Goal: Task Accomplishment & Management: Use online tool/utility

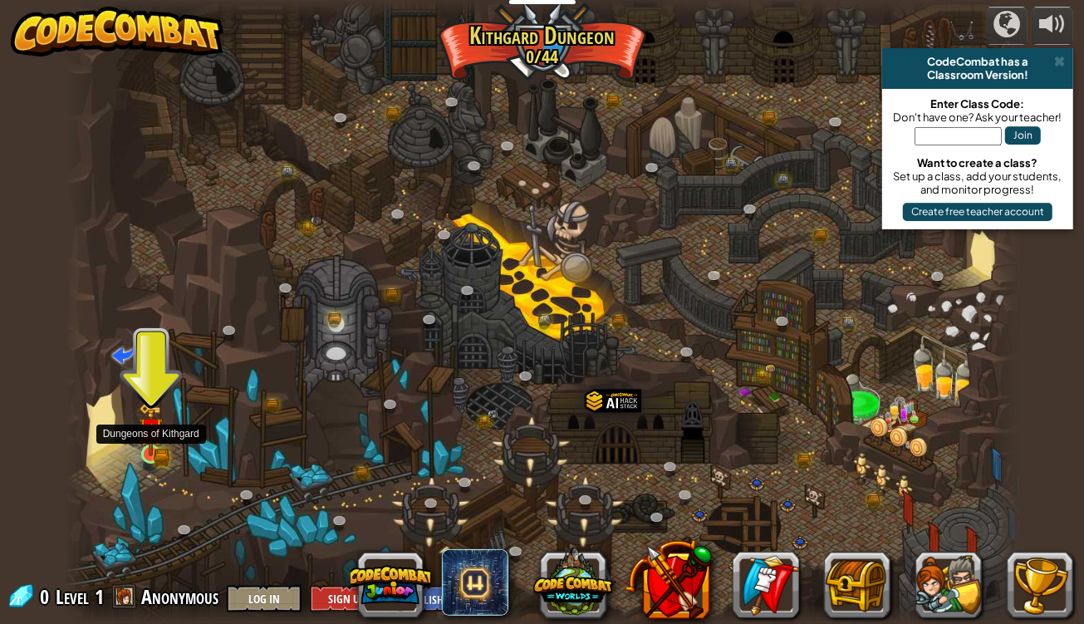
click at [141, 444] on img at bounding box center [151, 429] width 24 height 52
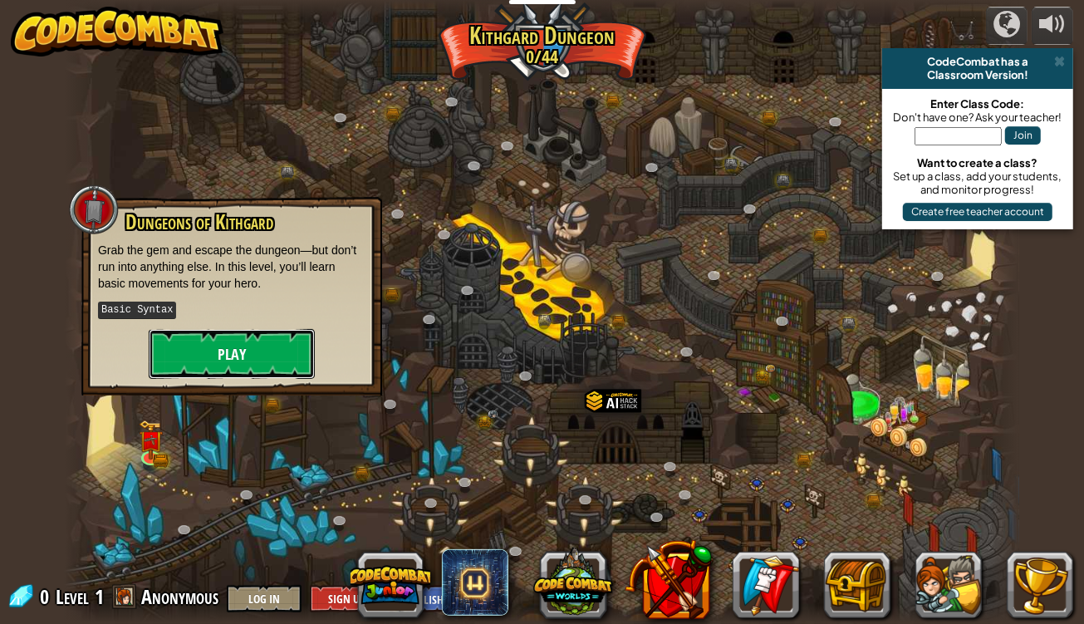
click at [200, 336] on button "Play" at bounding box center [232, 354] width 166 height 50
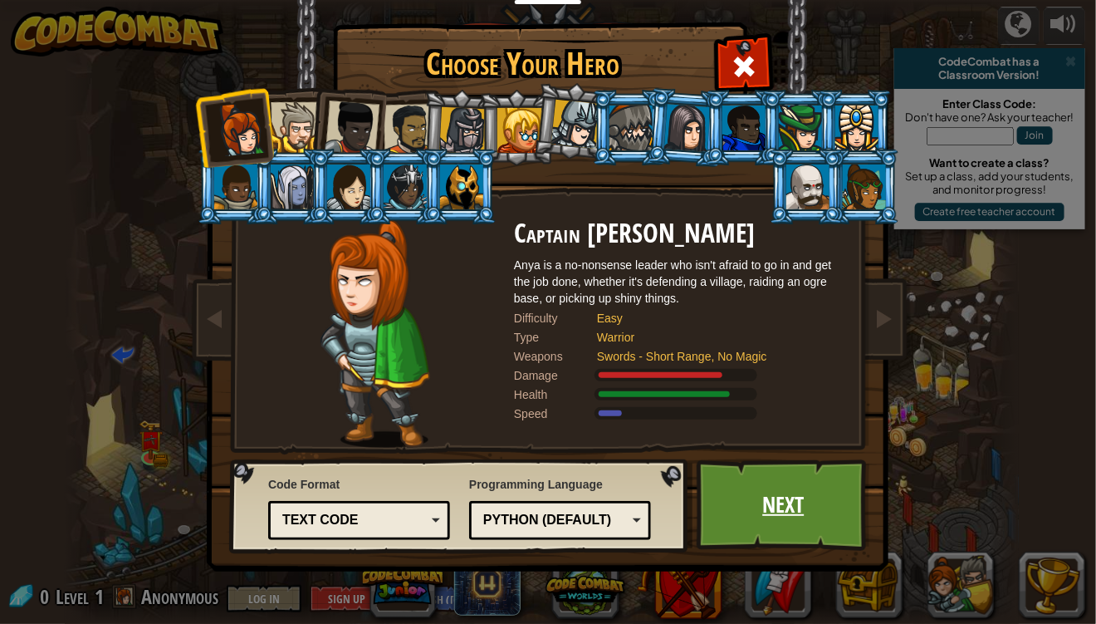
click at [741, 498] on link "Next" at bounding box center [784, 504] width 174 height 91
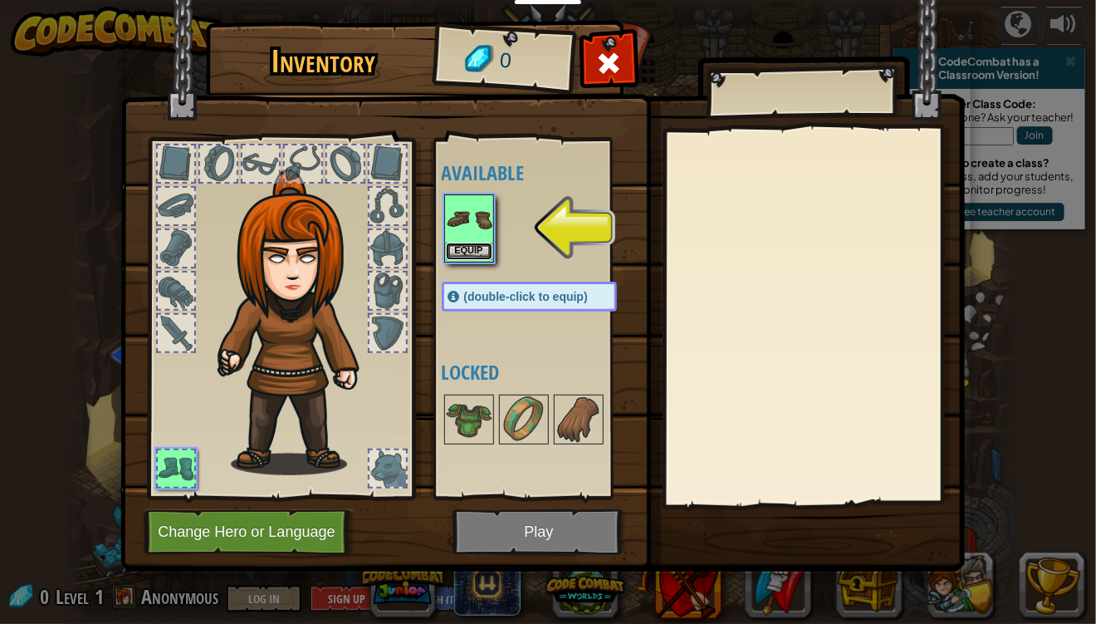
click at [475, 248] on button "Equip" at bounding box center [469, 251] width 47 height 17
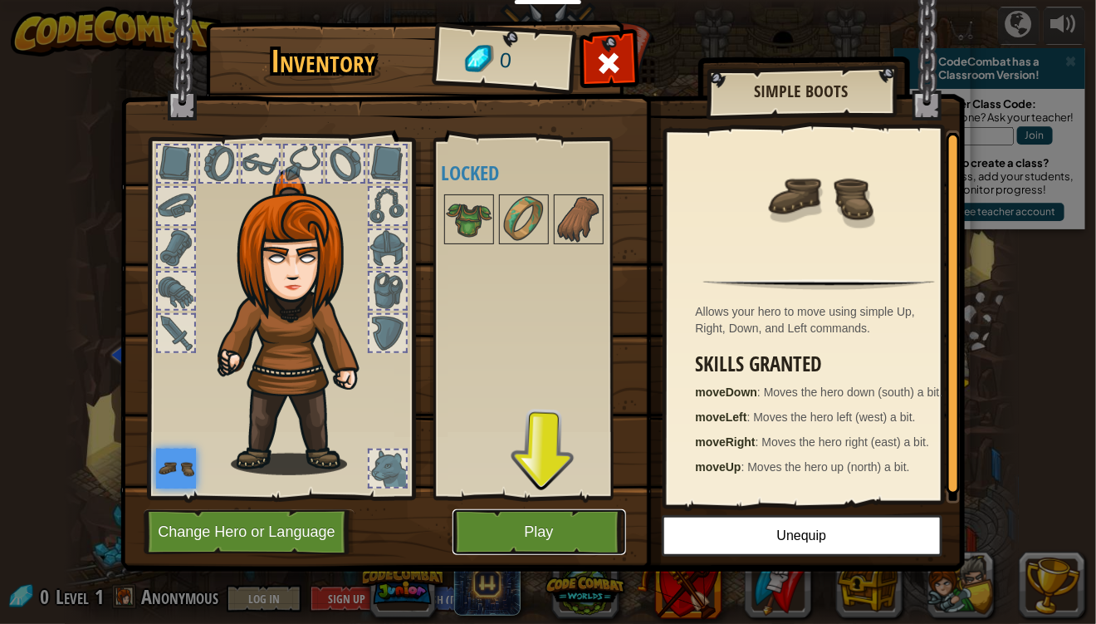
click at [588, 550] on button "Play" at bounding box center [540, 532] width 174 height 46
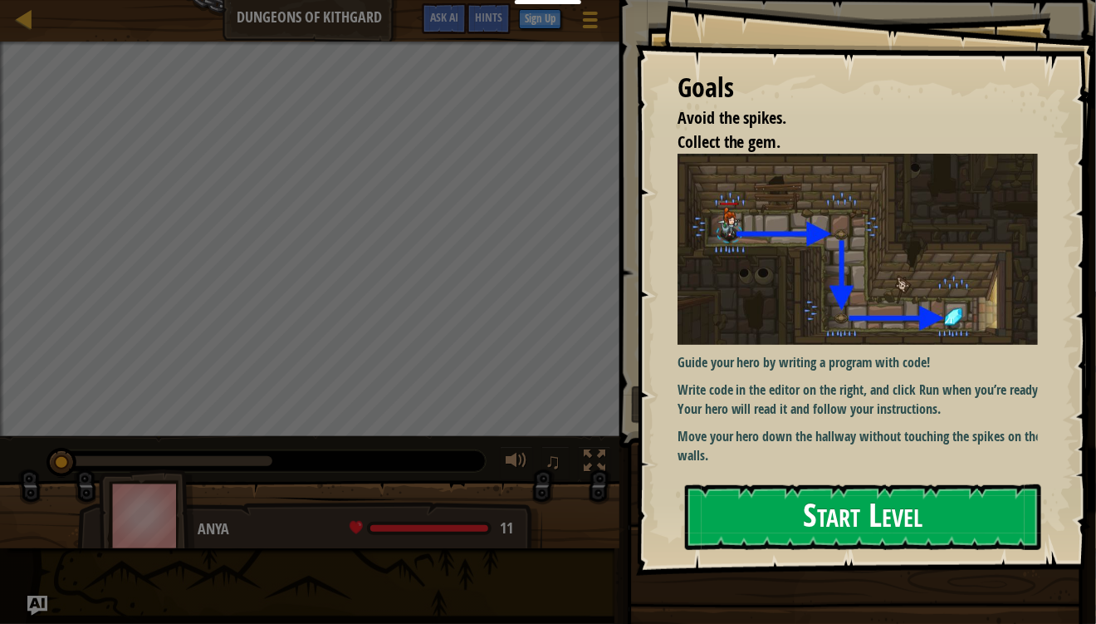
click at [816, 497] on button "Start Level" at bounding box center [863, 517] width 356 height 66
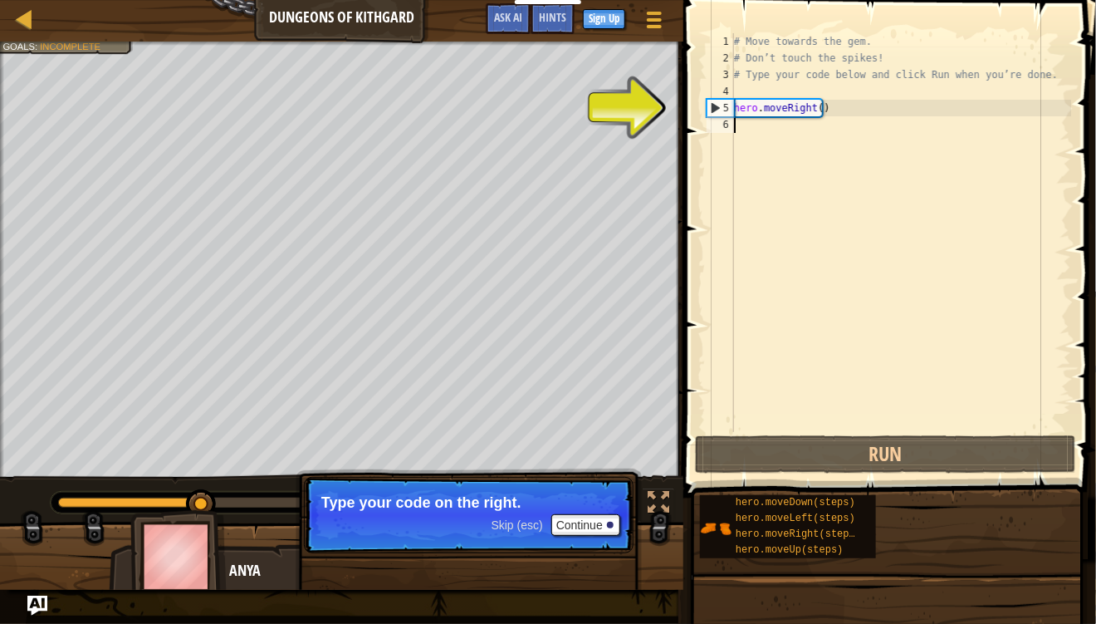
click at [746, 132] on div "# Move towards the gem. # Don’t touch the spikes! # Type your code below and cl…" at bounding box center [901, 249] width 341 height 432
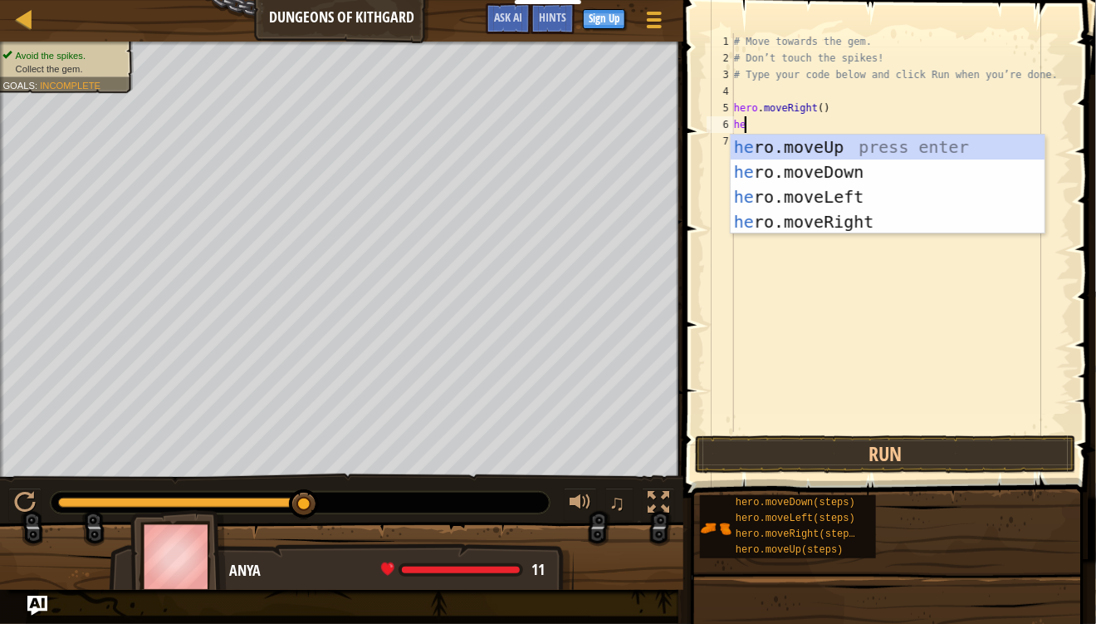
scroll to position [7, 1]
type textarea "hero"
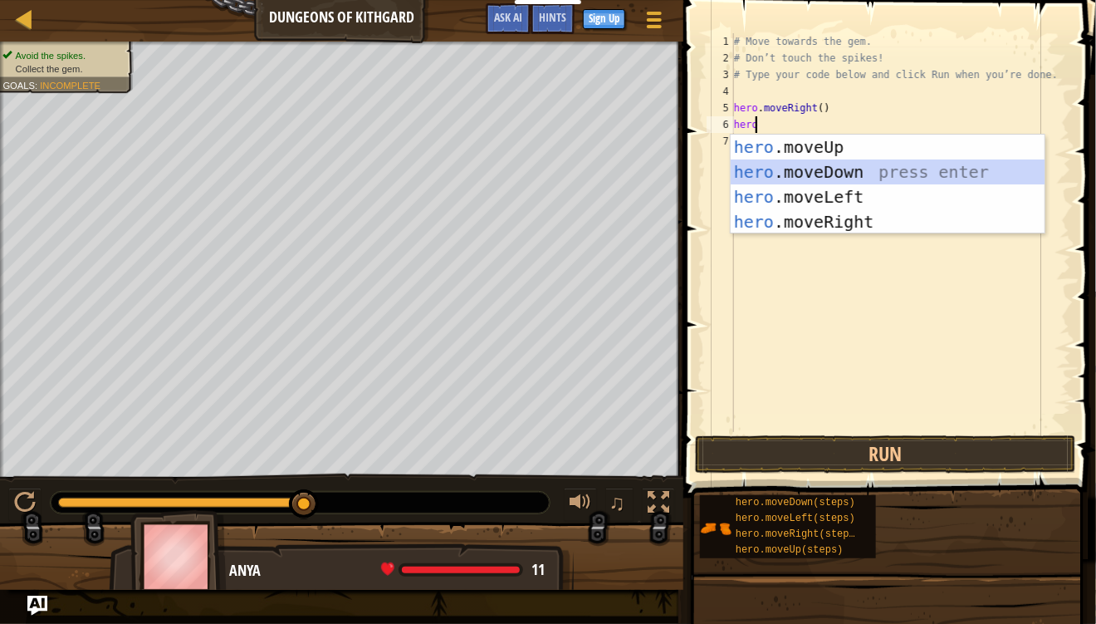
click at [759, 181] on div "hero .moveUp press enter hero .moveDown press enter hero .moveLeft press enter …" at bounding box center [888, 210] width 315 height 150
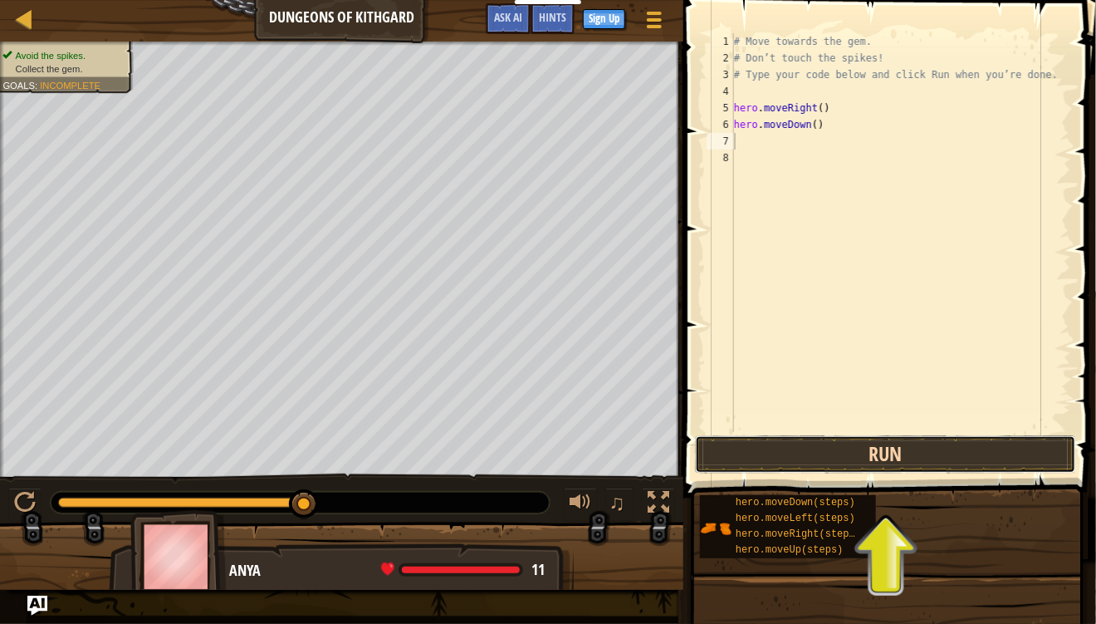
click at [820, 451] on button "Run" at bounding box center [885, 454] width 381 height 38
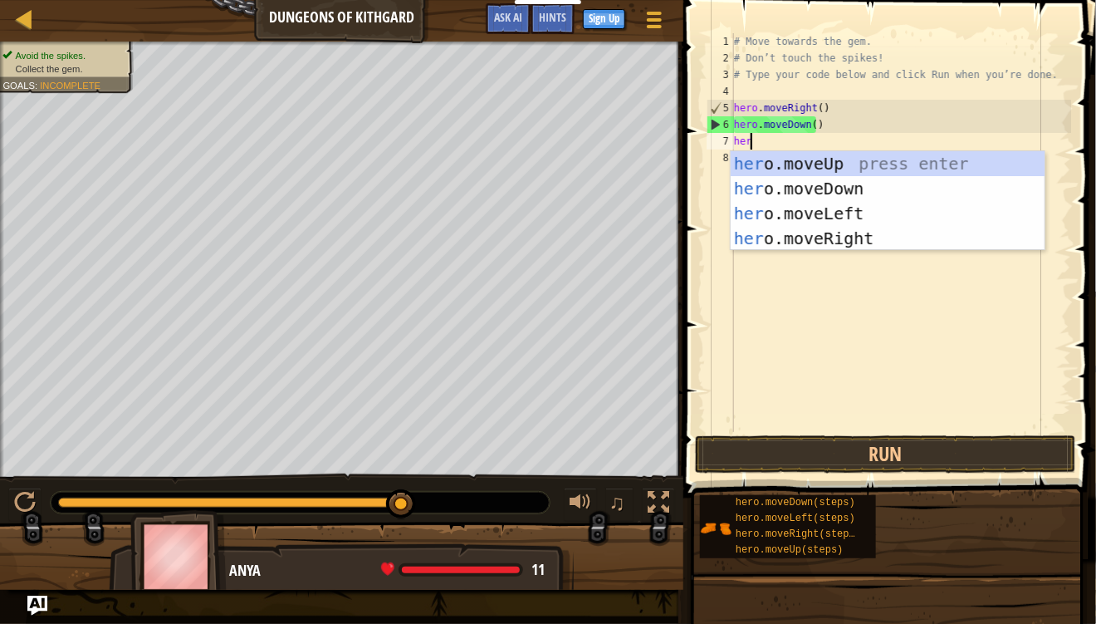
scroll to position [7, 1]
type textarea "hero"
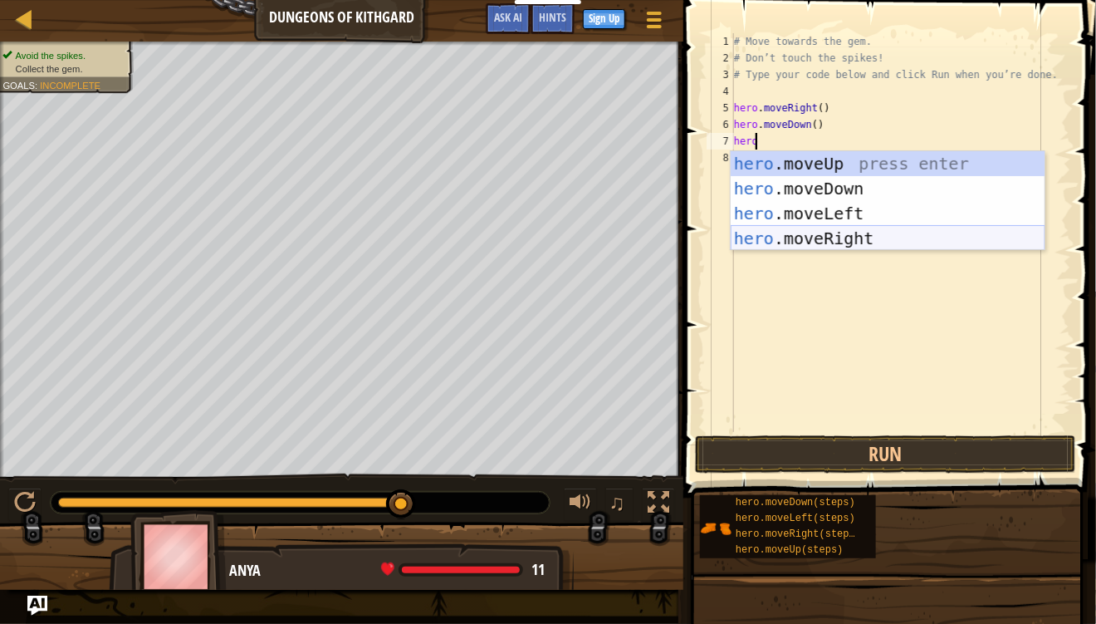
click at [799, 238] on div "hero .moveUp press enter hero .moveDown press enter hero .moveLeft press enter …" at bounding box center [888, 226] width 315 height 150
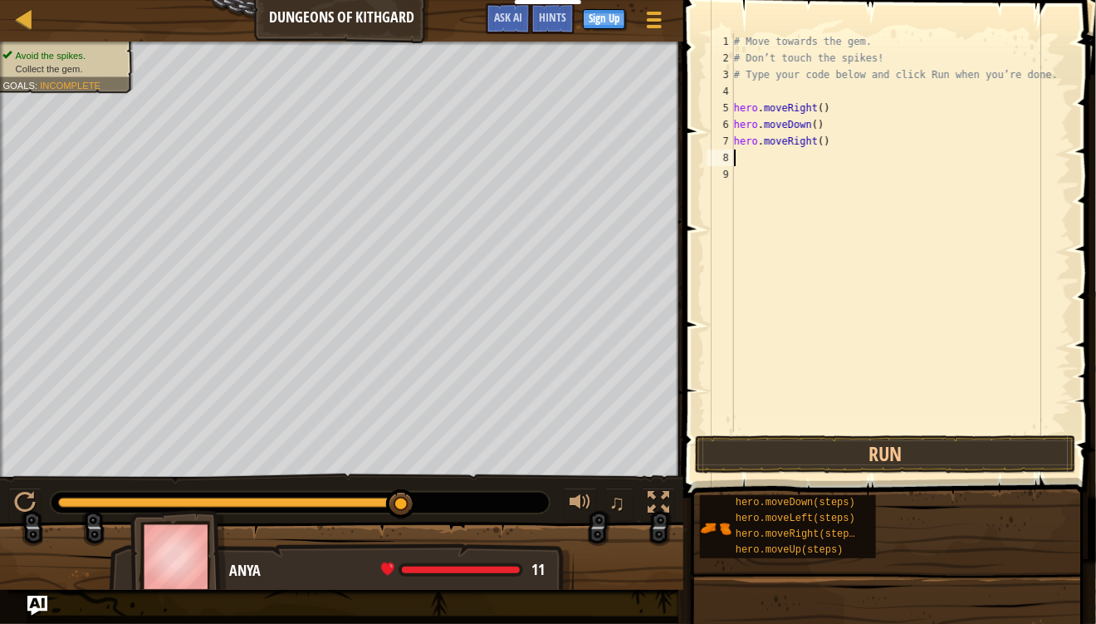
scroll to position [7, 0]
click at [831, 449] on button "Run" at bounding box center [885, 454] width 381 height 38
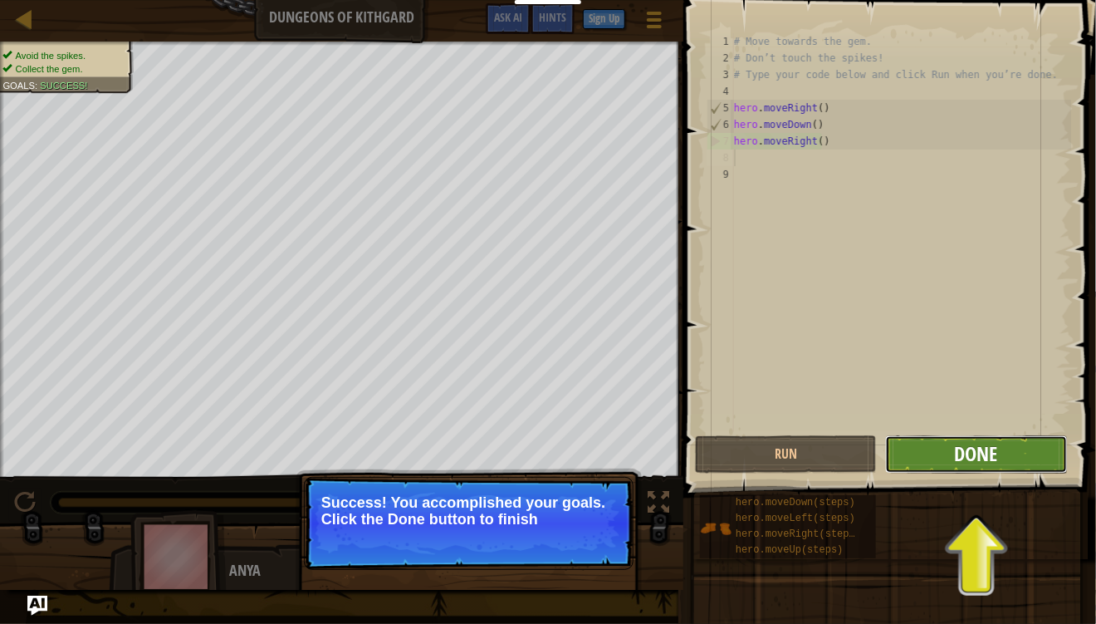
click at [987, 448] on span "Done" at bounding box center [976, 453] width 43 height 27
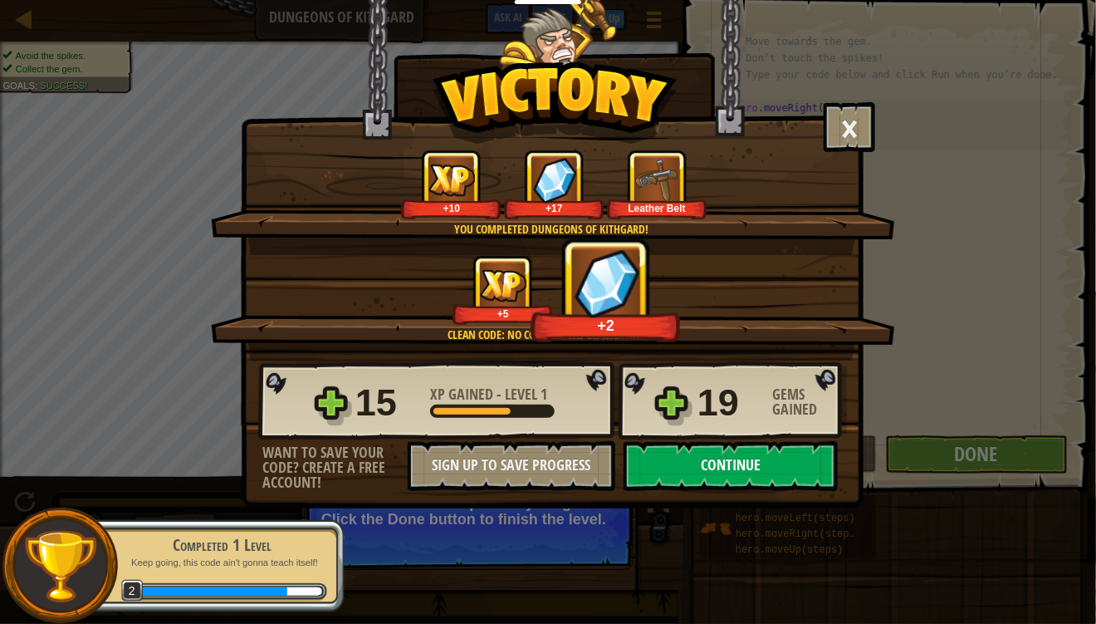
click at [715, 459] on button "Continue" at bounding box center [731, 466] width 214 height 50
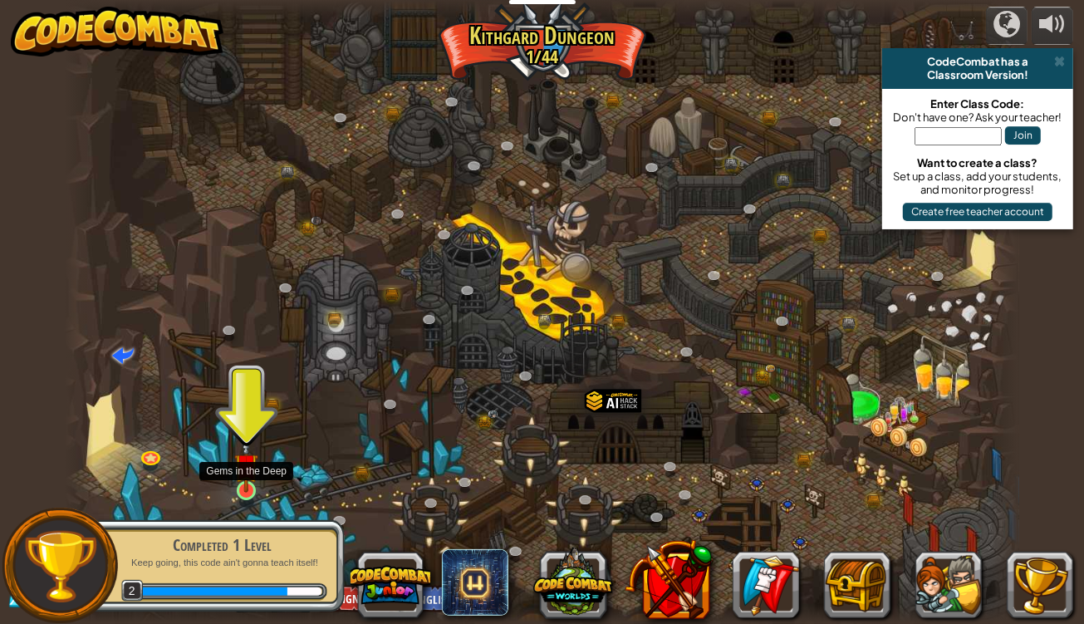
click at [252, 475] on img at bounding box center [246, 465] width 24 height 55
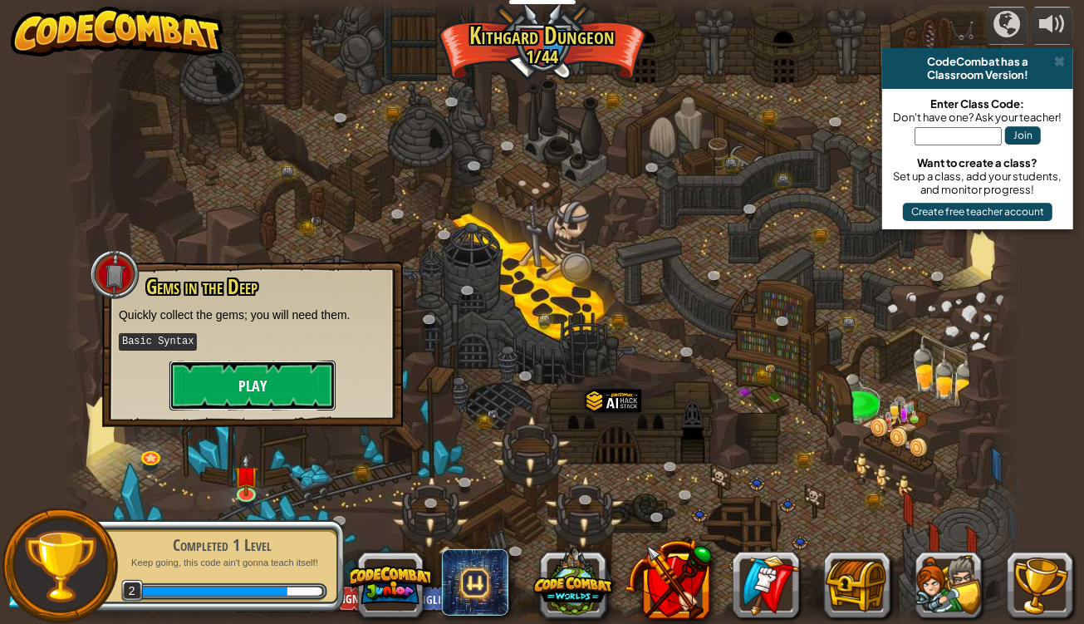
click at [237, 362] on button "Play" at bounding box center [252, 385] width 166 height 50
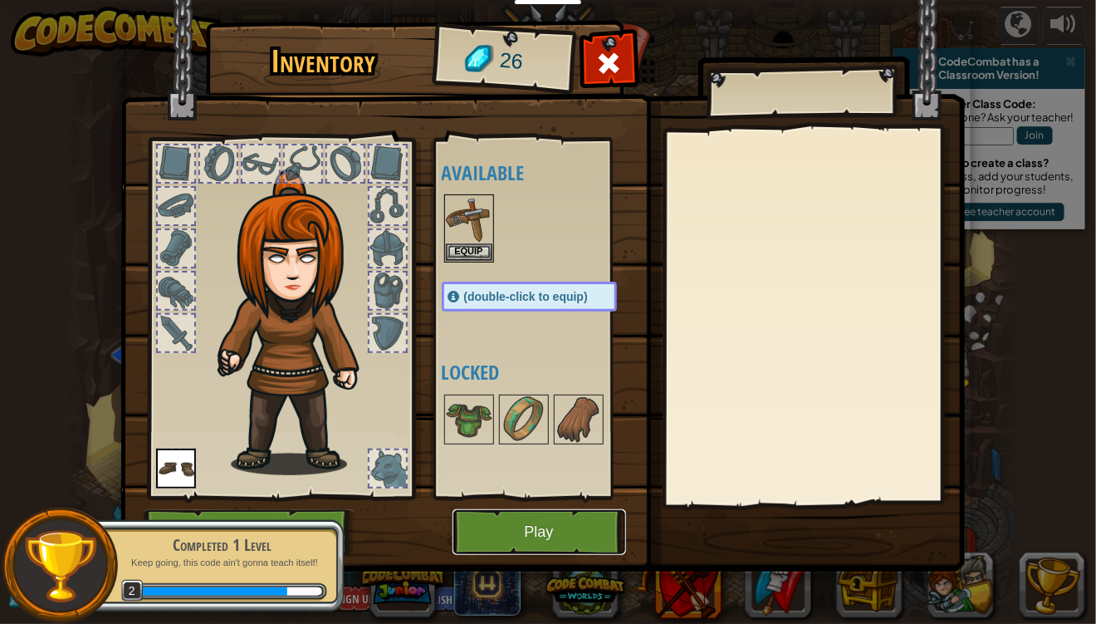
click at [530, 531] on button "Play" at bounding box center [540, 532] width 174 height 46
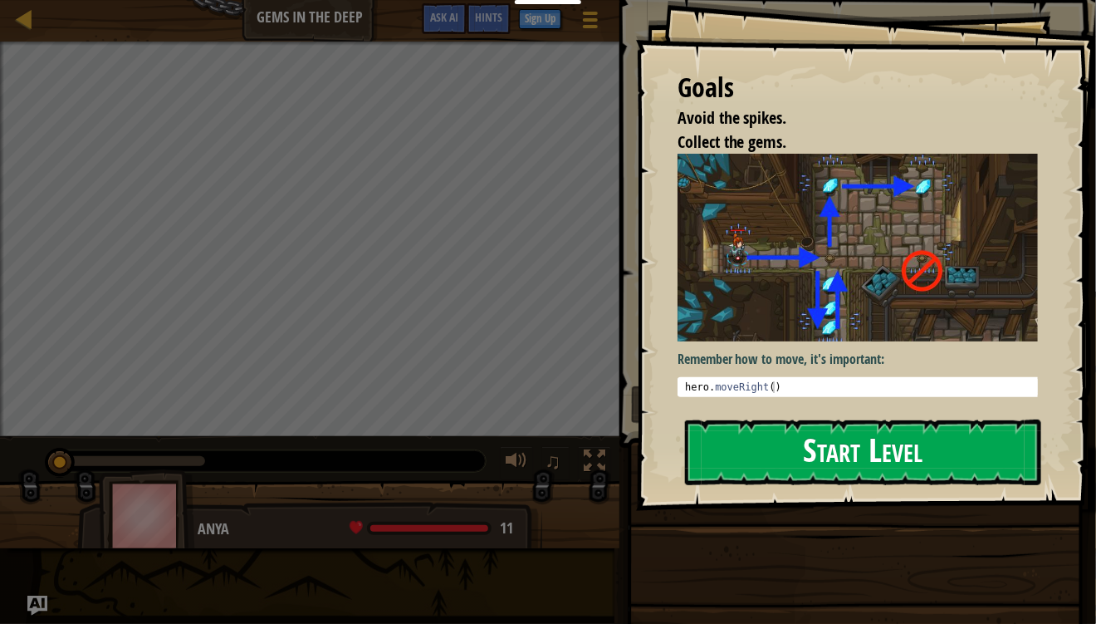
click at [733, 465] on button "Start Level" at bounding box center [863, 452] width 356 height 66
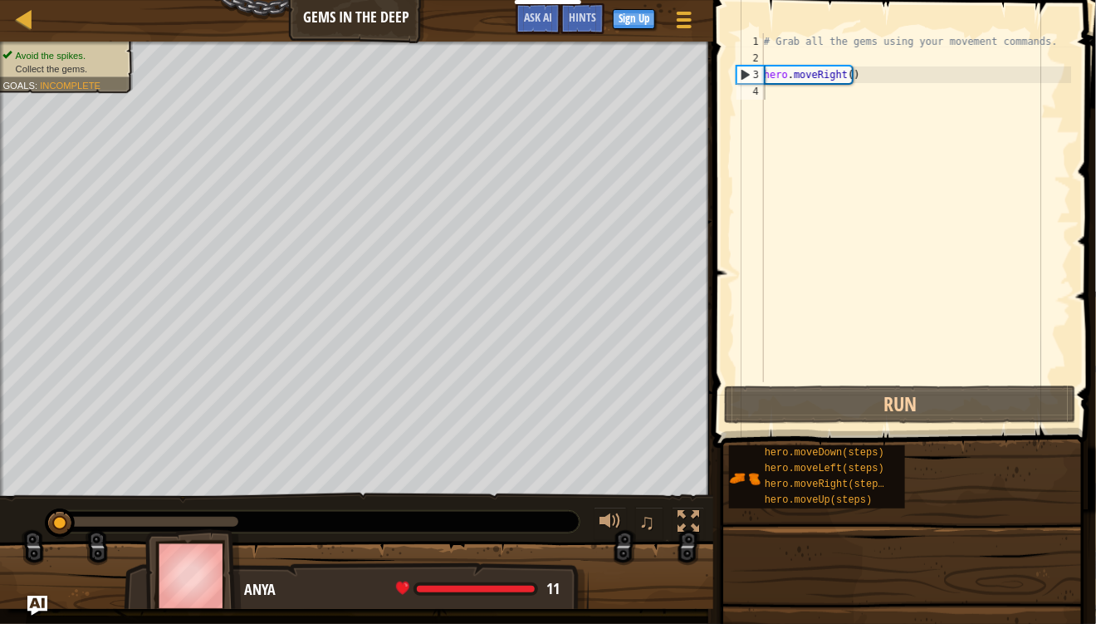
click at [725, 100] on span at bounding box center [906, 200] width 396 height 497
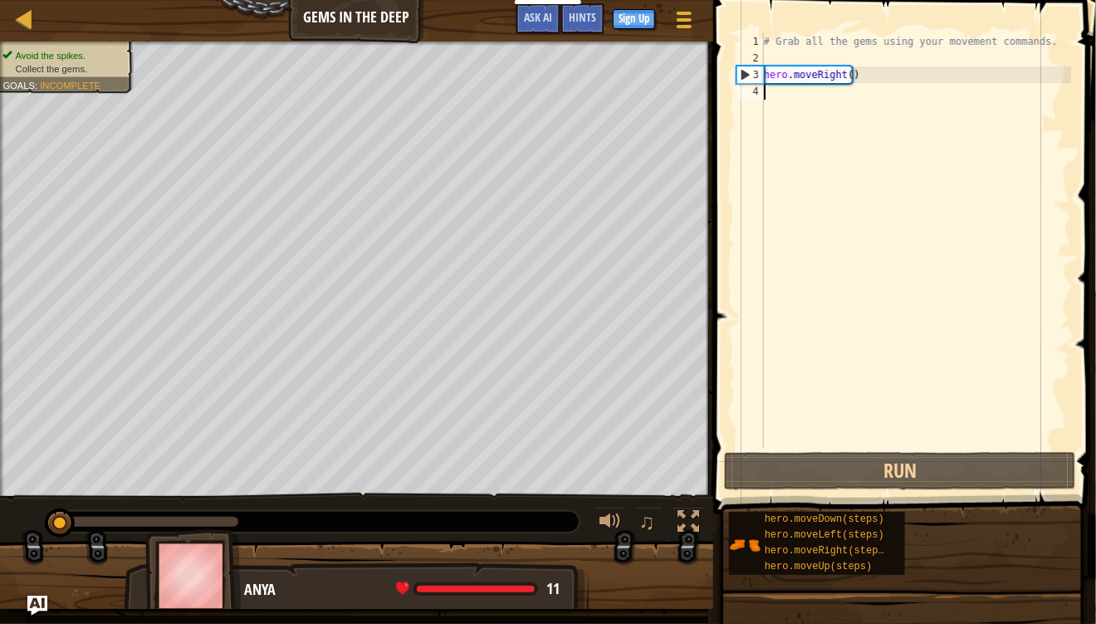
click at [798, 93] on div "# Grab all the gems using your movement commands. hero . moveRight ( )" at bounding box center [916, 257] width 311 height 449
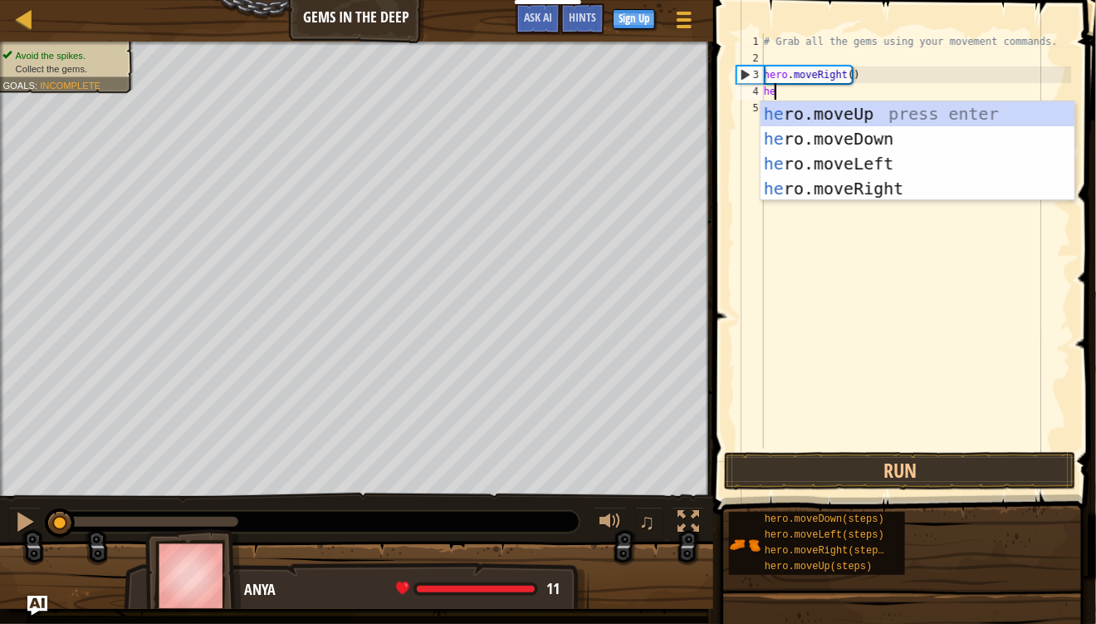
scroll to position [7, 0]
type textarea "hero"
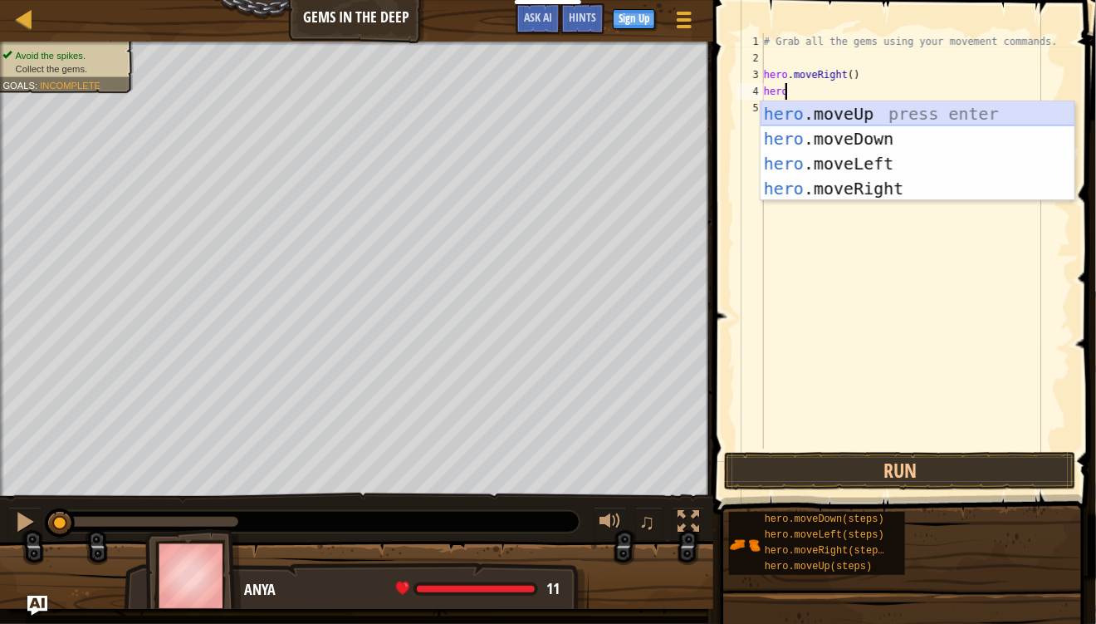
click at [841, 112] on div "hero .moveUp press enter hero .moveDown press enter hero .moveLeft press enter …" at bounding box center [918, 176] width 315 height 150
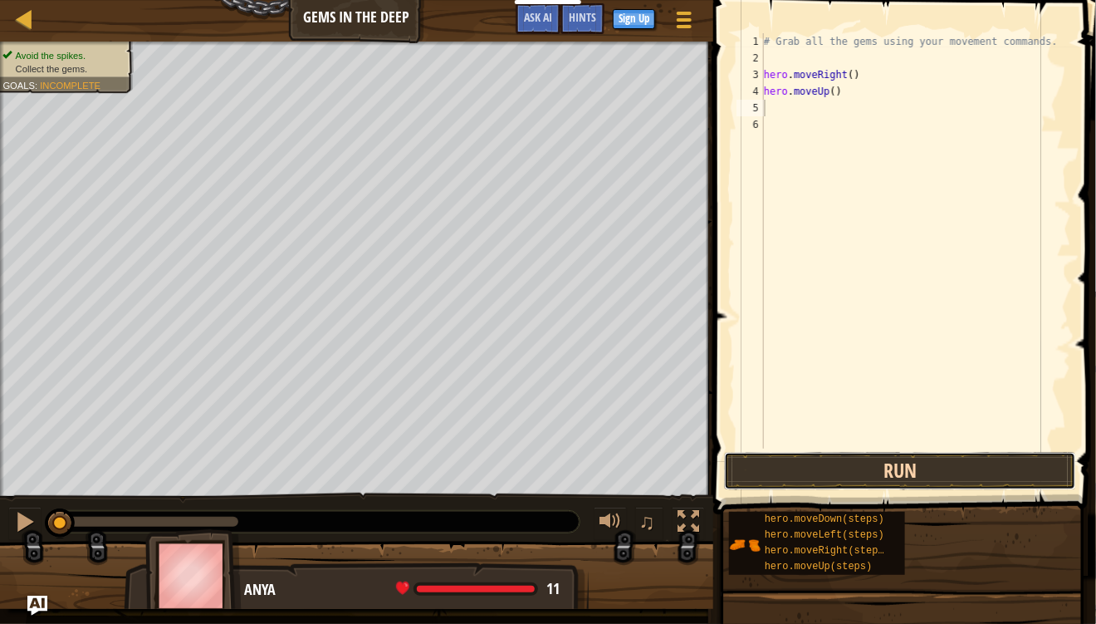
click at [816, 475] on button "Run" at bounding box center [900, 471] width 352 height 38
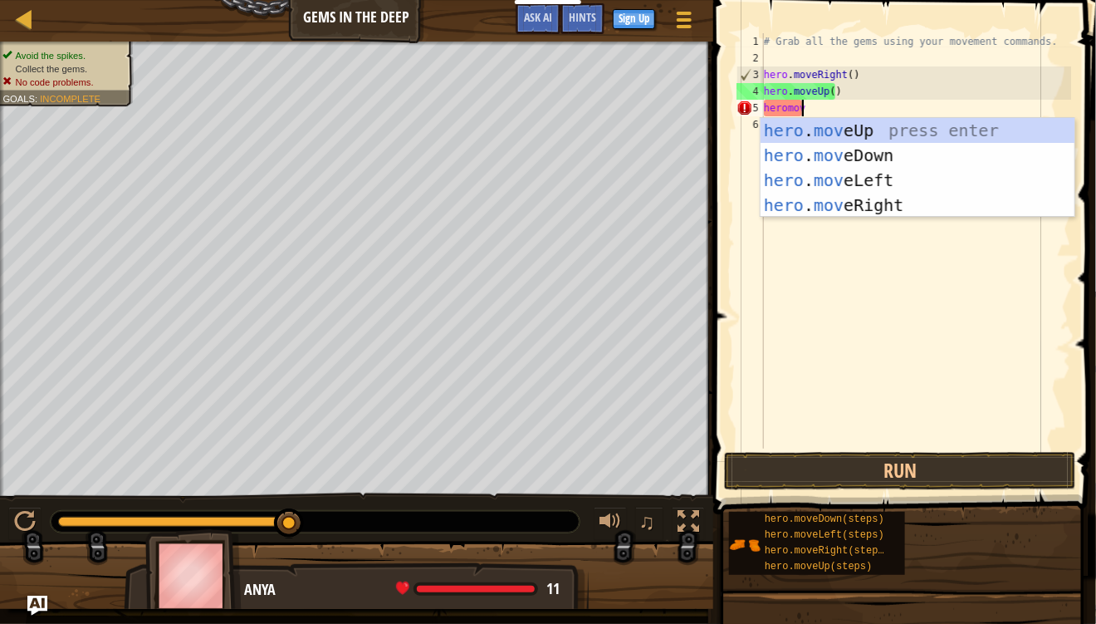
scroll to position [7, 2]
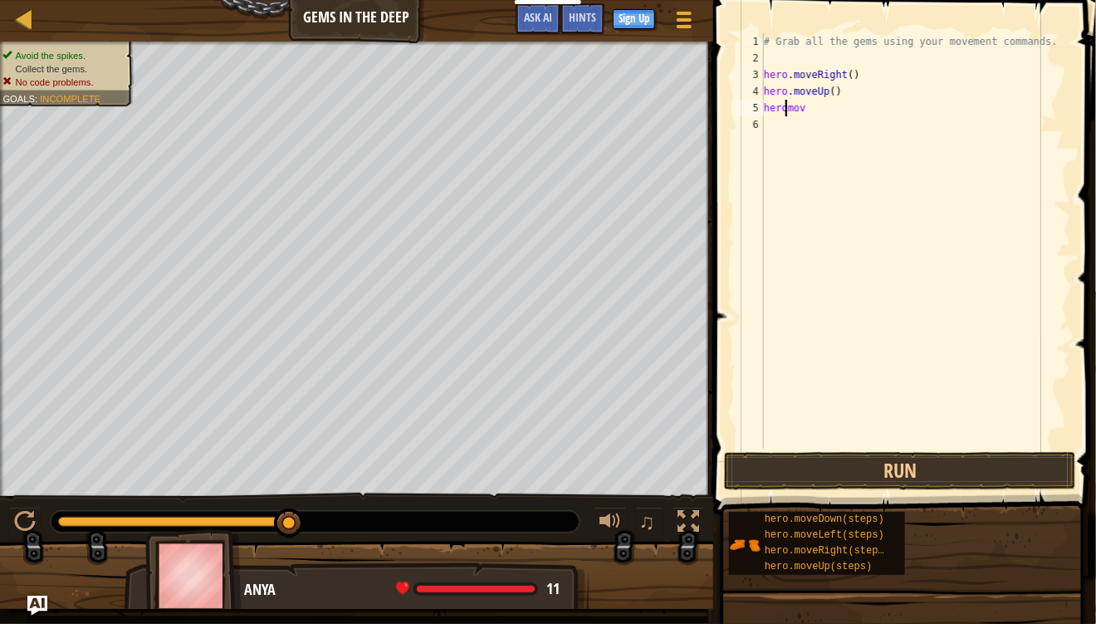
click at [786, 107] on div "# Grab all the gems using your movement commands. hero . moveRight ( ) hero . m…" at bounding box center [916, 257] width 311 height 449
click at [811, 100] on div "# Grab all the gems using your movement commands. hero . moveRight ( ) hero . m…" at bounding box center [916, 257] width 311 height 449
type textarea "hero.move"
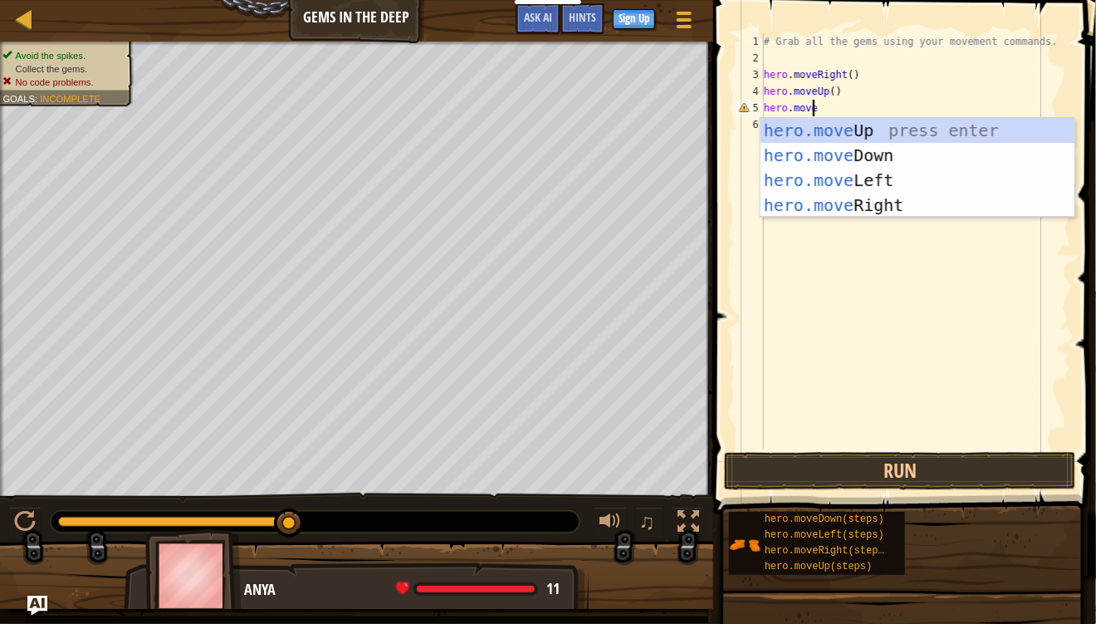
scroll to position [7, 3]
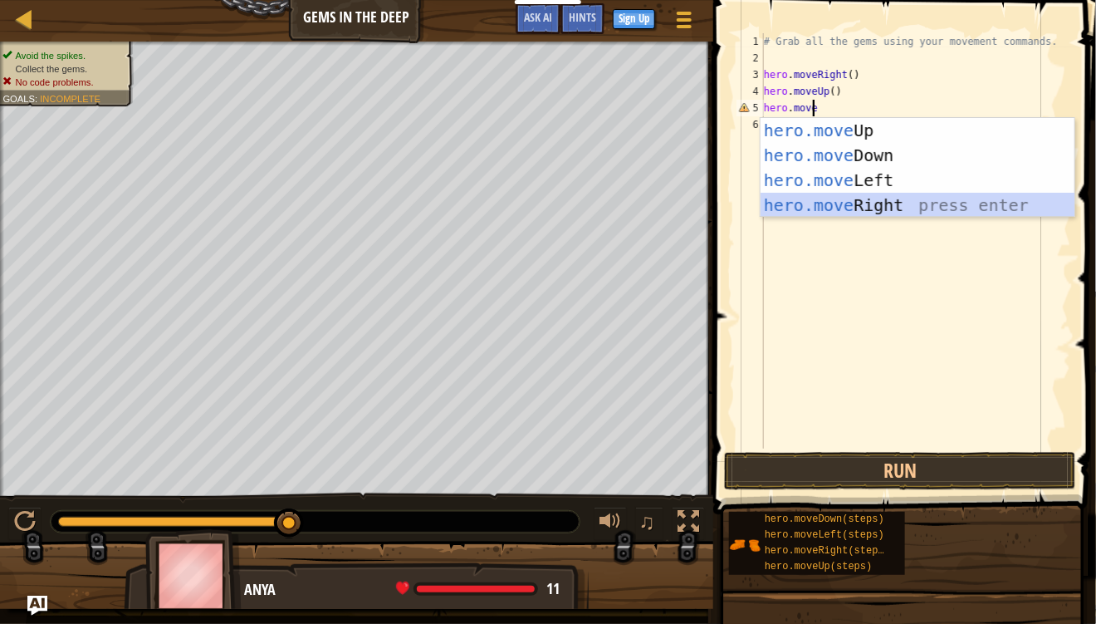
click at [836, 206] on div "hero.move Up press enter hero.move Down press enter hero.move Left press enter …" at bounding box center [918, 193] width 315 height 150
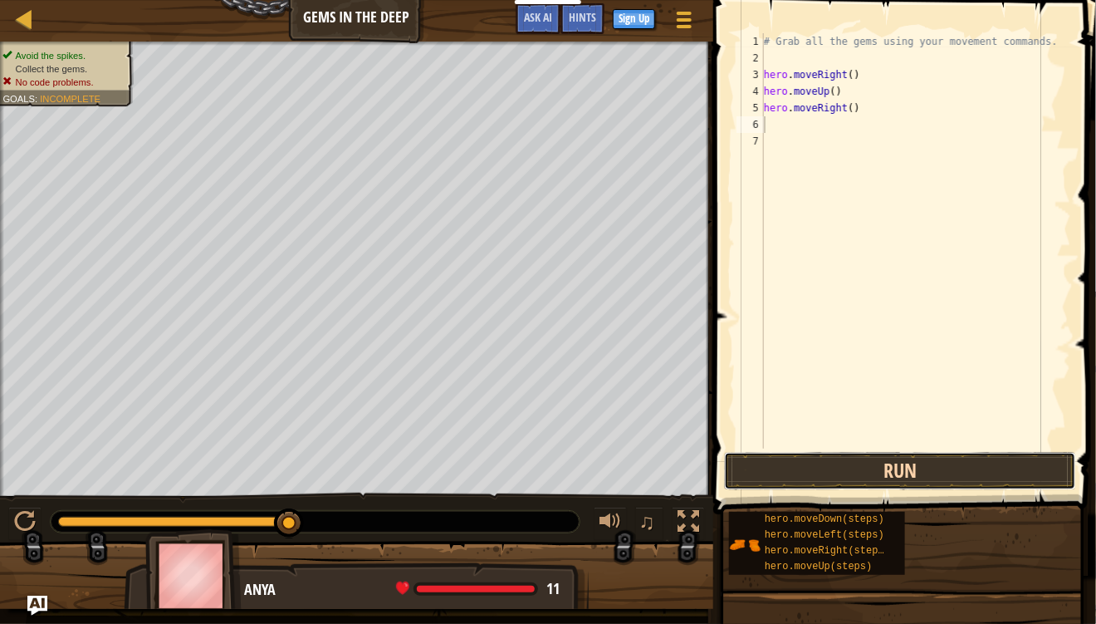
click at [806, 466] on button "Run" at bounding box center [900, 471] width 352 height 38
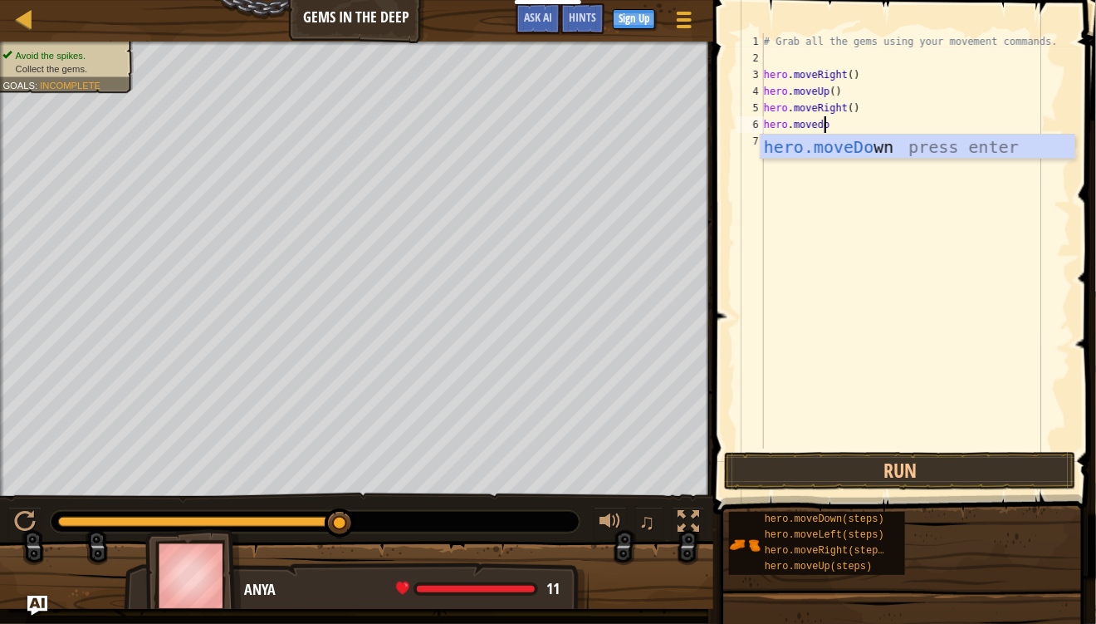
scroll to position [7, 4]
type textarea "hero.movedown"
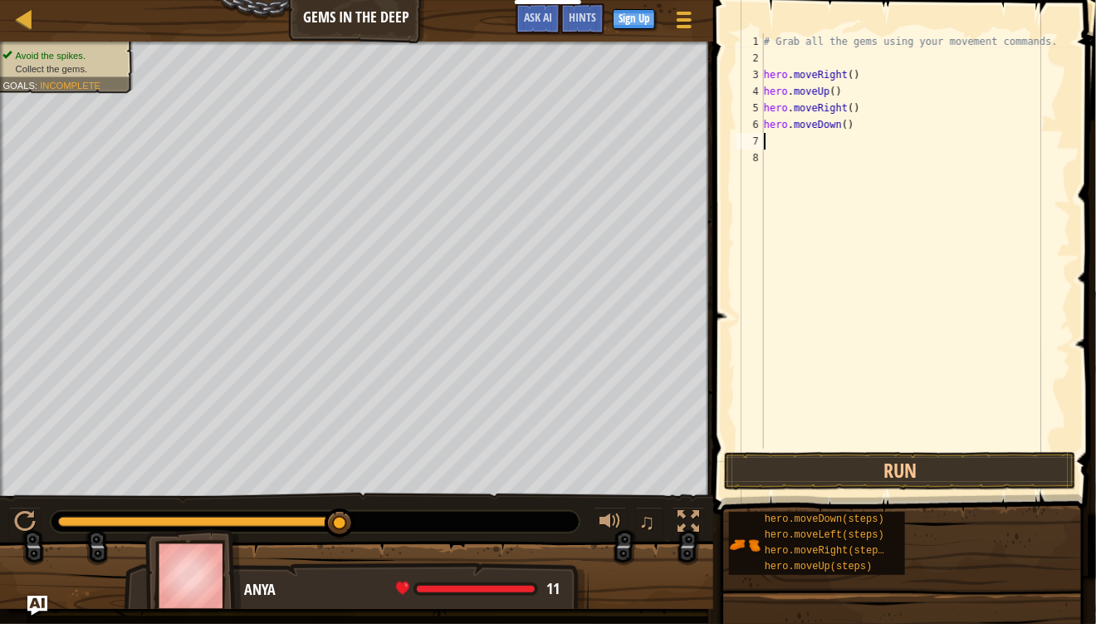
scroll to position [7, 0]
click at [838, 469] on button "Run" at bounding box center [900, 471] width 352 height 38
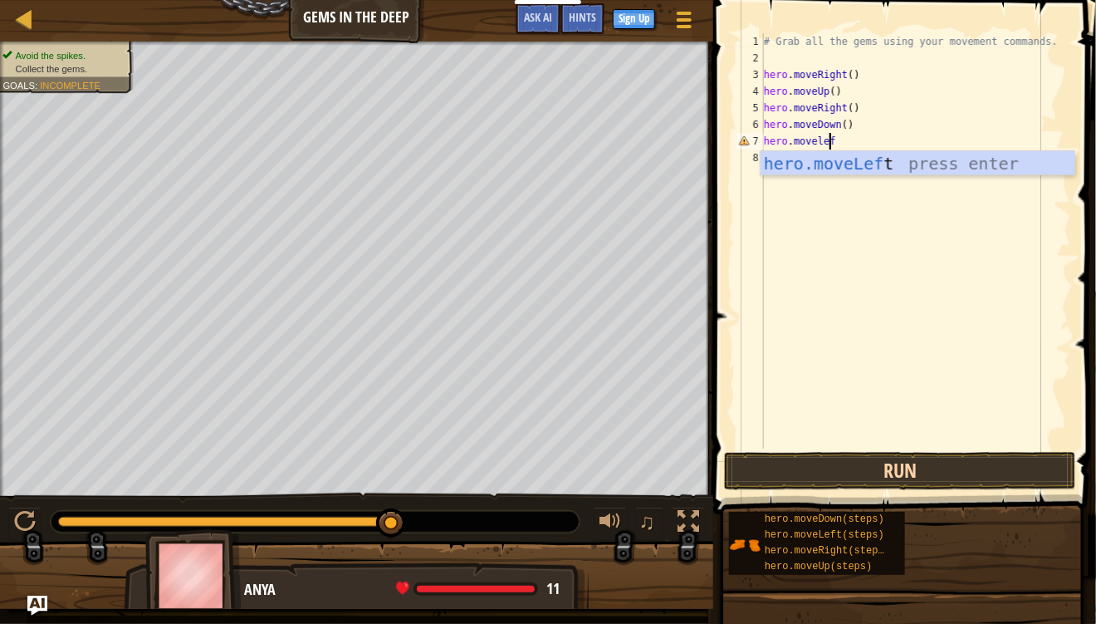
scroll to position [7, 4]
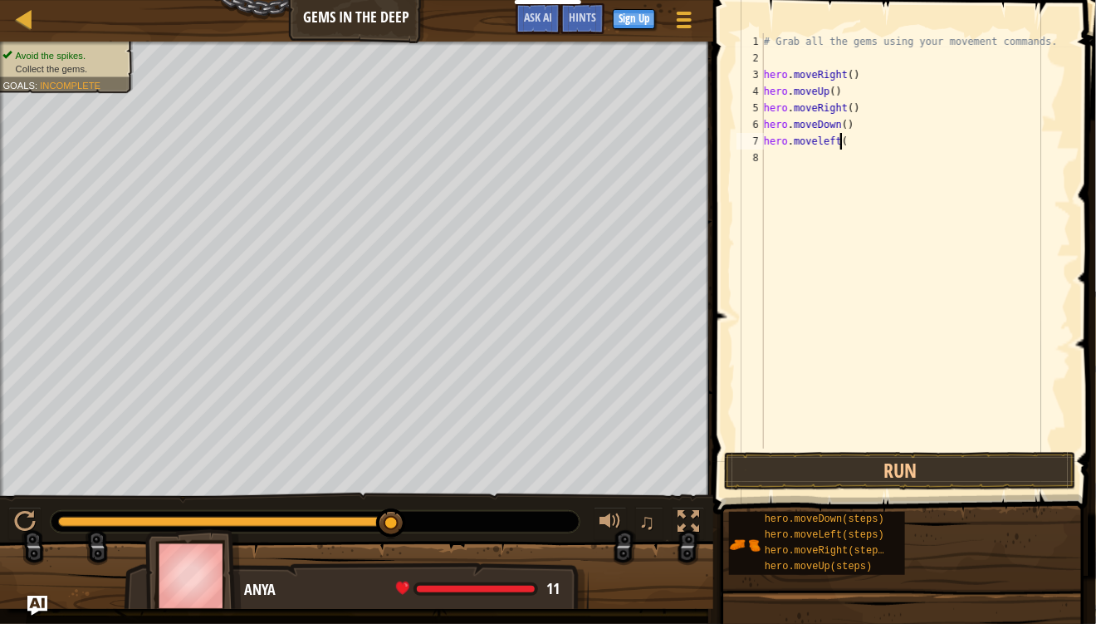
click at [941, 470] on button "Run" at bounding box center [900, 471] width 352 height 38
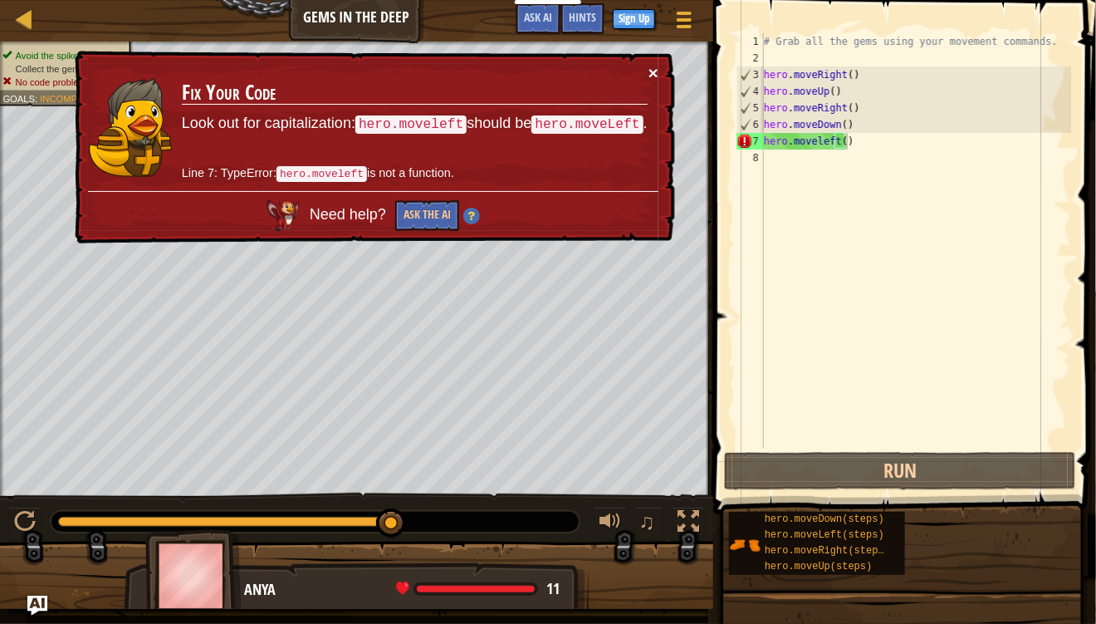
click at [654, 76] on button "×" at bounding box center [654, 72] width 10 height 17
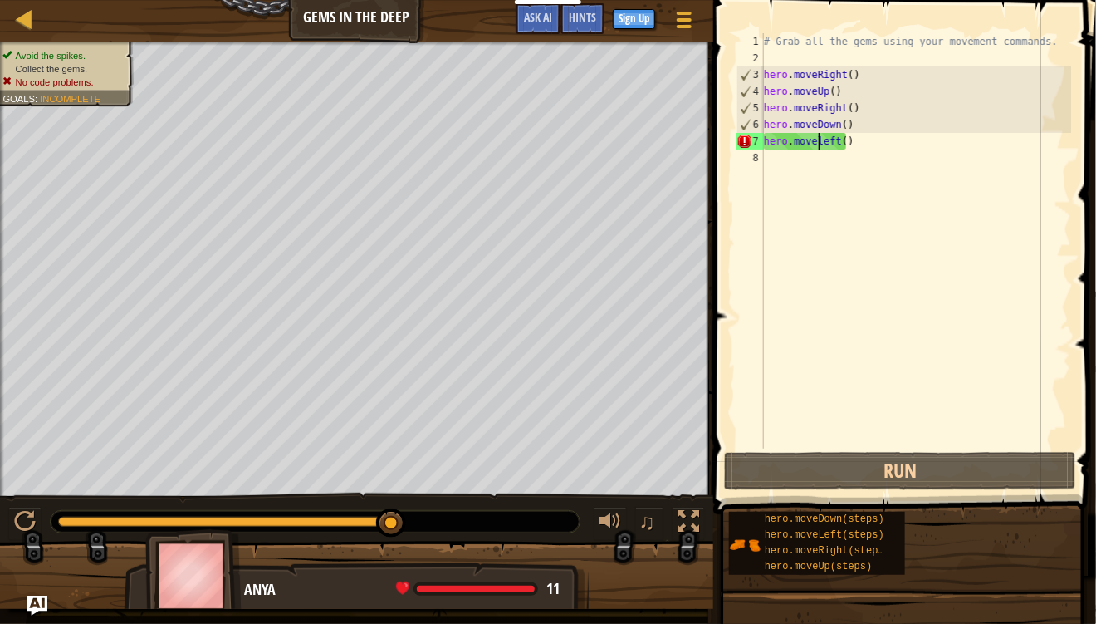
click at [818, 141] on div "# Grab all the gems using your movement commands. hero . moveRight ( ) hero . m…" at bounding box center [916, 257] width 311 height 449
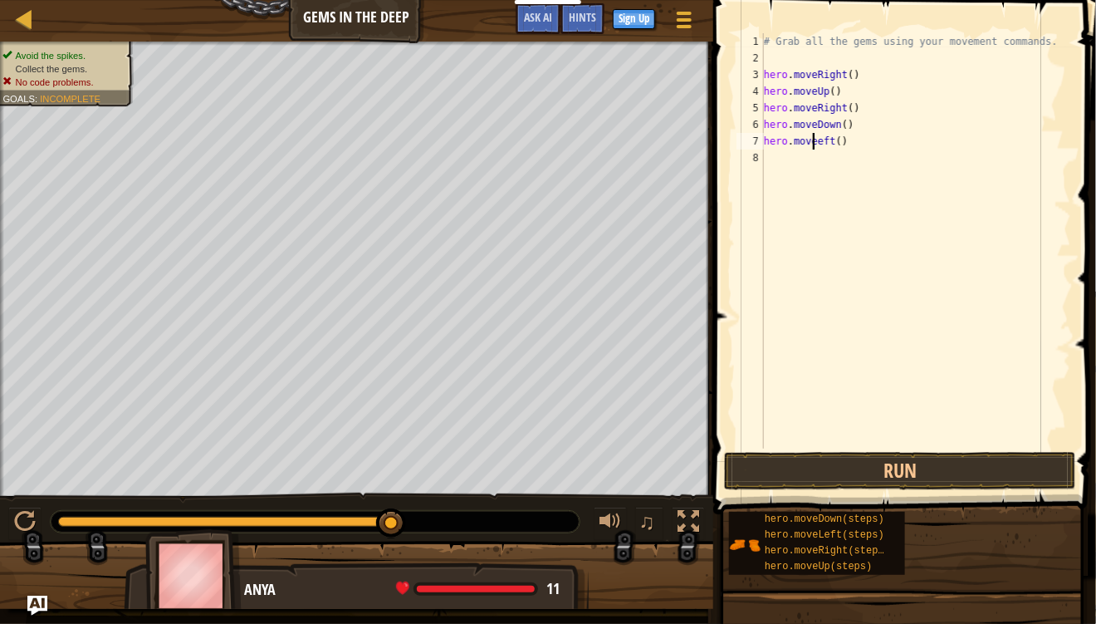
scroll to position [7, 4]
click at [851, 131] on div "# Grab all the gems using your movement commands. hero . moveRight ( ) hero . m…" at bounding box center [916, 257] width 311 height 449
type textarea "hero.moveDown()"
click at [890, 463] on button "Run" at bounding box center [900, 471] width 352 height 38
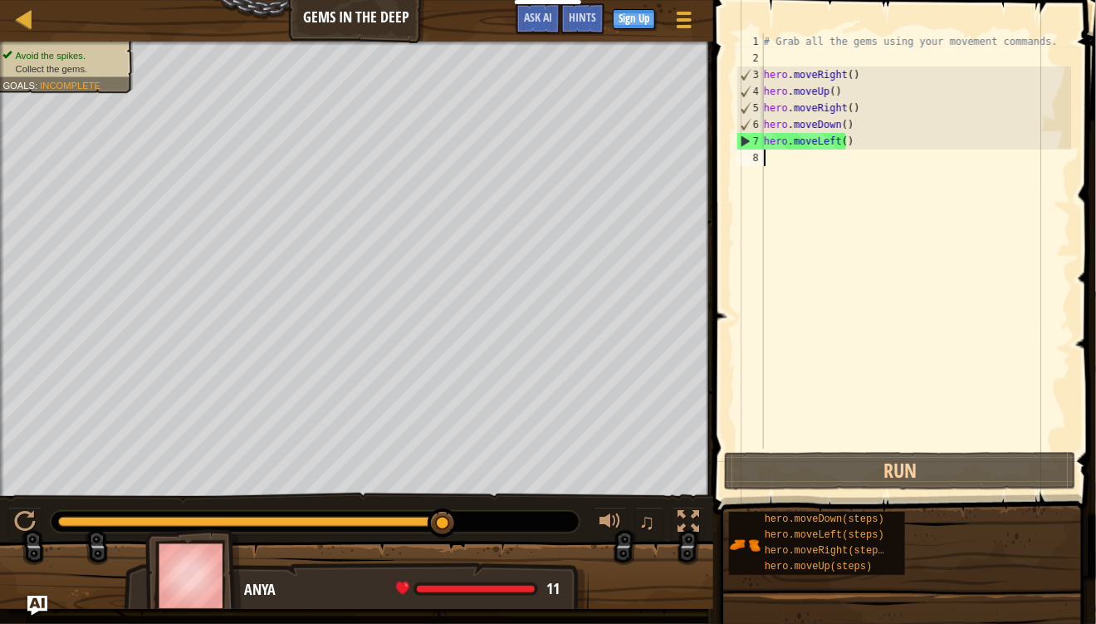
click at [768, 157] on div "# Grab all the gems using your movement commands. hero . moveRight ( ) hero . m…" at bounding box center [916, 257] width 311 height 449
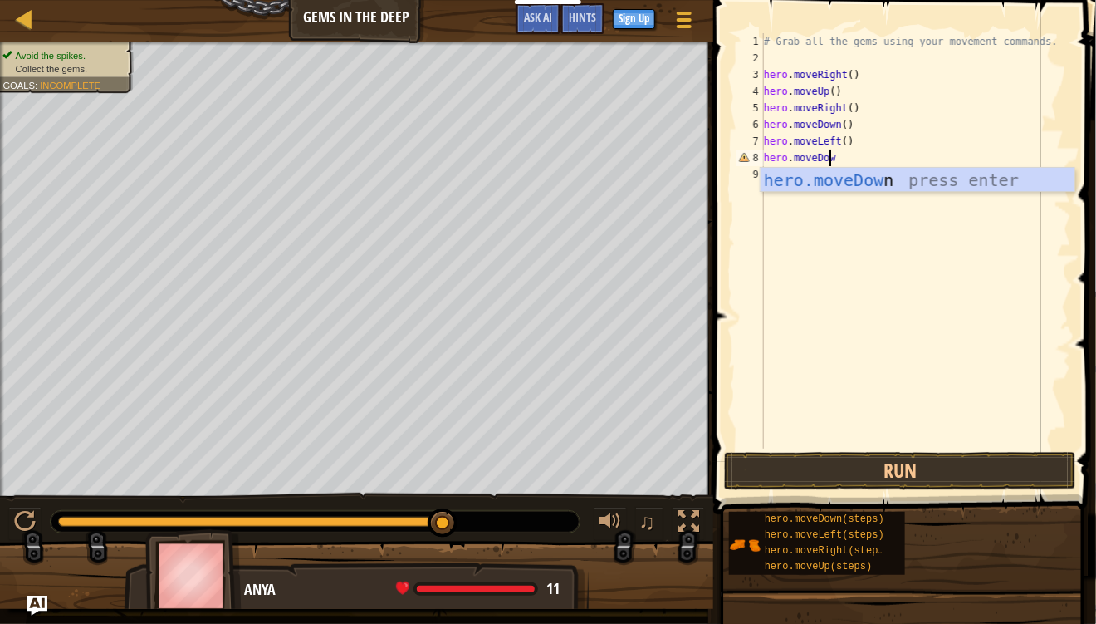
type textarea "hero.moveDown"
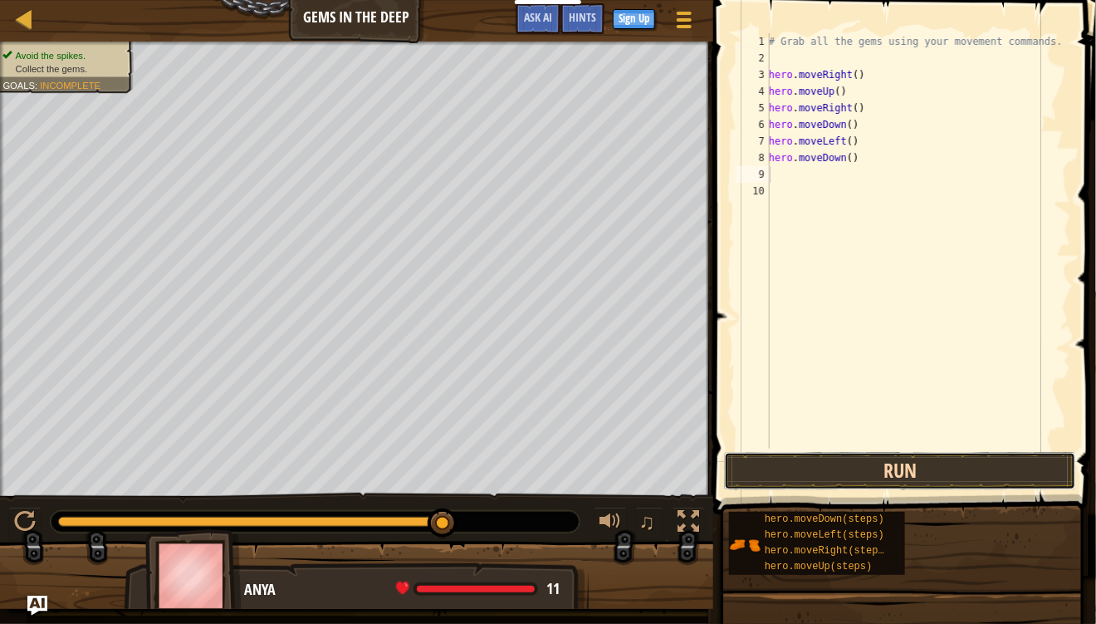
click at [816, 468] on button "Run" at bounding box center [900, 471] width 352 height 38
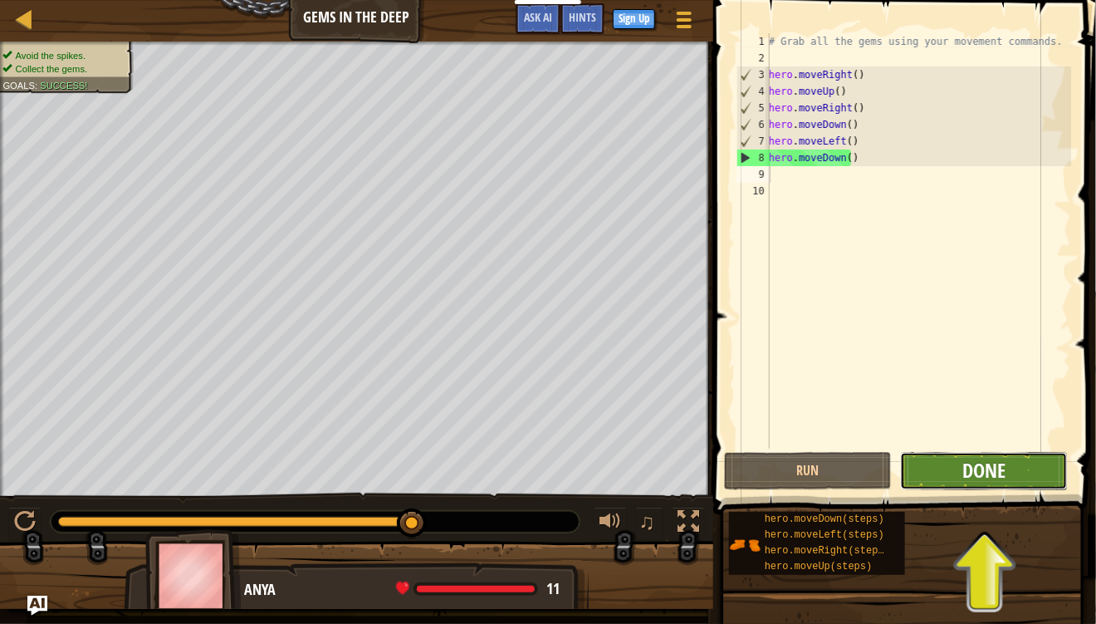
click at [967, 466] on span "Done" at bounding box center [984, 470] width 43 height 27
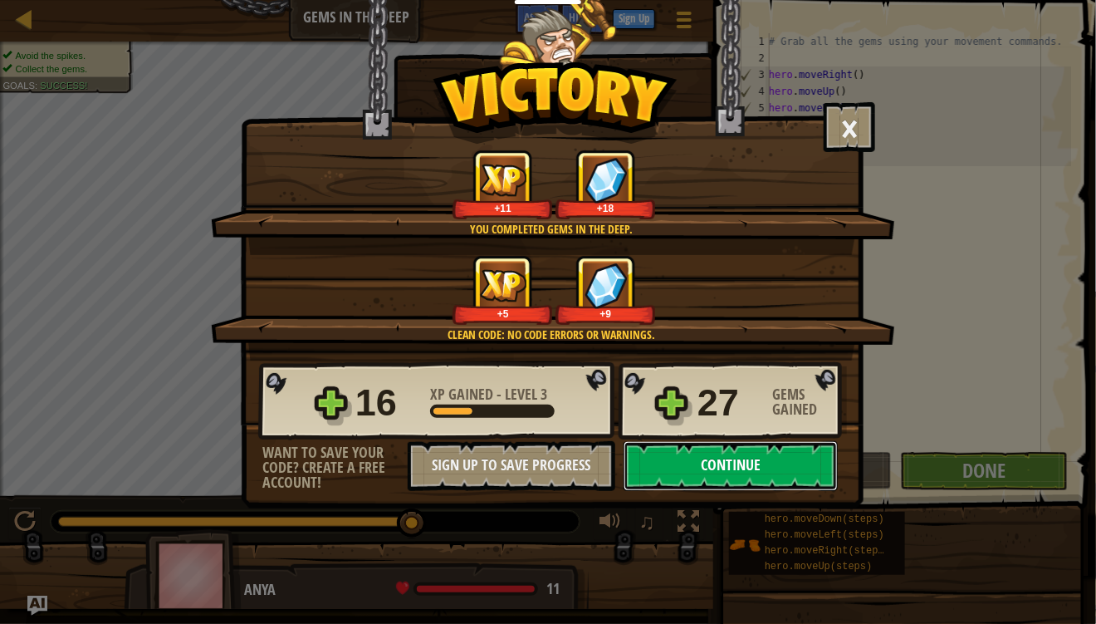
click at [720, 464] on button "Continue" at bounding box center [731, 466] width 214 height 50
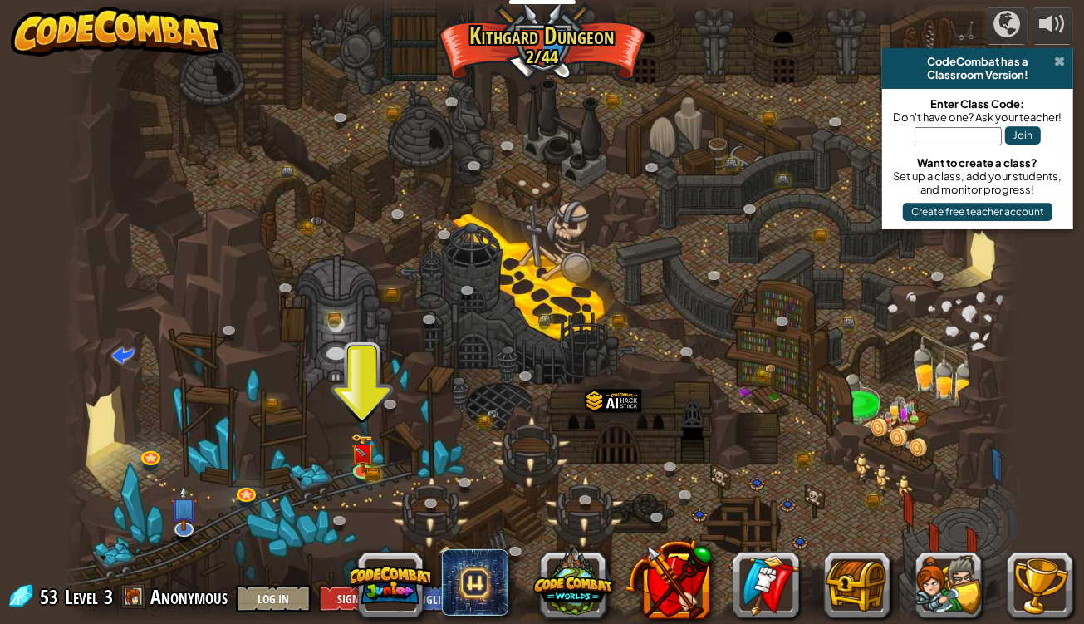
click at [1061, 62] on span at bounding box center [1059, 61] width 11 height 13
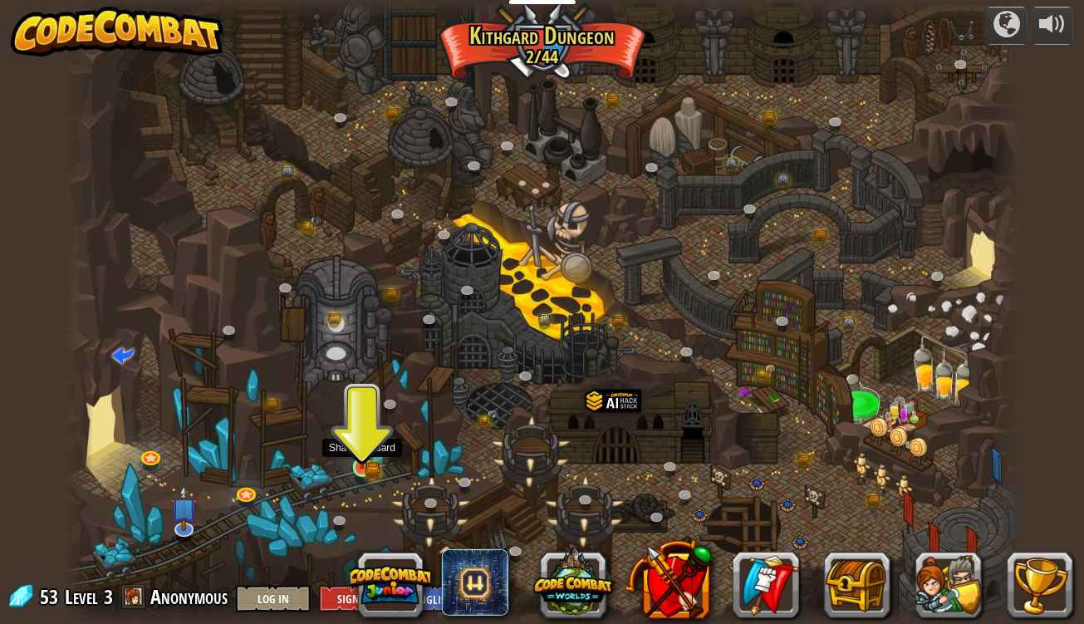
click at [351, 468] on img at bounding box center [363, 442] width 24 height 52
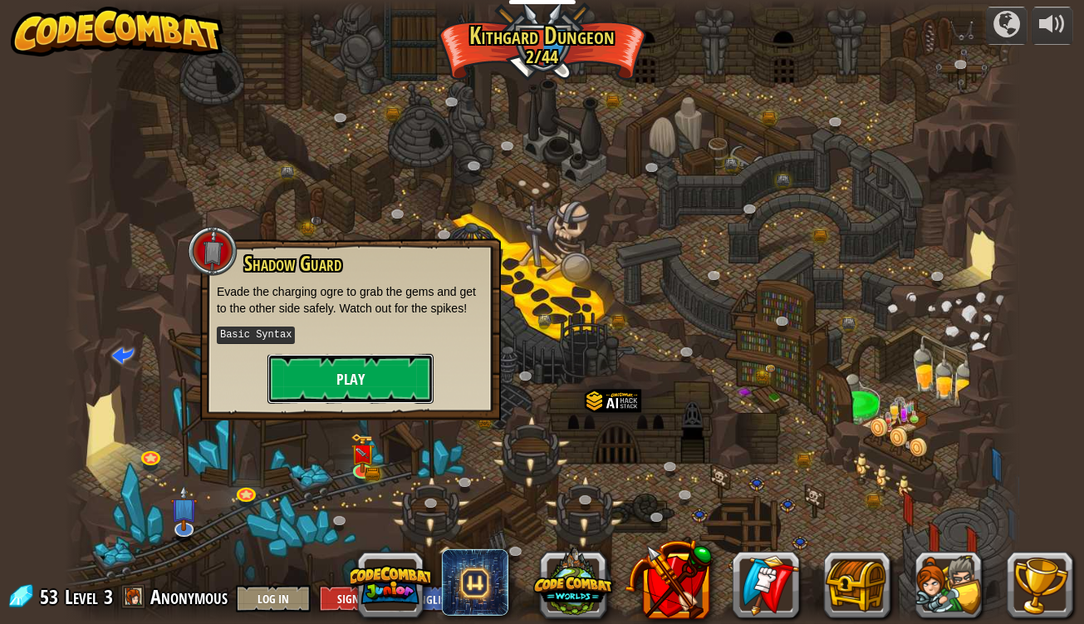
click at [367, 380] on button "Play" at bounding box center [350, 379] width 166 height 50
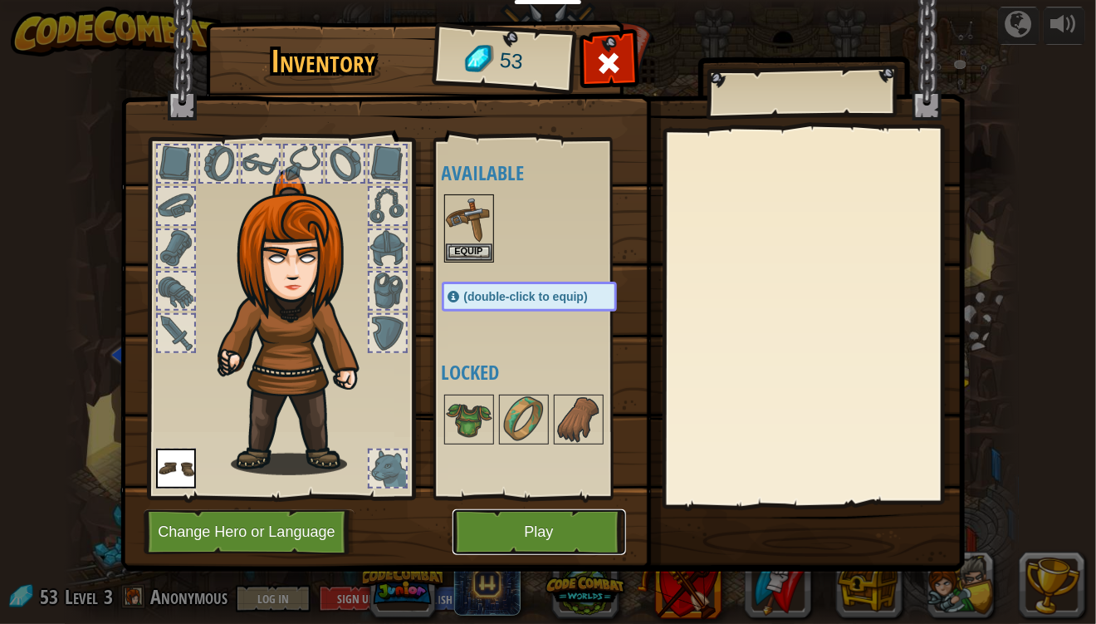
click at [498, 512] on button "Play" at bounding box center [540, 532] width 174 height 46
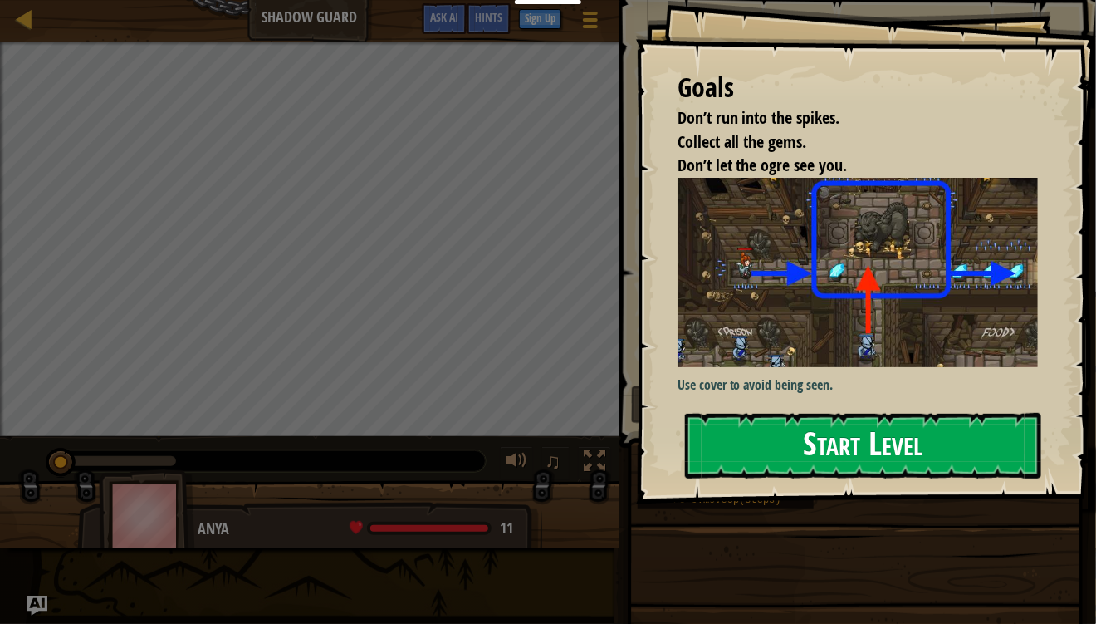
click at [788, 458] on button "Start Level" at bounding box center [863, 446] width 356 height 66
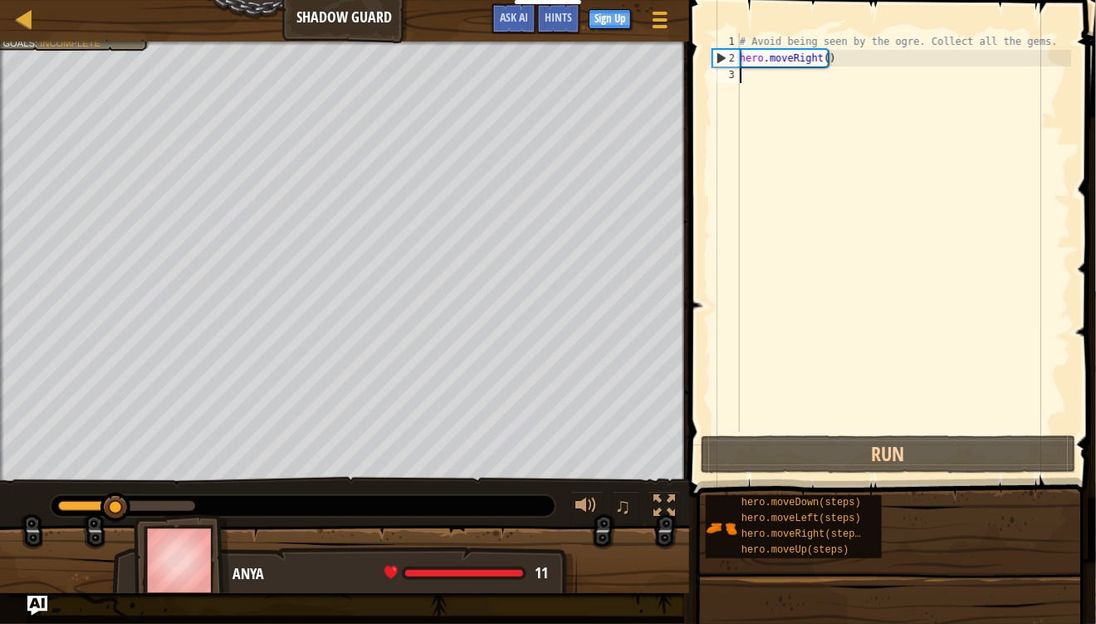
click at [747, 84] on div "# Avoid being seen by the ogre. Collect all the gems. hero . moveRight ( )" at bounding box center [904, 249] width 335 height 432
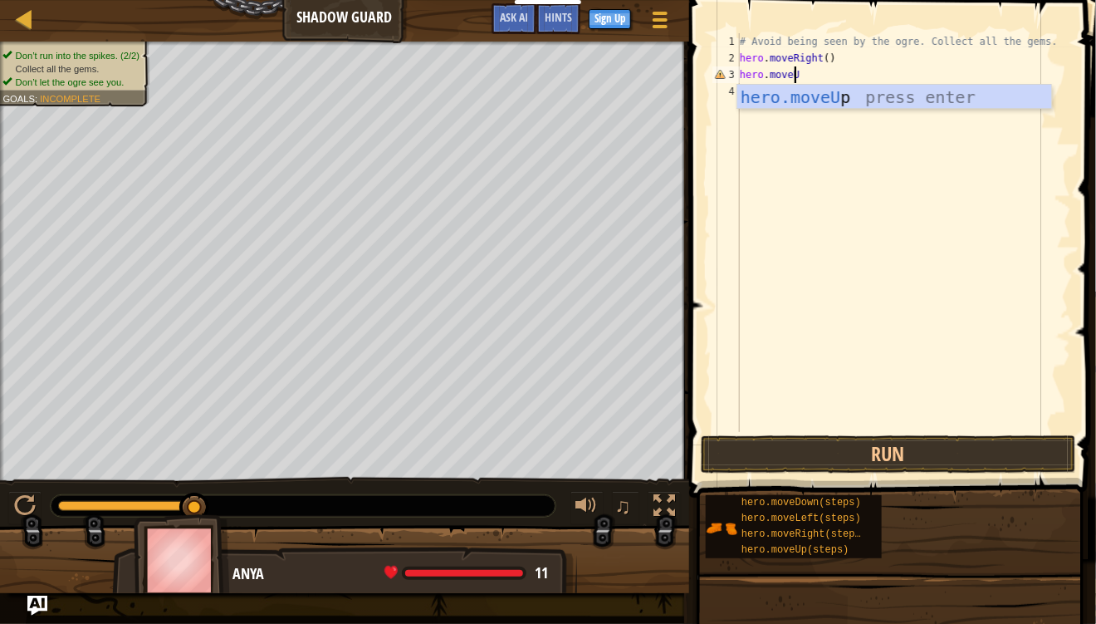
scroll to position [7, 4]
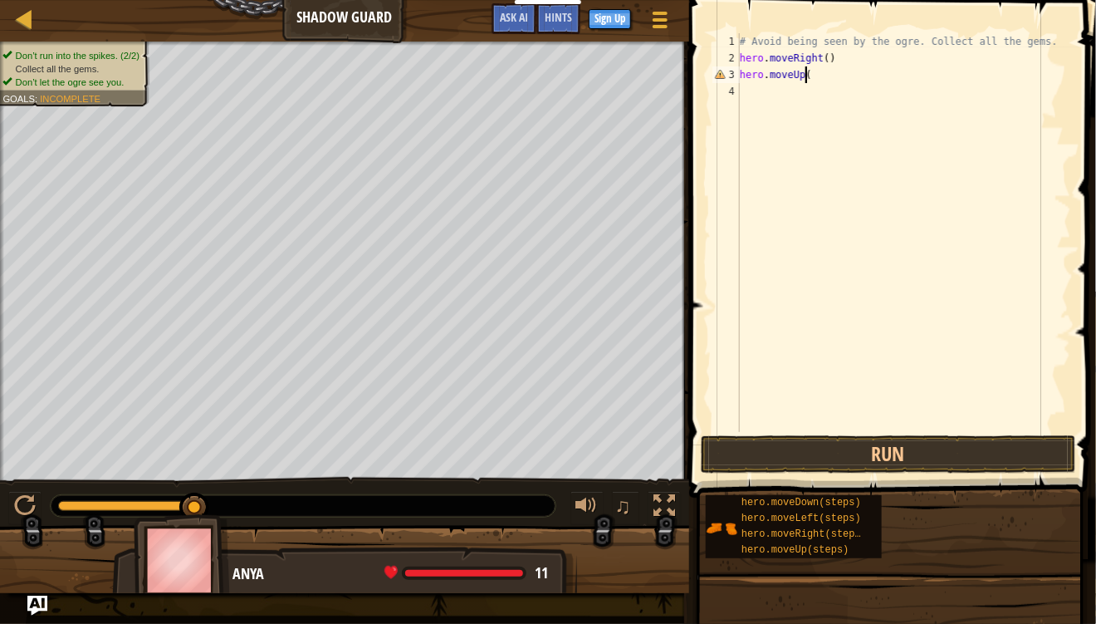
type textarea "hero.moveUp()"
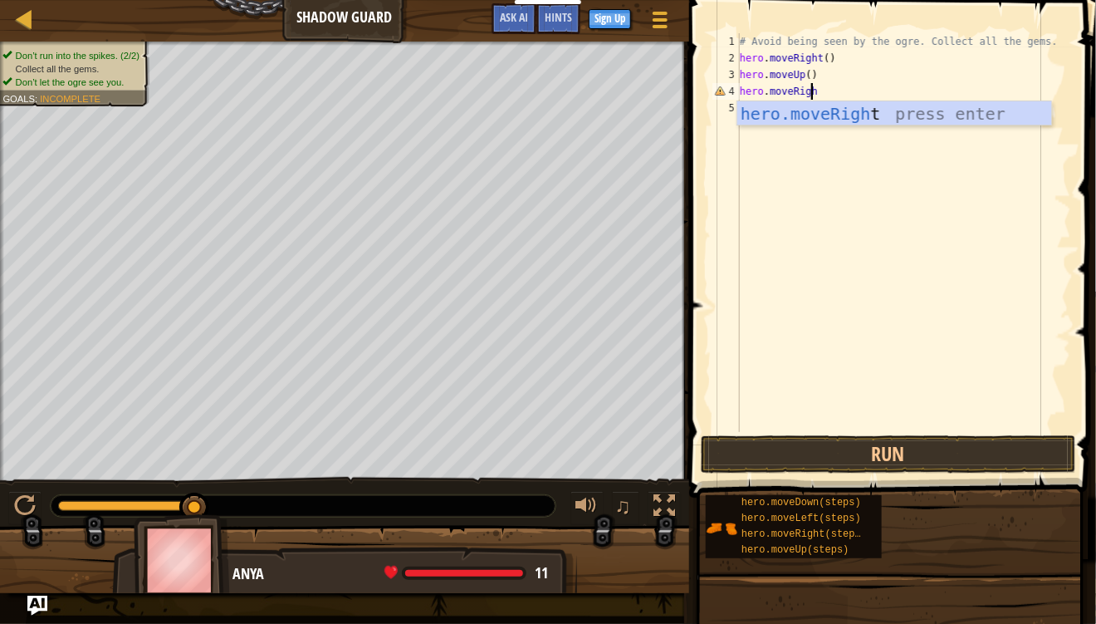
scroll to position [7, 6]
type textarea "hero.moveRight()"
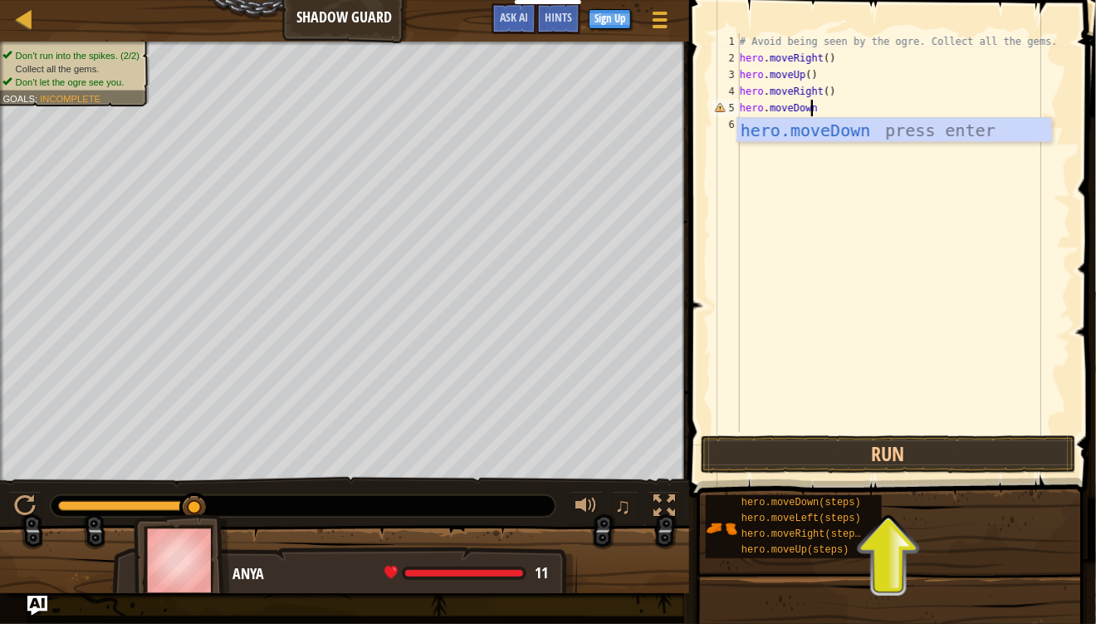
type textarea "hero.moveDown()"
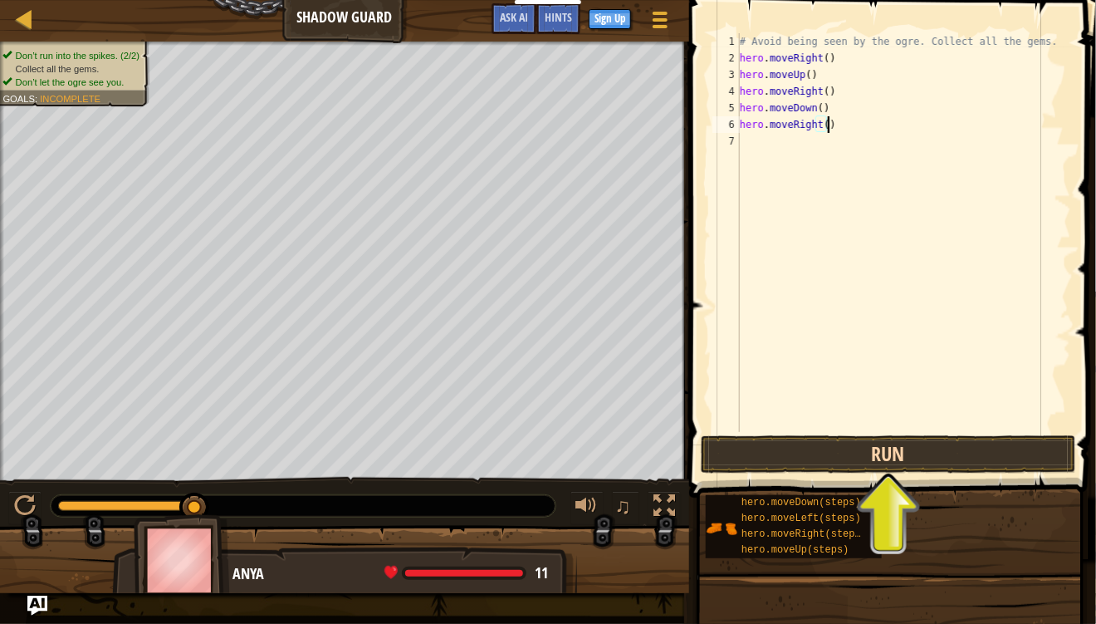
type textarea "hero.moveRight()"
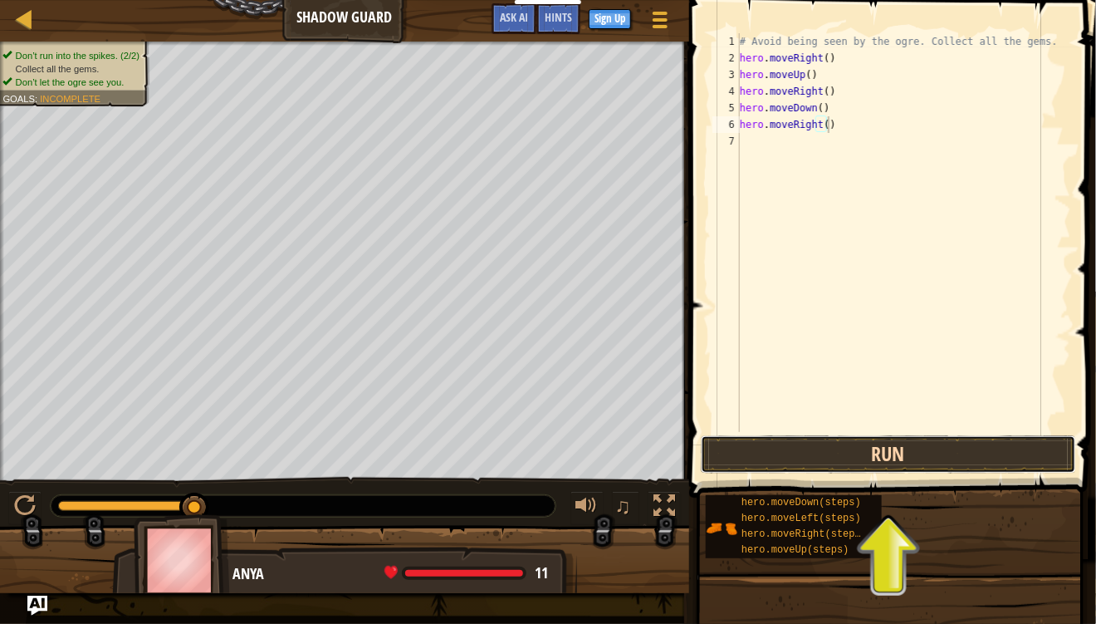
click at [835, 436] on button "Run" at bounding box center [888, 454] width 375 height 38
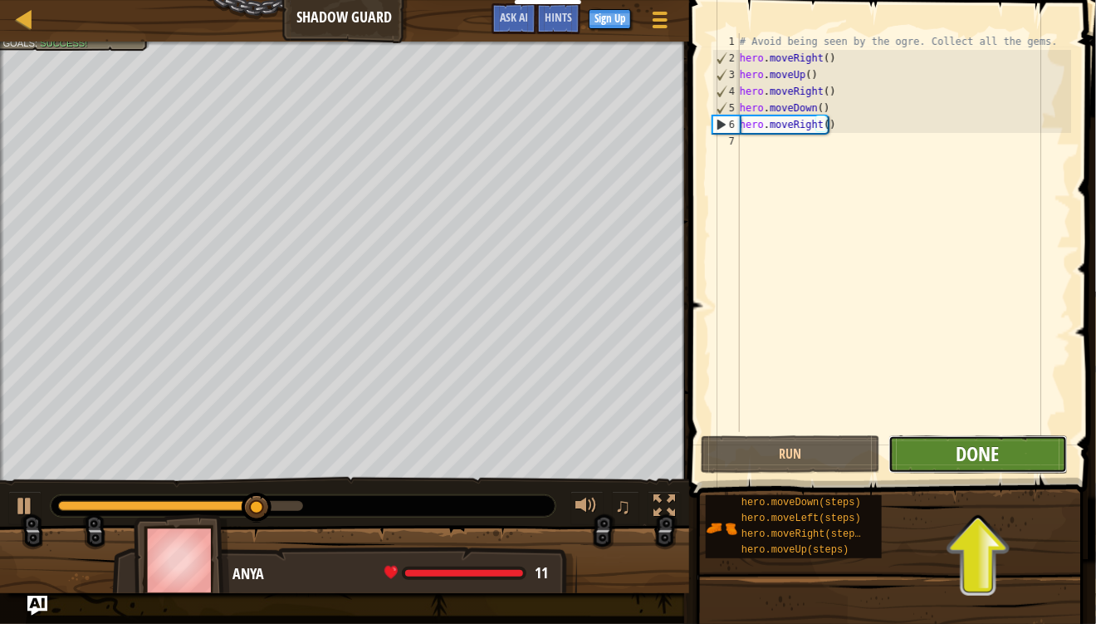
click at [983, 447] on span "Done" at bounding box center [978, 453] width 43 height 27
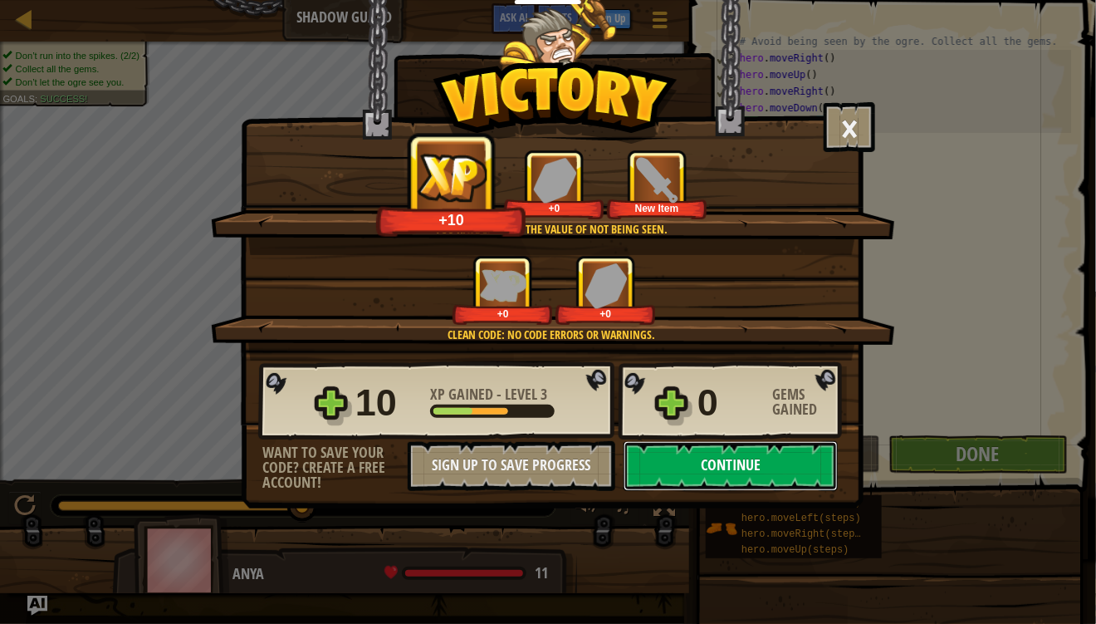
click at [738, 458] on button "Continue" at bounding box center [731, 466] width 214 height 50
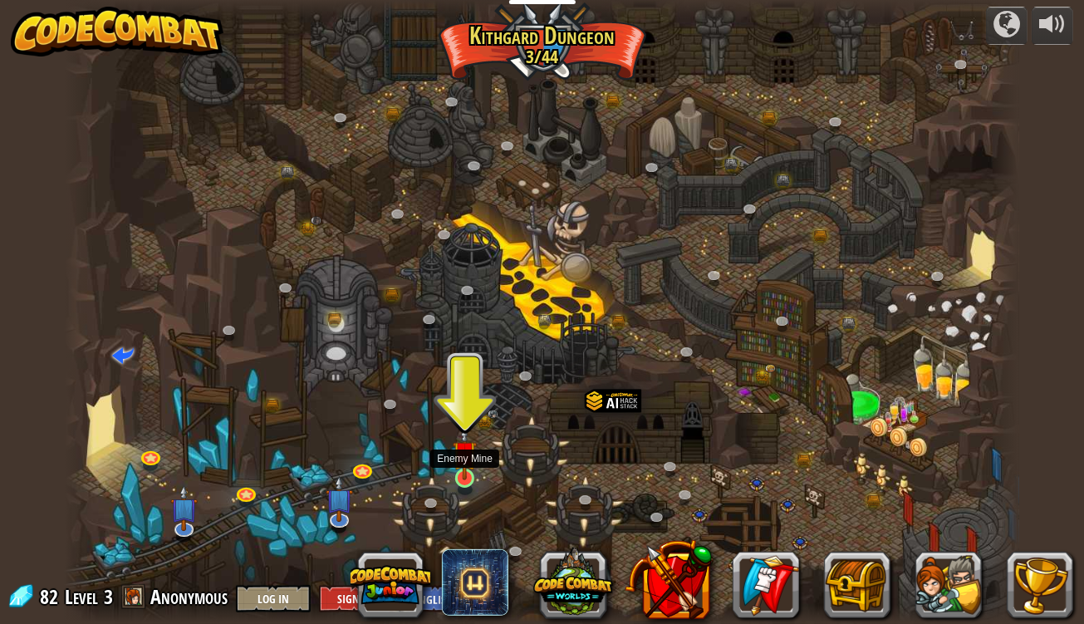
click at [463, 476] on img at bounding box center [465, 452] width 24 height 55
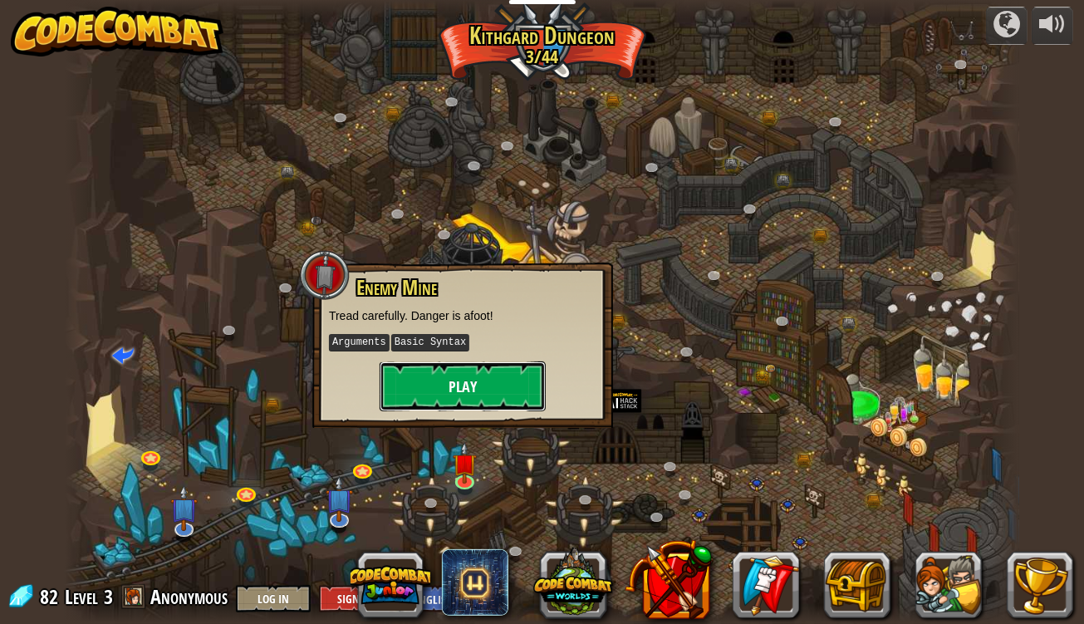
click at [477, 401] on button "Play" at bounding box center [463, 386] width 166 height 50
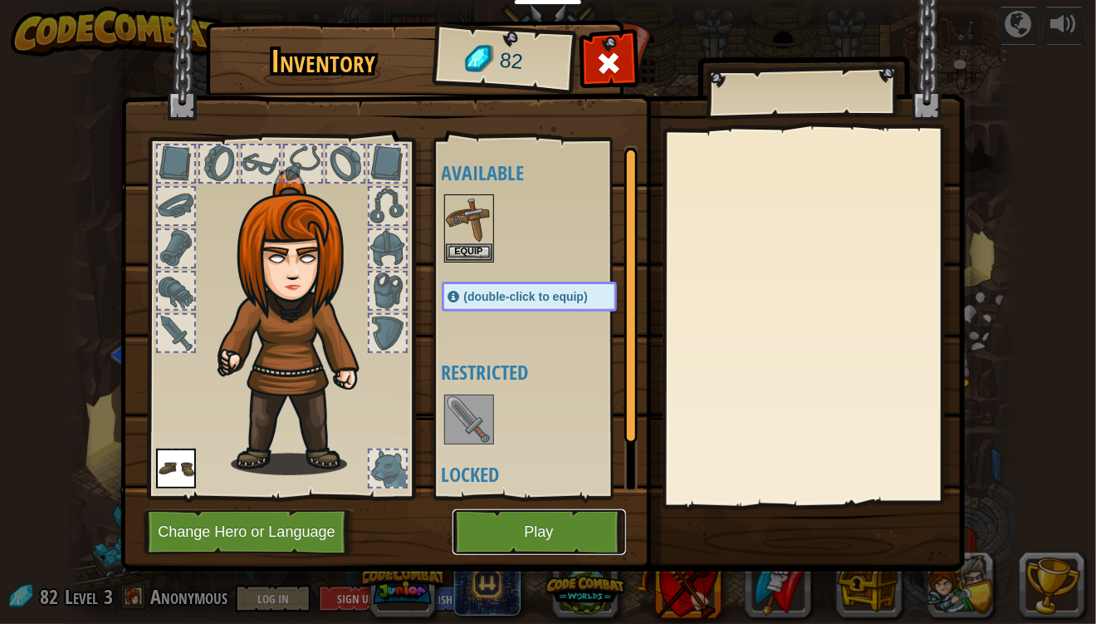
click at [560, 535] on button "Play" at bounding box center [540, 532] width 174 height 46
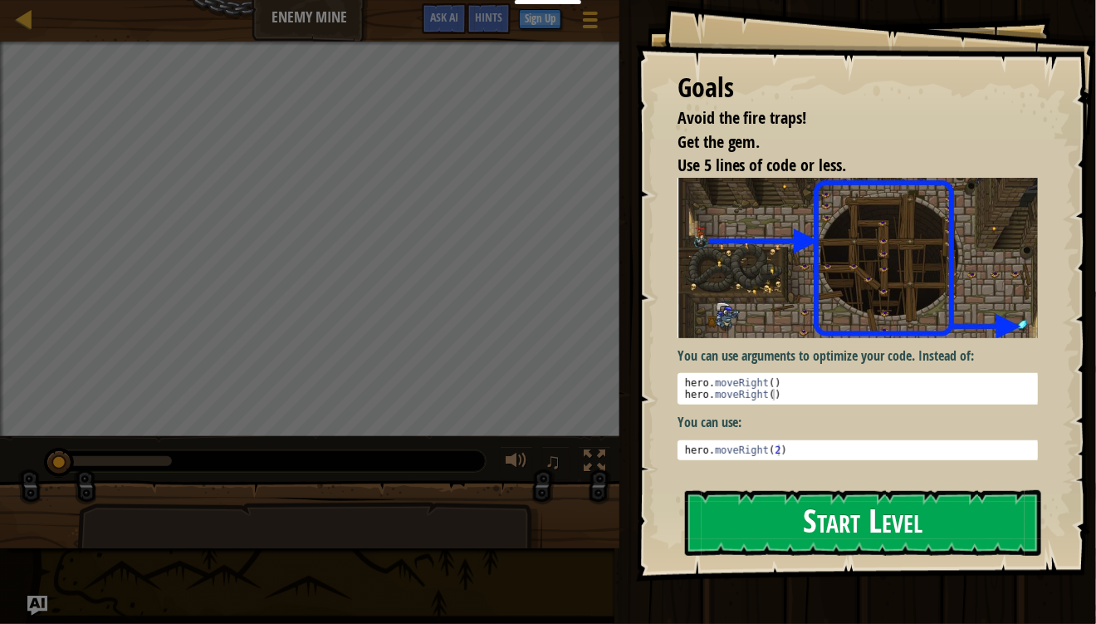
click at [728, 533] on button "Start Level" at bounding box center [863, 523] width 356 height 66
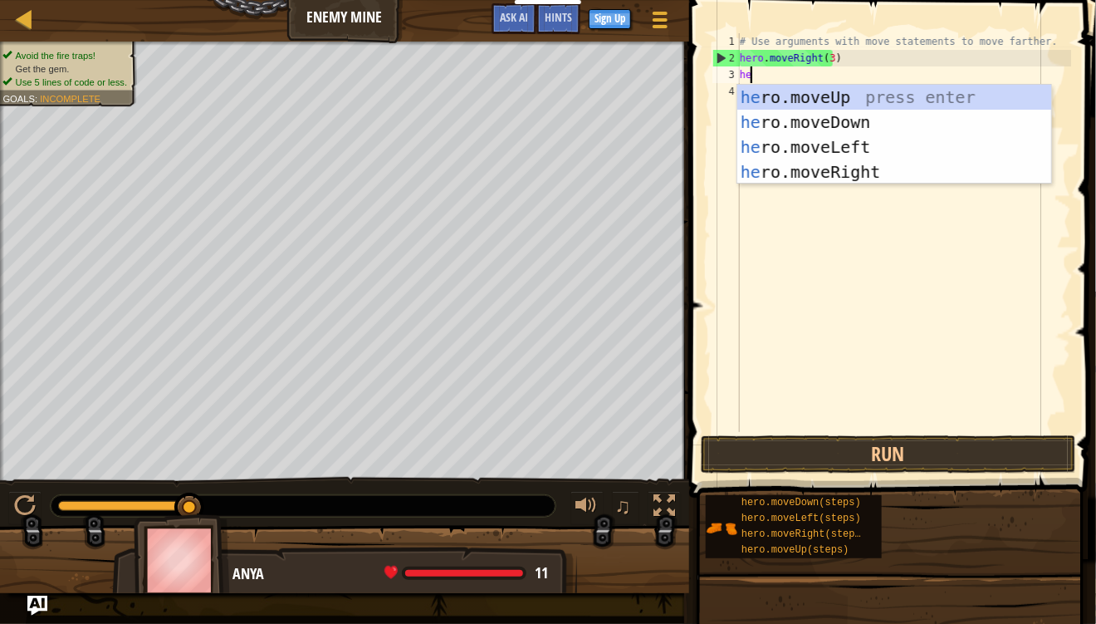
scroll to position [7, 0]
type textarea "hero"
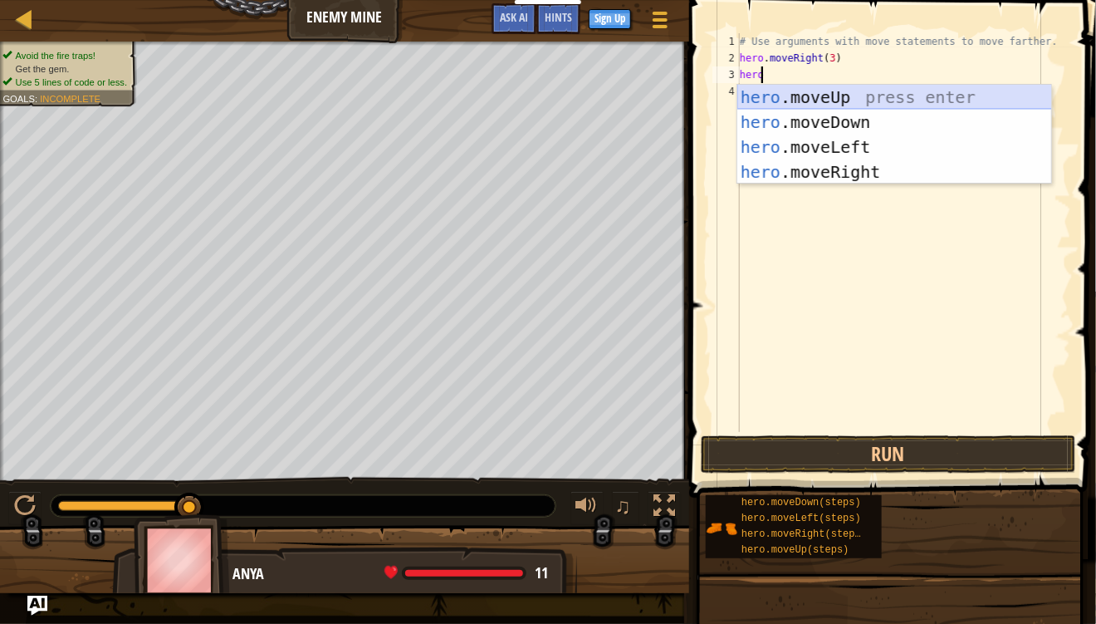
click at [792, 91] on div "hero .moveUp press enter hero .moveDown press enter hero .moveLeft press enter …" at bounding box center [895, 160] width 315 height 150
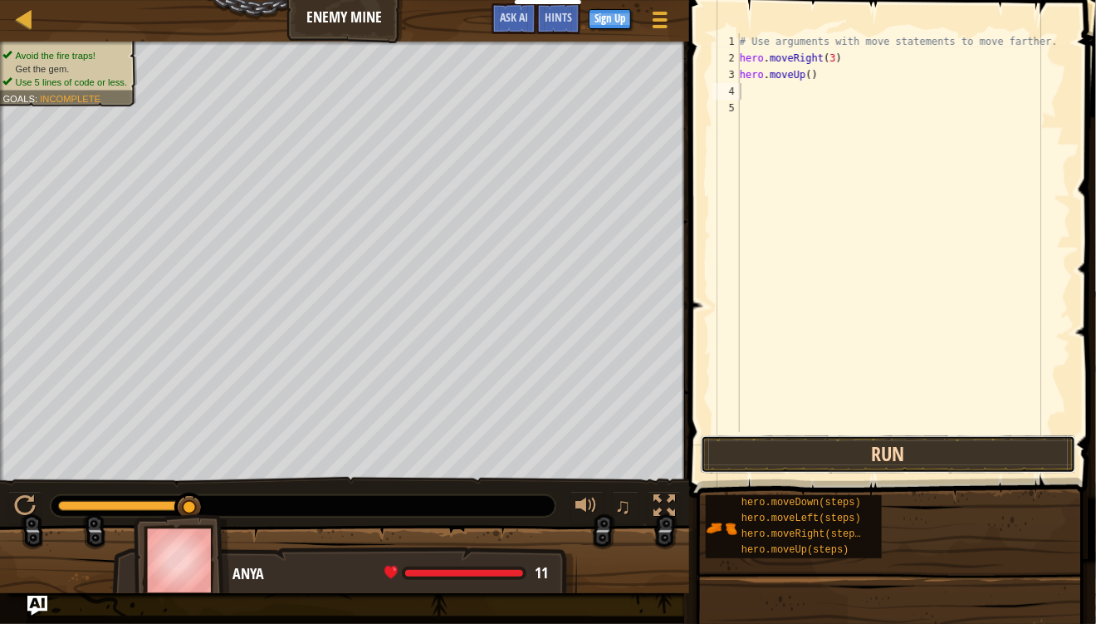
click at [883, 451] on button "Run" at bounding box center [888, 454] width 375 height 38
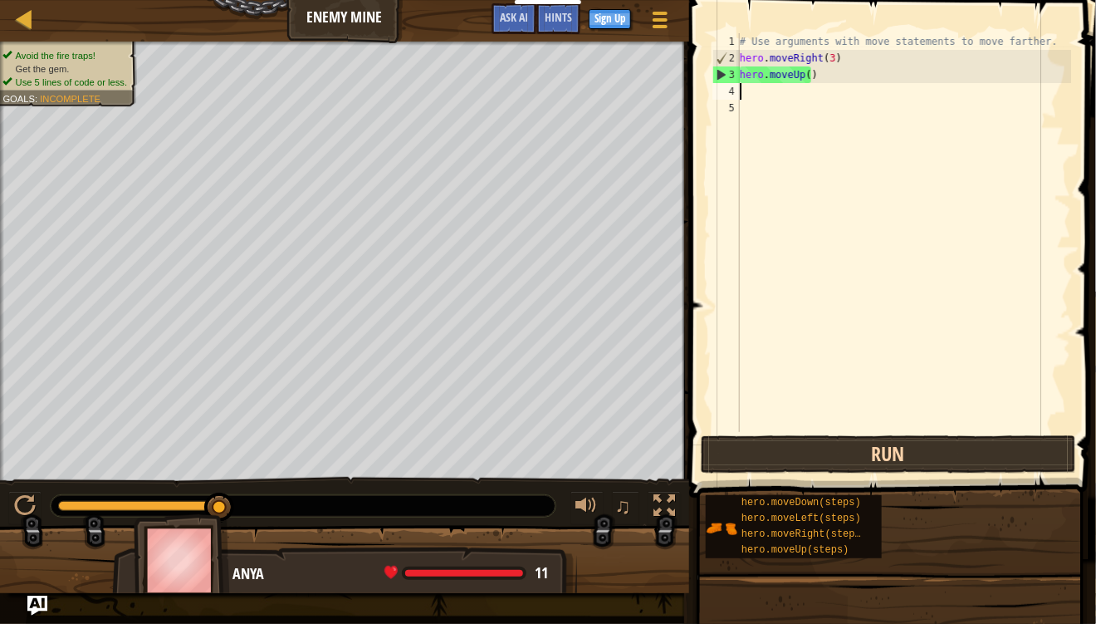
type textarea "h"
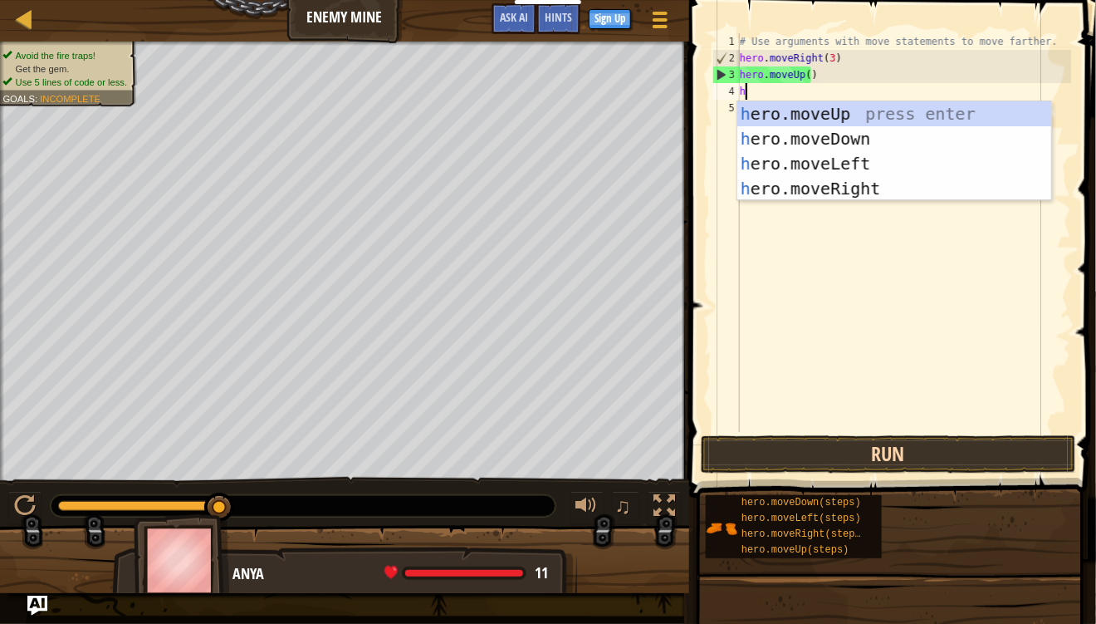
scroll to position [7, 0]
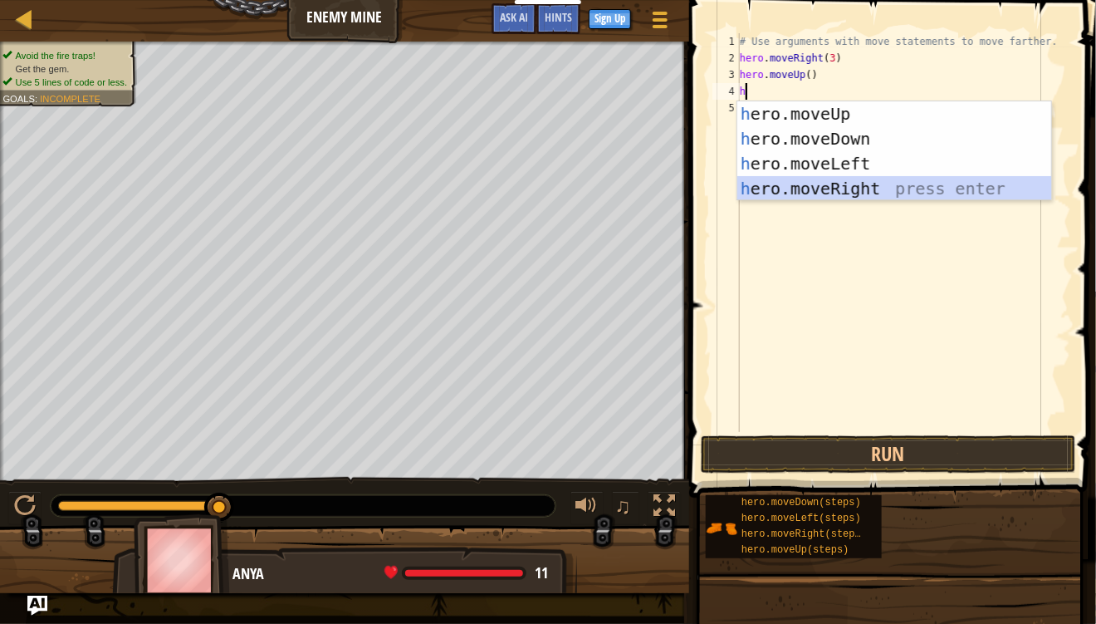
click at [787, 181] on div "h ero.moveUp press enter h ero.moveDown press enter h ero.moveLeft press enter …" at bounding box center [895, 176] width 315 height 150
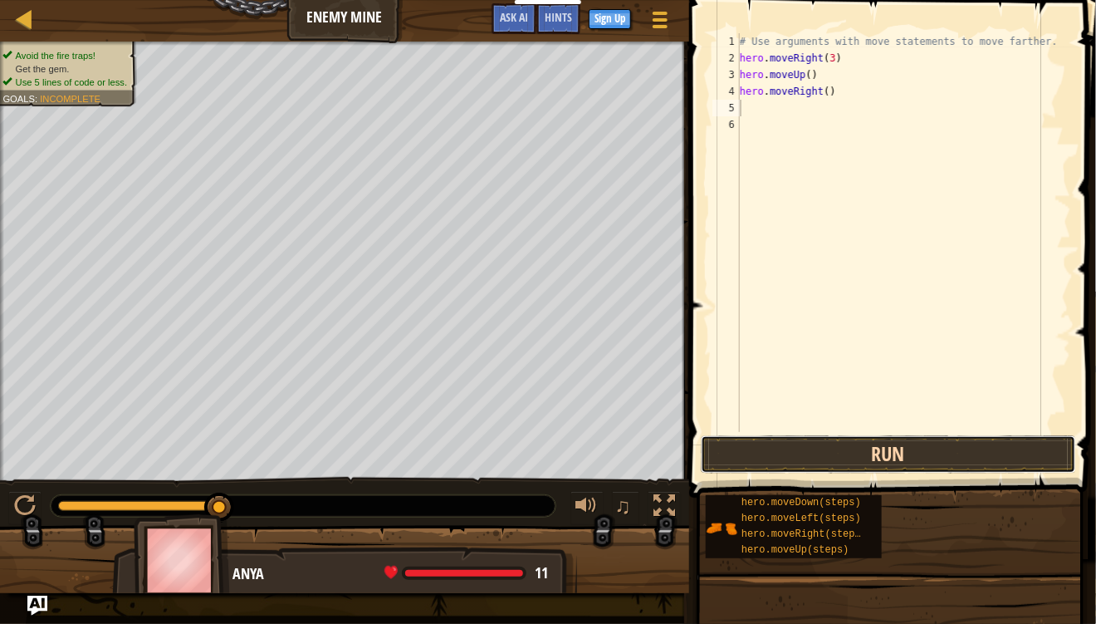
click at [881, 444] on button "Run" at bounding box center [888, 454] width 375 height 38
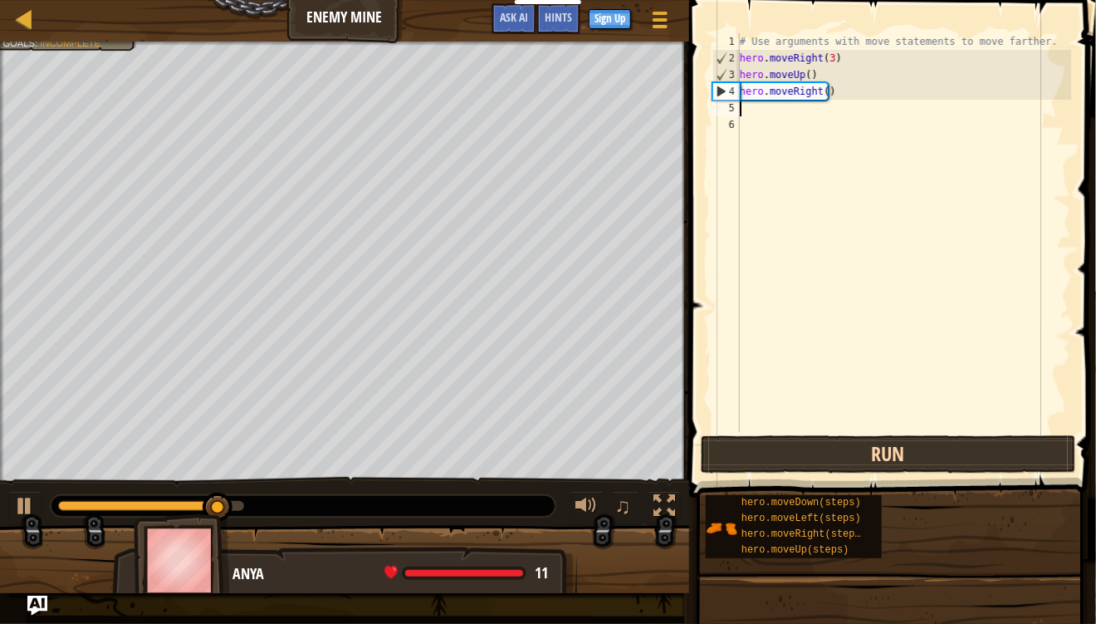
type textarea "h"
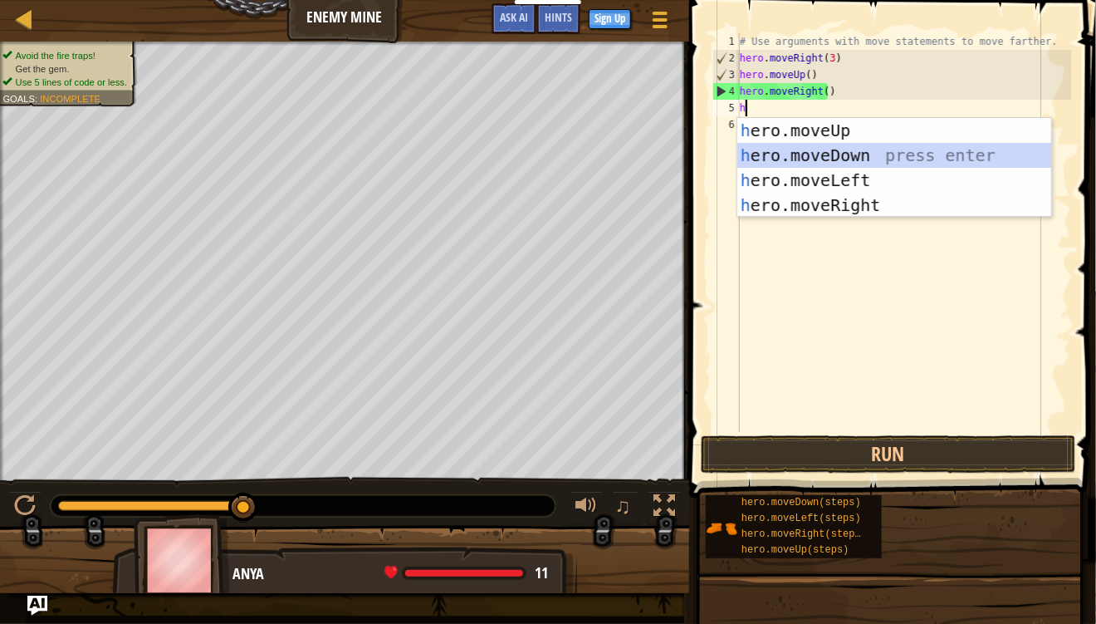
click at [809, 144] on div "h ero.moveUp press enter h ero.moveDown press enter h ero.moveLeft press enter …" at bounding box center [895, 193] width 315 height 150
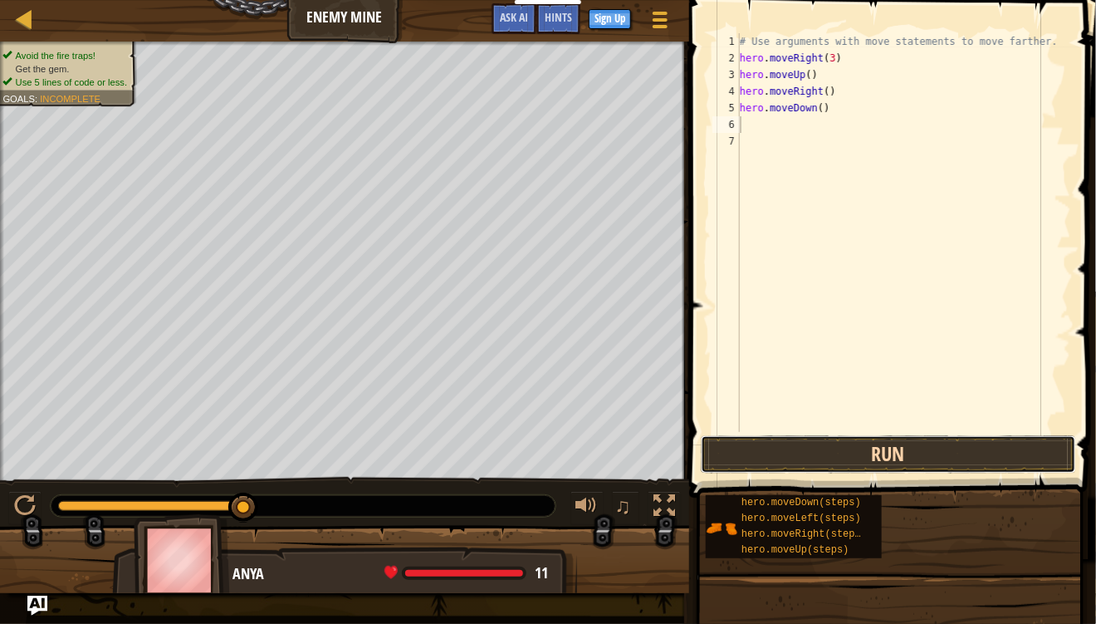
click at [924, 465] on button "Run" at bounding box center [888, 454] width 375 height 38
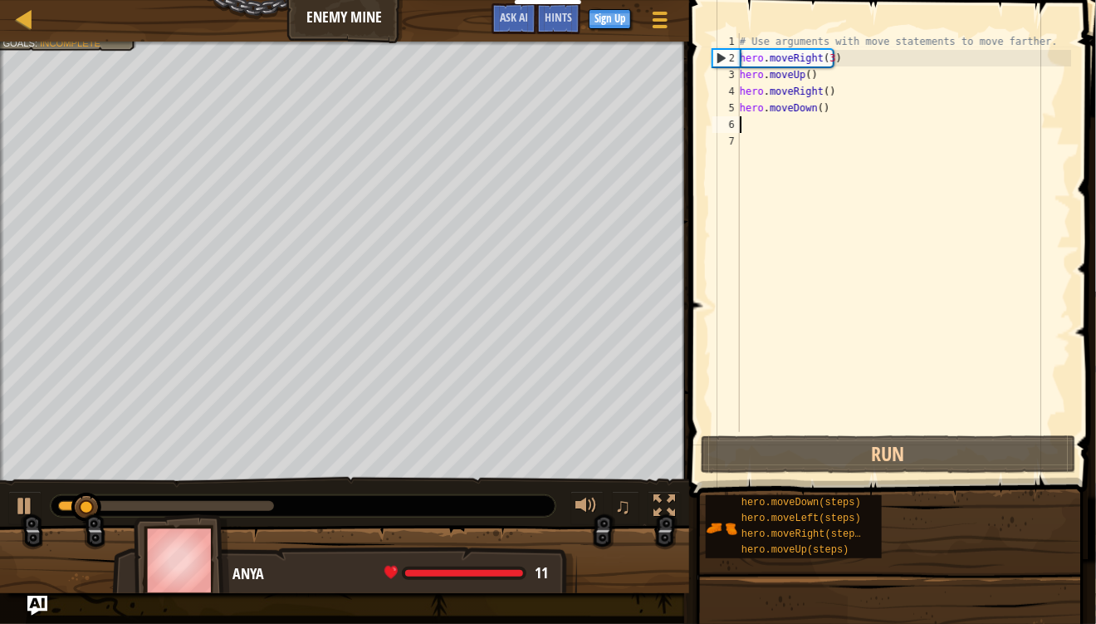
click at [768, 124] on div "# Use arguments with move statements to move farther. hero . moveRight ( 3 ) he…" at bounding box center [904, 249] width 335 height 432
type textarea "h"
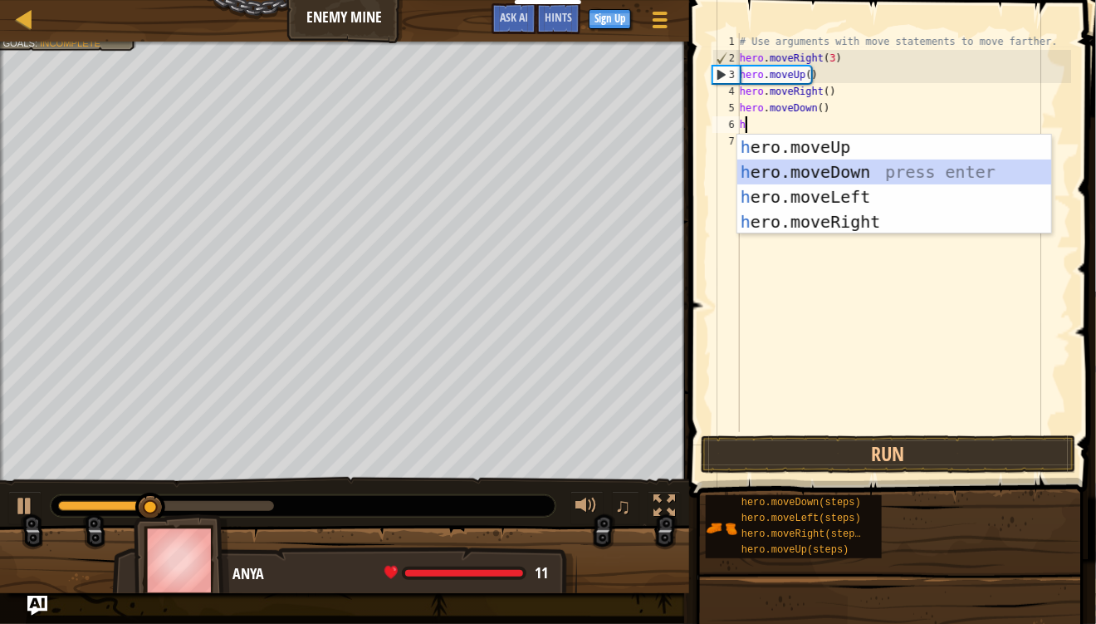
click at [754, 177] on div "h ero.moveUp press enter h ero.moveDown press enter h ero.moveLeft press enter …" at bounding box center [895, 210] width 315 height 150
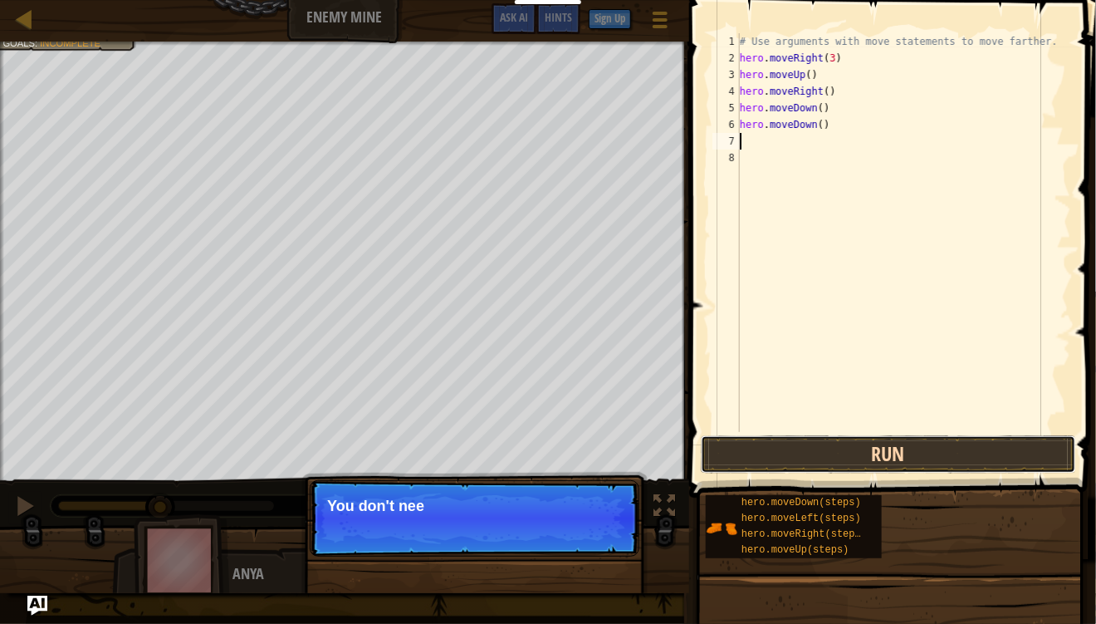
click at [798, 458] on button "Run" at bounding box center [888, 454] width 375 height 38
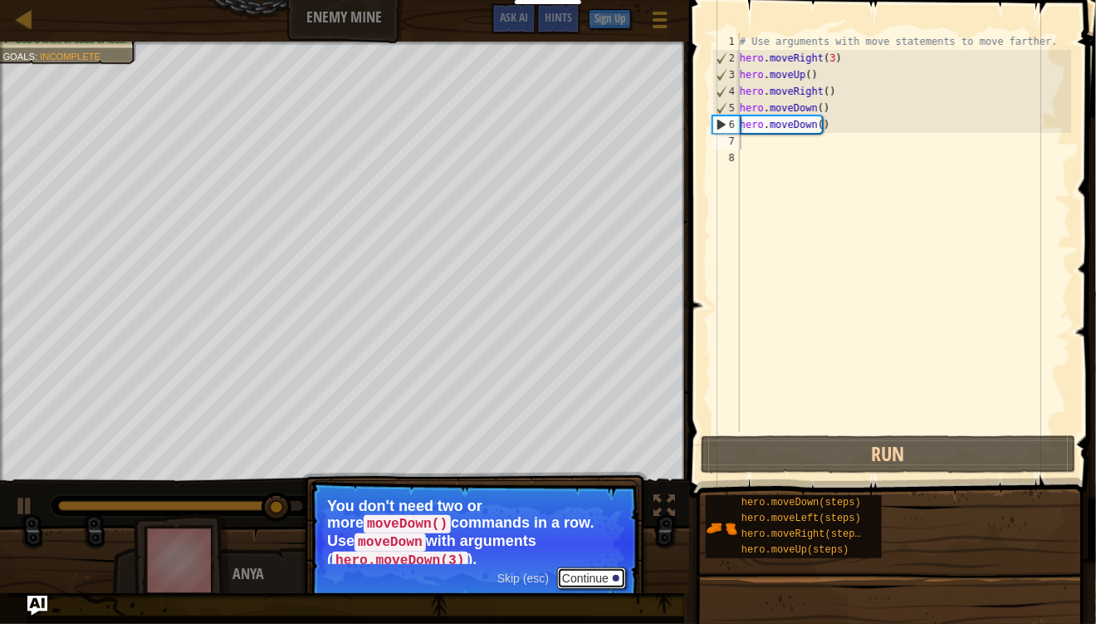
click at [583, 567] on button "Continue" at bounding box center [591, 578] width 69 height 22
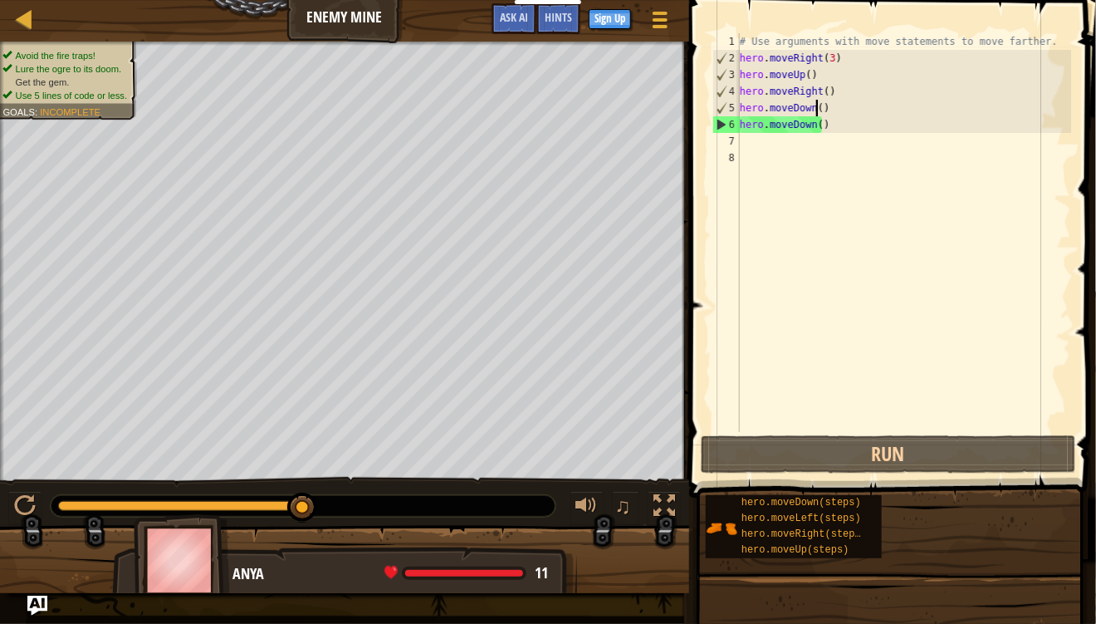
click at [817, 106] on div "# Use arguments with move statements to move farther. hero . moveRight ( 3 ) he…" at bounding box center [904, 249] width 335 height 432
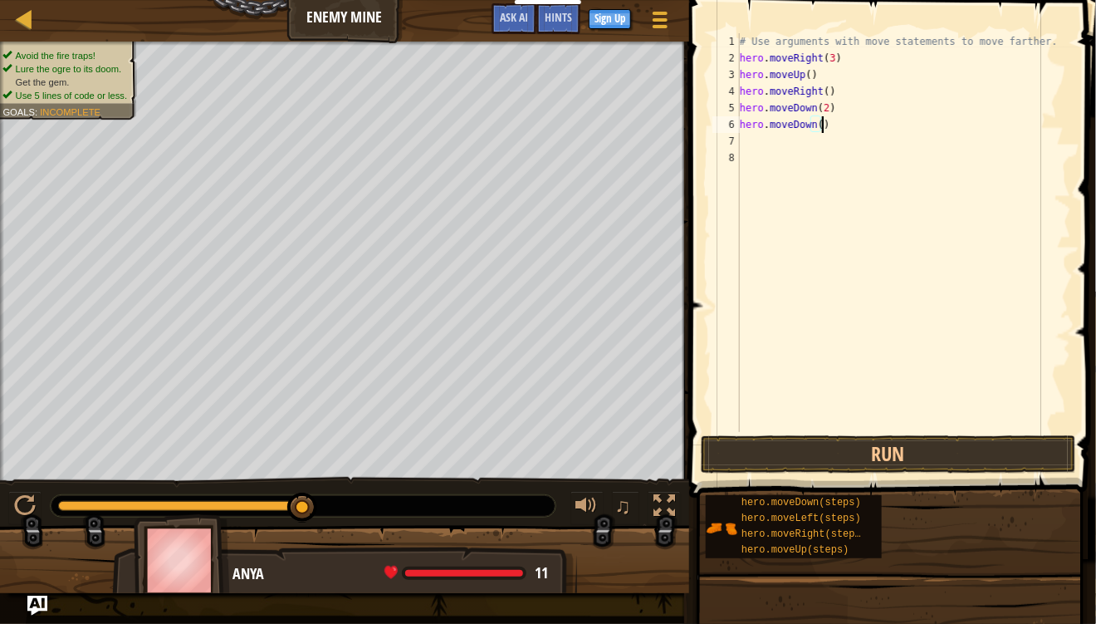
click at [829, 130] on div "# Use arguments with move statements to move farther. hero . moveRight ( 3 ) he…" at bounding box center [904, 249] width 335 height 432
type textarea "h"
click at [821, 110] on div "# Use arguments with move statements to move farther. hero . moveRight ( 3 ) he…" at bounding box center [904, 249] width 335 height 432
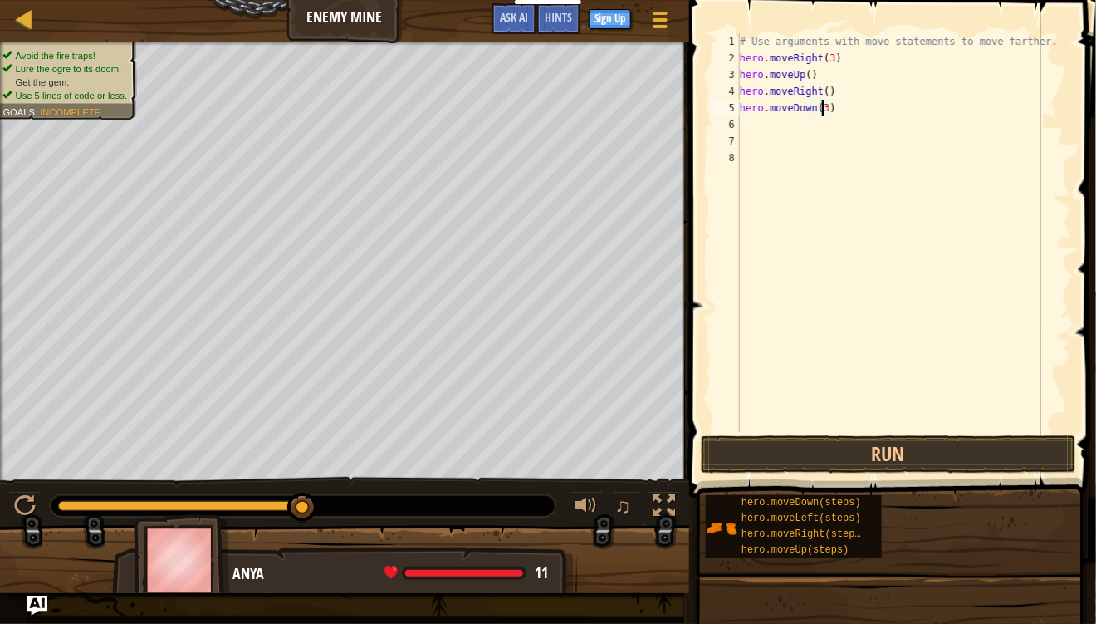
scroll to position [7, 6]
type textarea "hero.moveDown(3)"
click at [891, 453] on button "Run" at bounding box center [888, 454] width 375 height 38
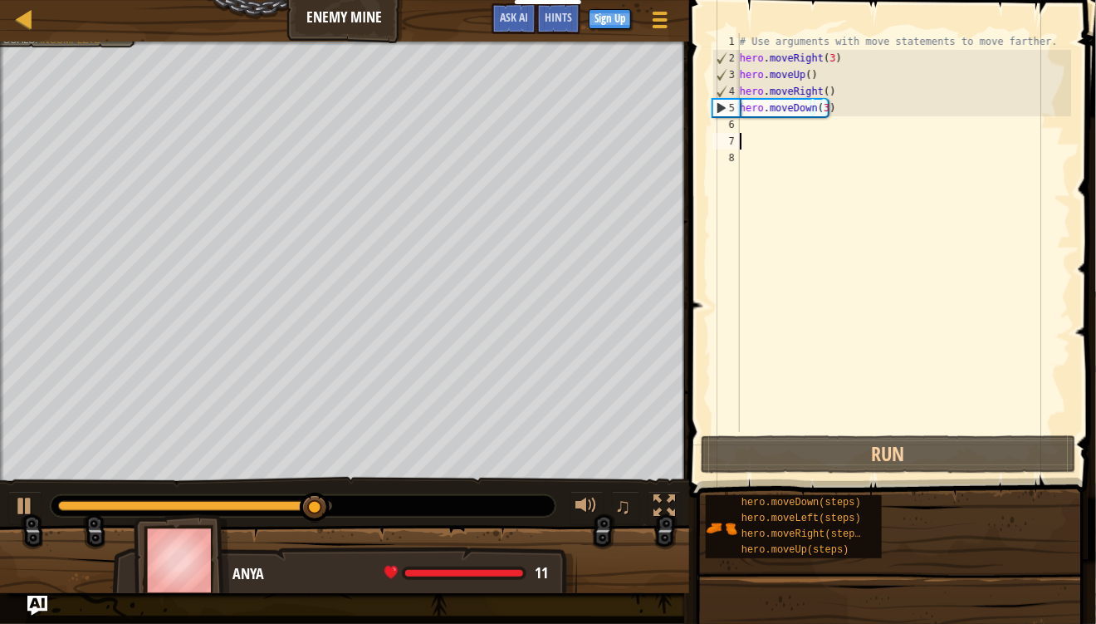
click at [759, 135] on div "# Use arguments with move statements to move farther. hero . moveRight ( 3 ) he…" at bounding box center [904, 249] width 335 height 432
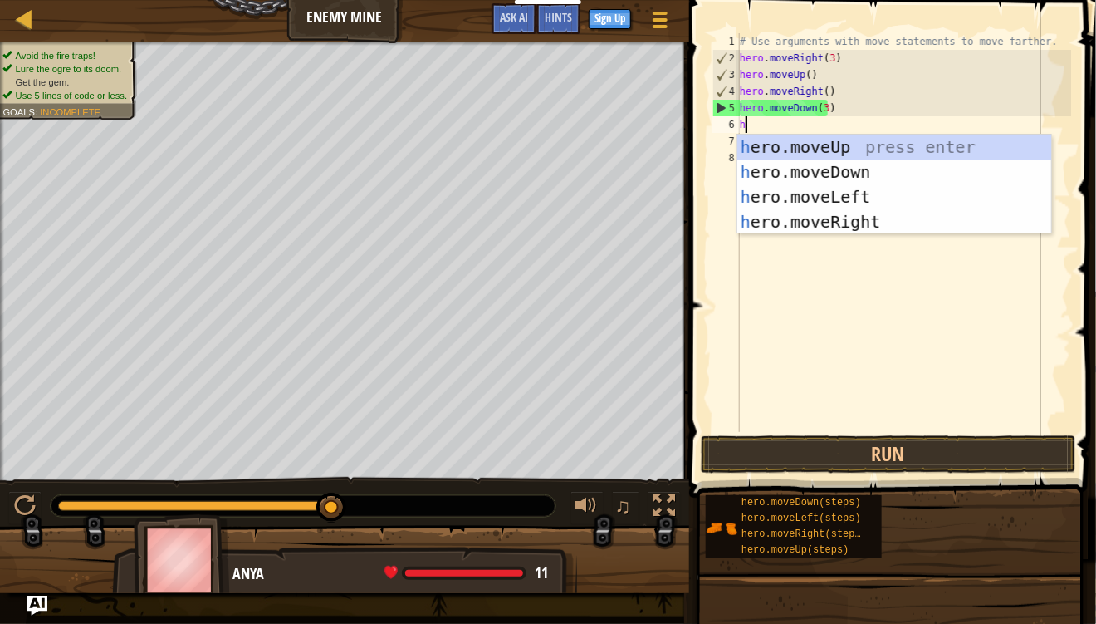
scroll to position [7, 0]
type textarea "hero"
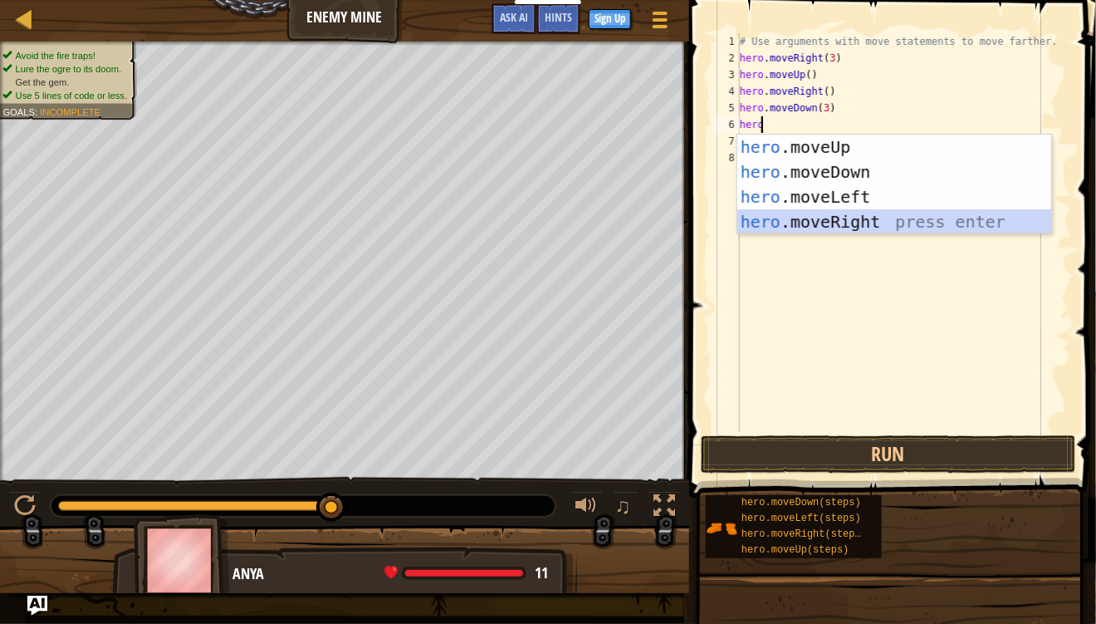
click at [805, 218] on div "hero .moveUp press enter hero .moveDown press enter hero .moveLeft press enter …" at bounding box center [895, 210] width 315 height 150
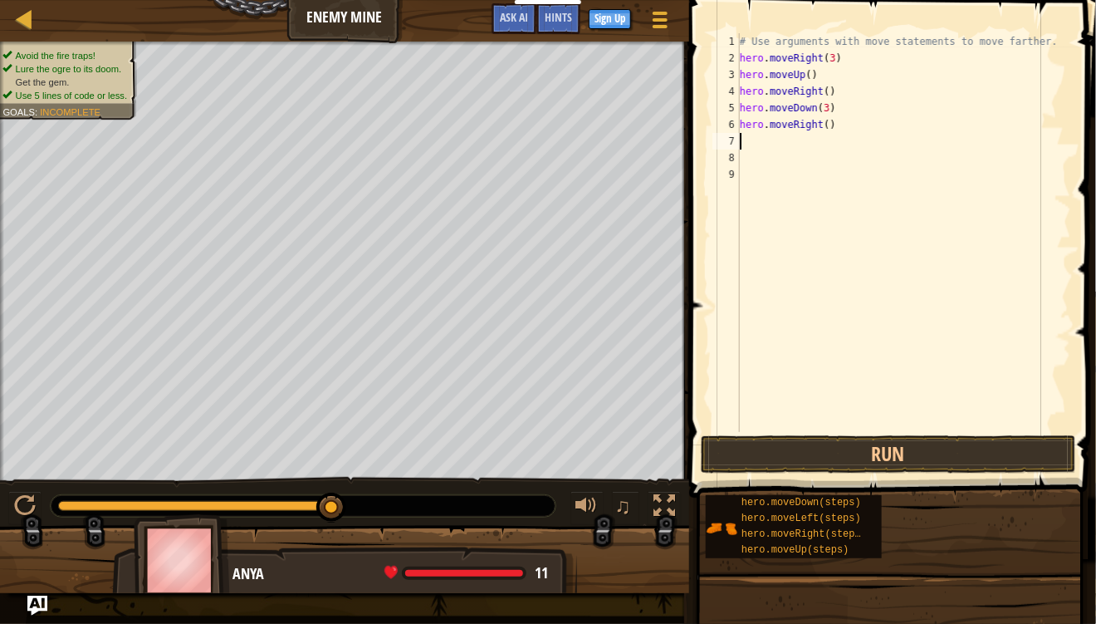
scroll to position [7, 0]
click at [822, 123] on div "# Use arguments with move statements to move farther. hero . moveRight ( 3 ) he…" at bounding box center [904, 249] width 335 height 432
type textarea "hero.moveRight(2)"
click at [855, 450] on button "Run" at bounding box center [888, 454] width 375 height 38
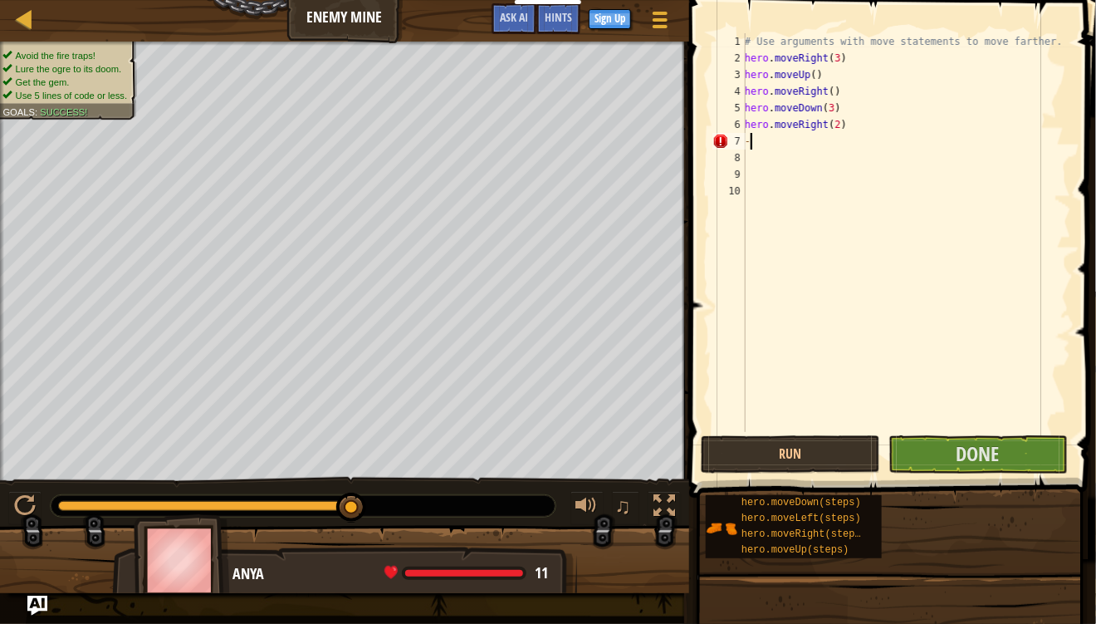
click at [1083, 499] on div "- 1 2 3 4 5 6 7 8 9 10 # Use arguments with move statements to move farther. he…" at bounding box center [890, 281] width 412 height 547
click at [823, 124] on div "# Use arguments with move statements to move farther. hero . moveRight ( 3 ) he…" at bounding box center [907, 249] width 329 height 432
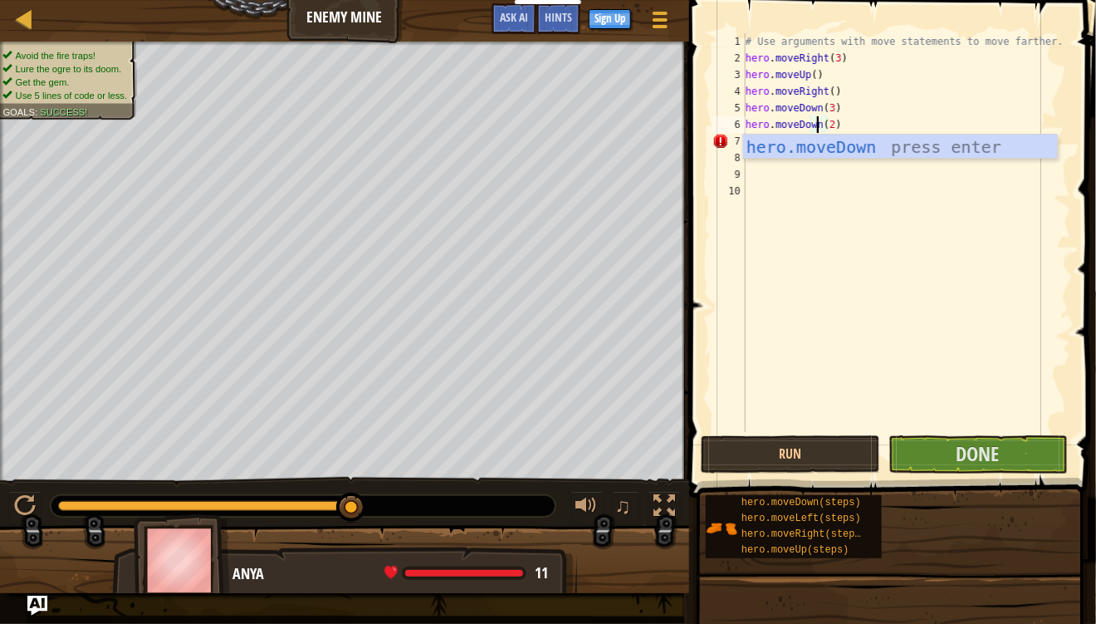
scroll to position [7, 6]
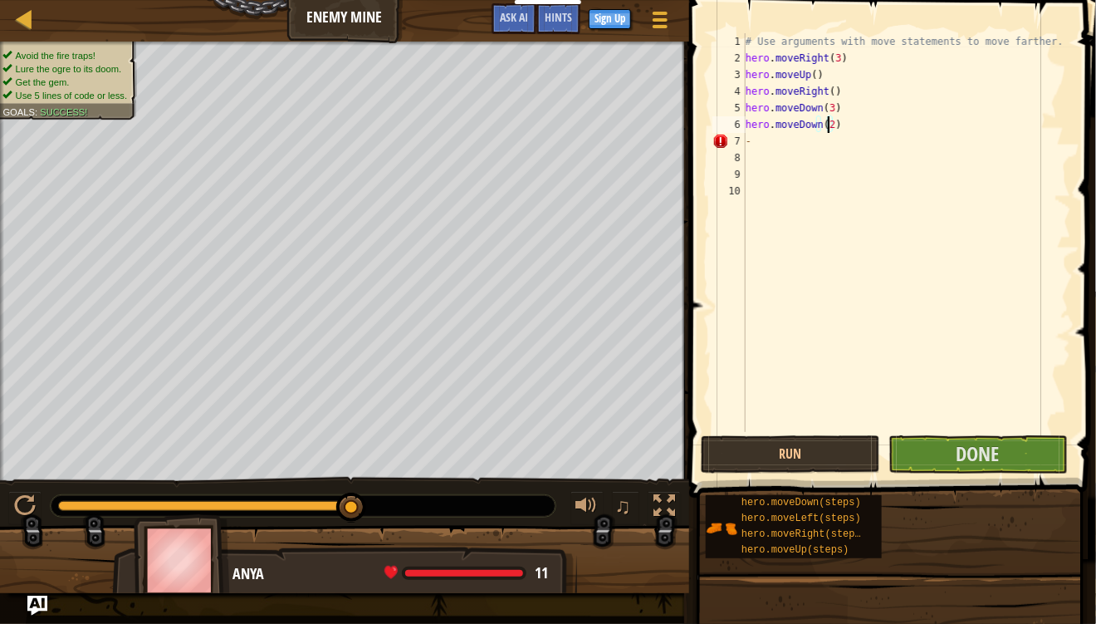
click at [828, 124] on div "# Use arguments with move statements to move farther. hero . moveRight ( 3 ) he…" at bounding box center [907, 249] width 329 height 432
type textarea "hero.moveDown(1)"
click at [753, 154] on div "# Use arguments with move statements to move farther. hero . moveRight ( 3 ) he…" at bounding box center [907, 249] width 329 height 432
type textarea "-"
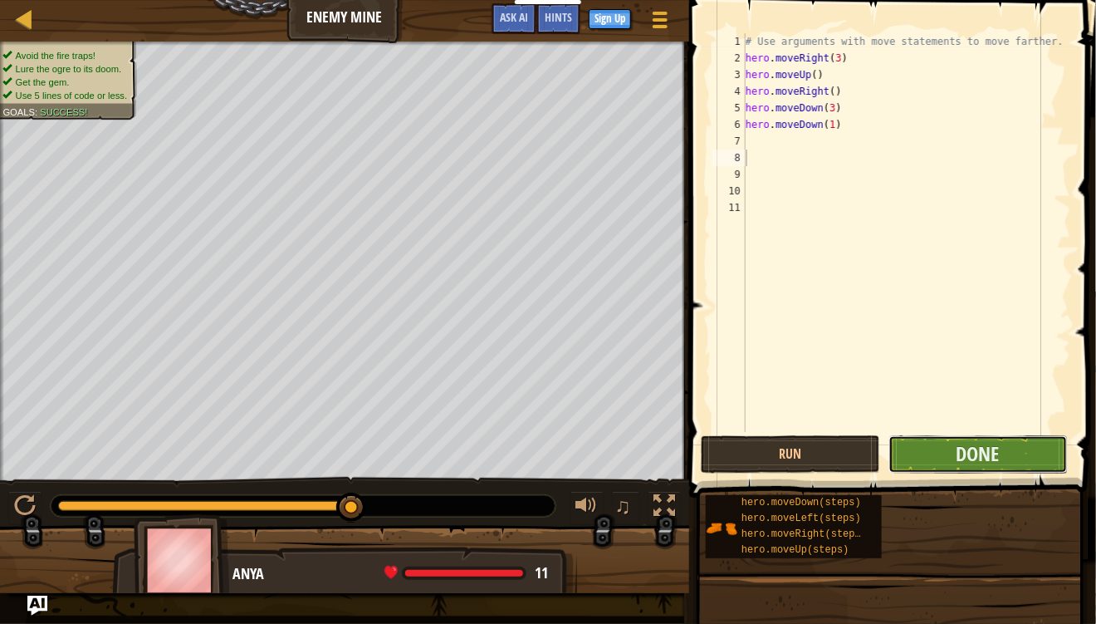
click at [918, 439] on button "Done" at bounding box center [978, 454] width 179 height 38
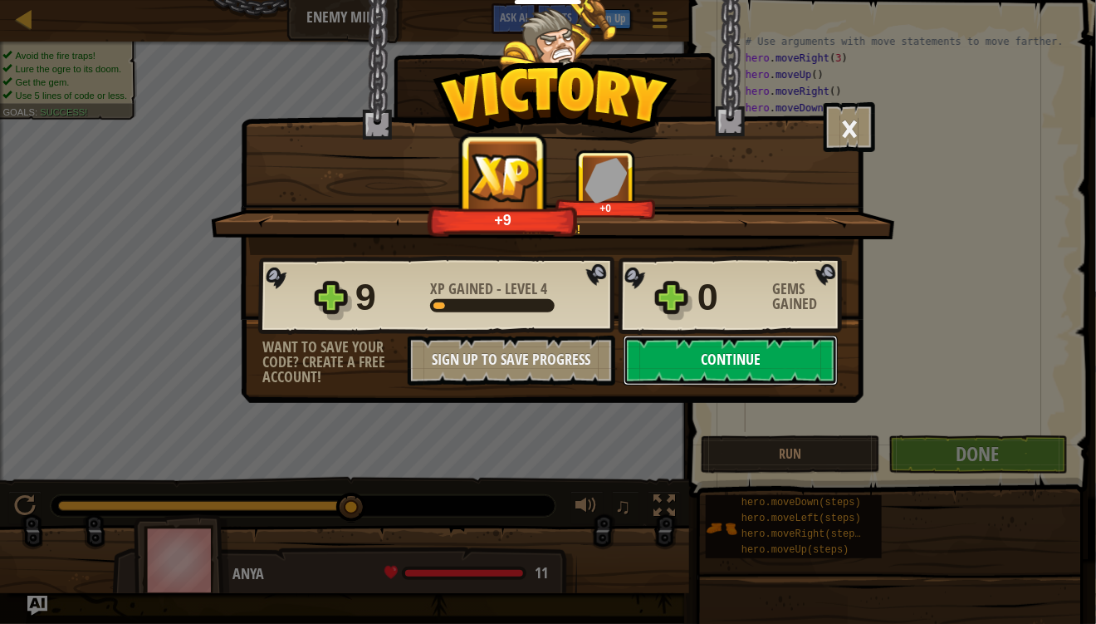
click at [746, 349] on button "Continue" at bounding box center [731, 361] width 214 height 50
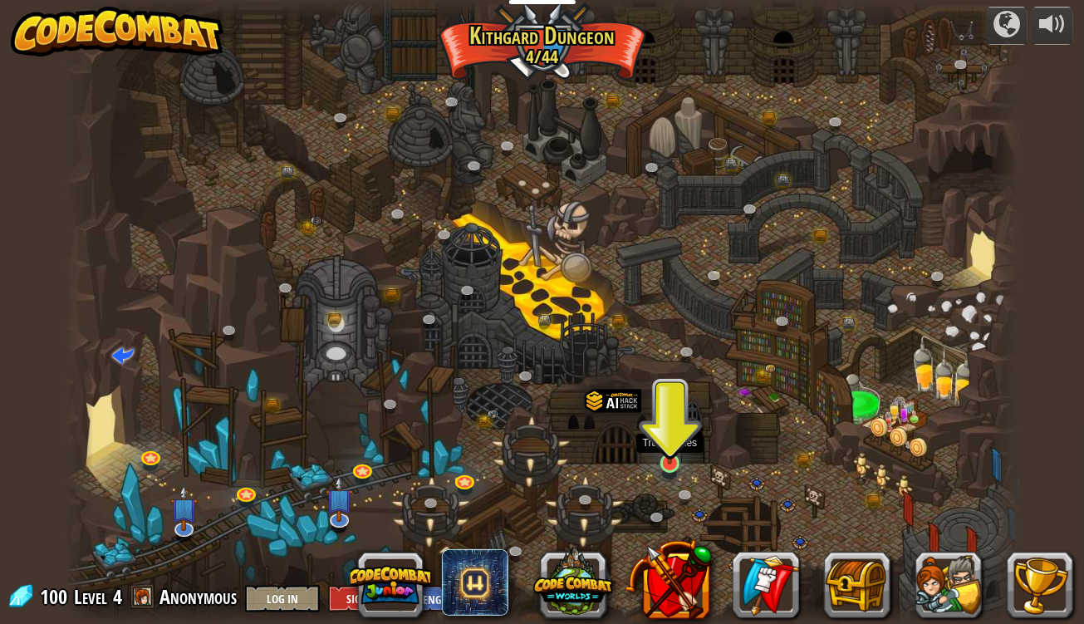
click at [661, 451] on img at bounding box center [670, 436] width 24 height 55
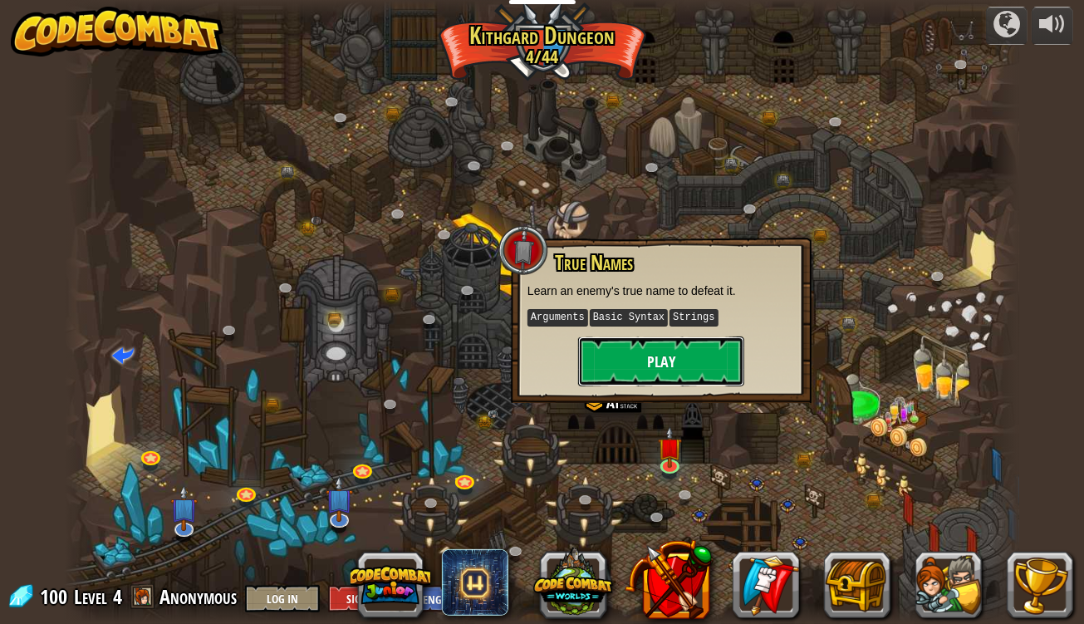
click at [674, 346] on button "Play" at bounding box center [661, 361] width 166 height 50
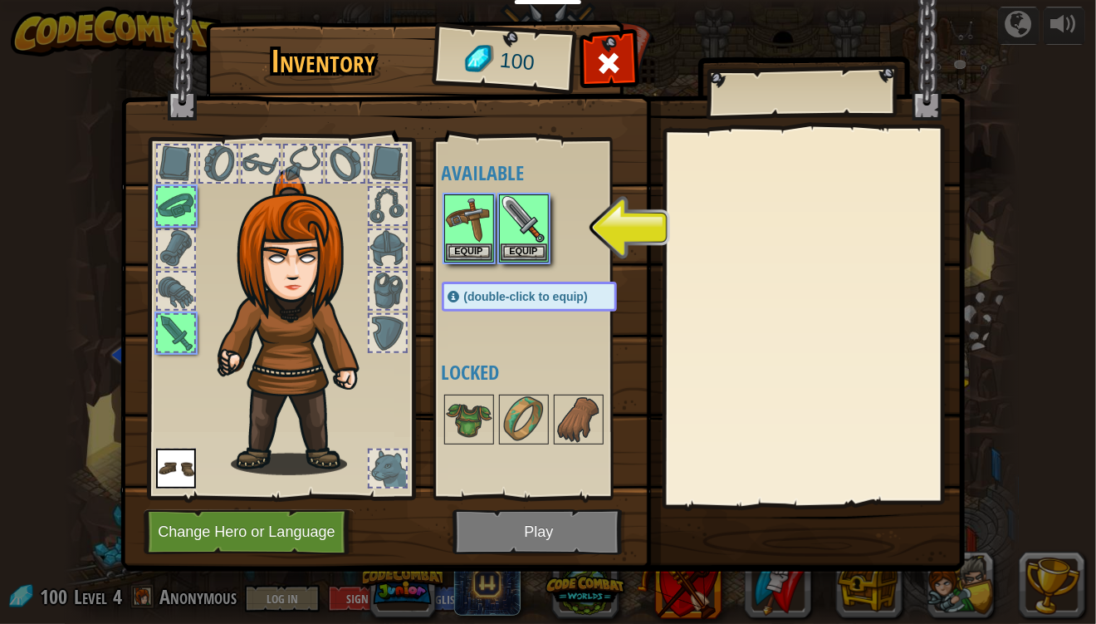
click at [540, 534] on img at bounding box center [542, 269] width 845 height 603
click at [518, 243] on button "Equip" at bounding box center [524, 251] width 47 height 17
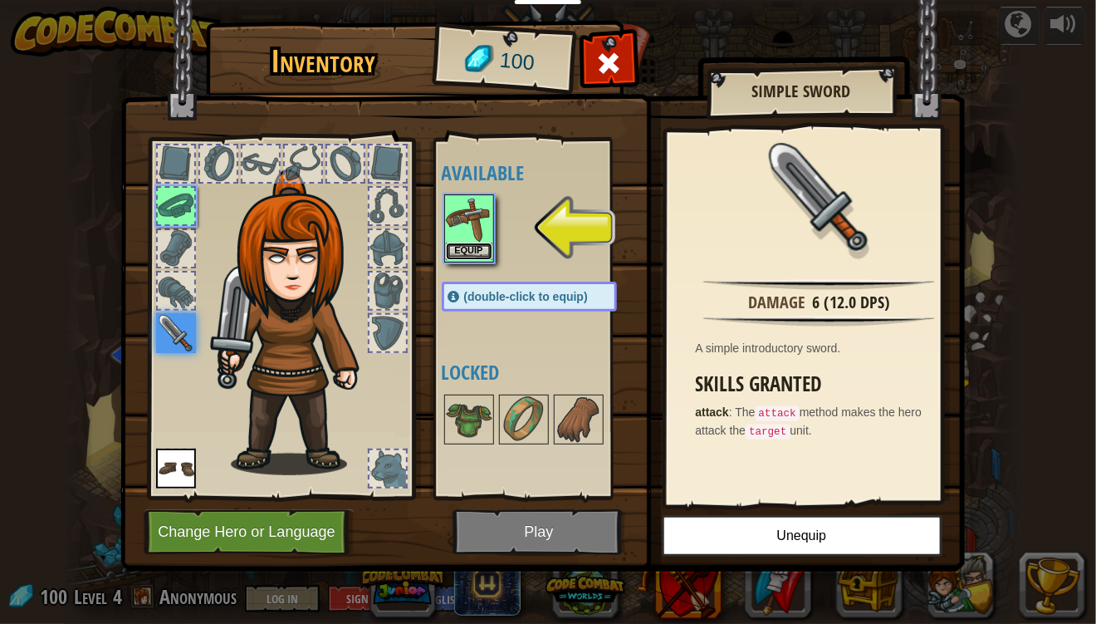
click at [471, 255] on button "Equip" at bounding box center [469, 251] width 47 height 17
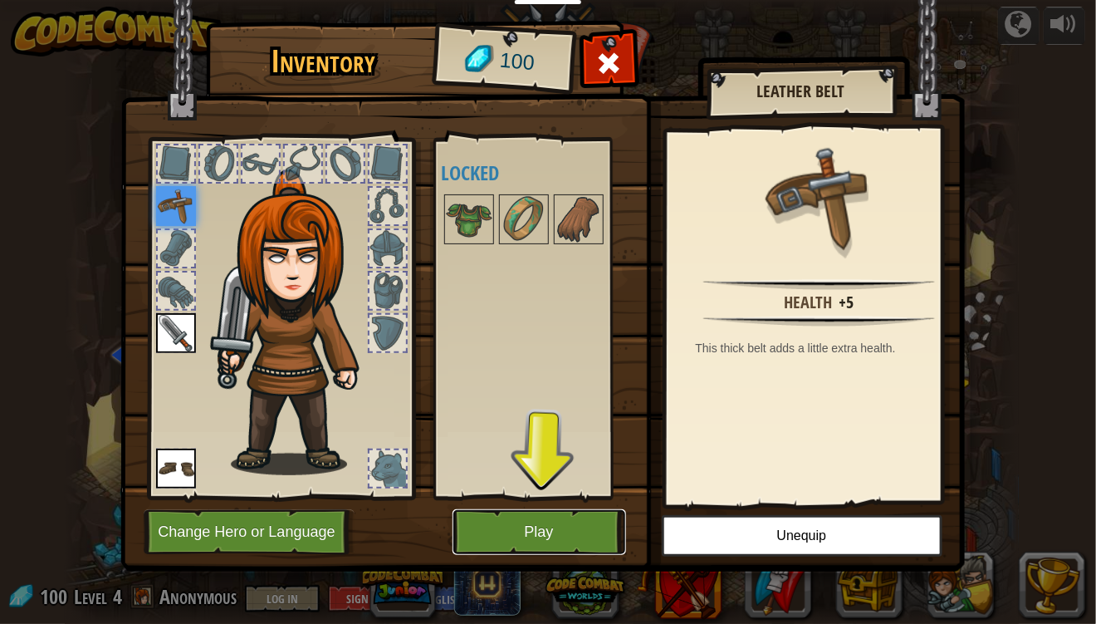
click at [577, 527] on button "Play" at bounding box center [540, 532] width 174 height 46
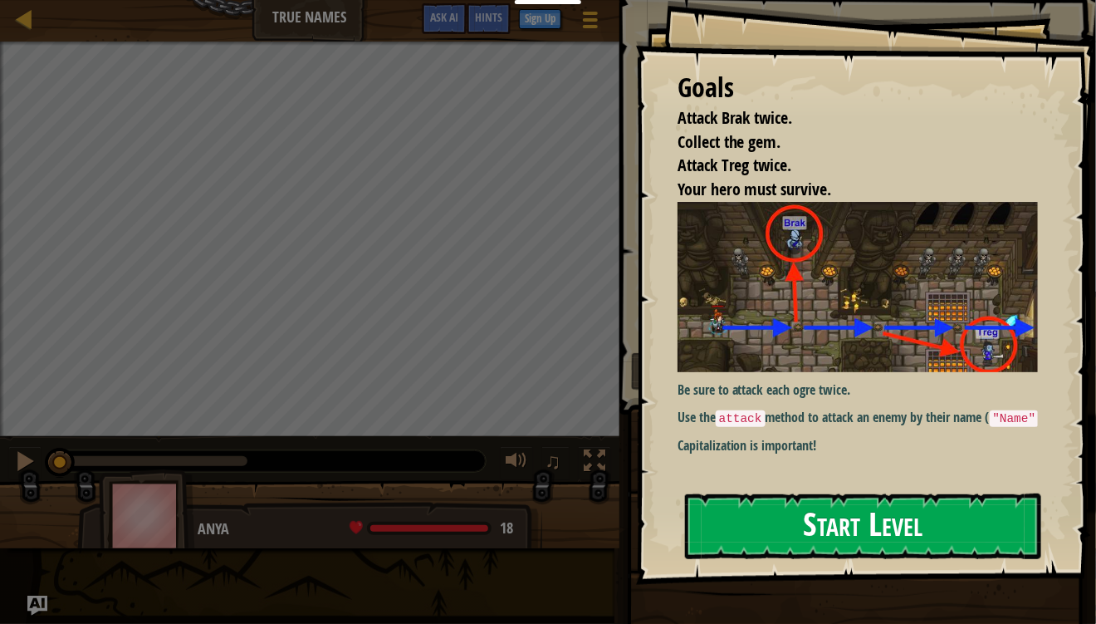
click at [831, 516] on button "Start Level" at bounding box center [863, 526] width 356 height 66
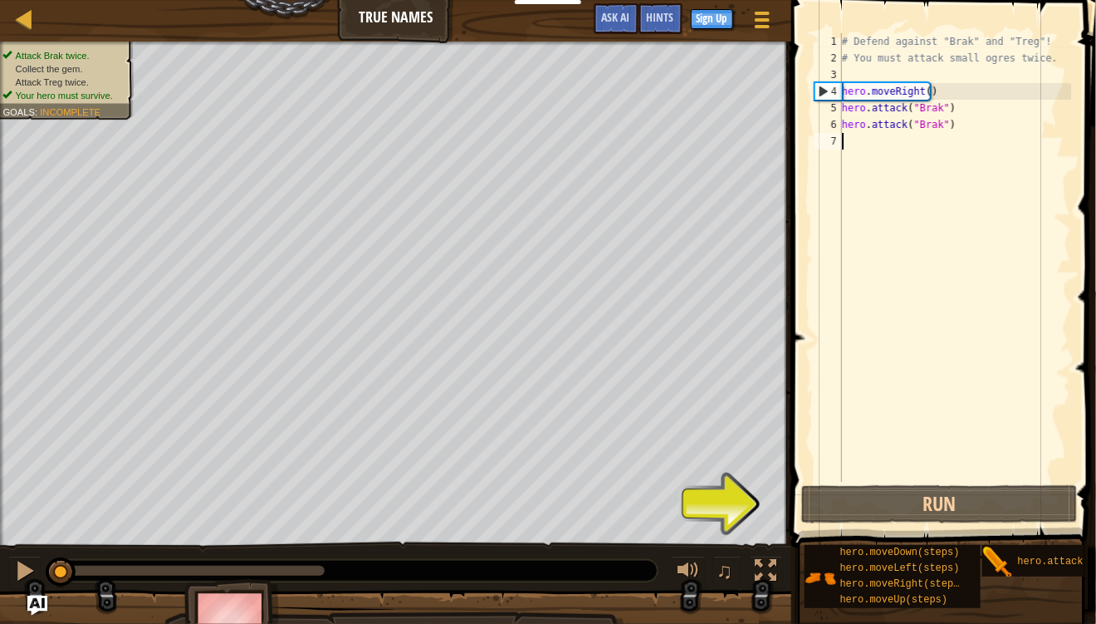
click at [792, 86] on span at bounding box center [946, 250] width 318 height 596
click at [868, 421] on div "# Defend against "Brak" and "Treg"! # You must attack small ogres twice. hero .…" at bounding box center [955, 274] width 233 height 482
click at [870, 433] on div "# Defend against "Brak" and "Treg"! # You must attack small ogres twice. hero .…" at bounding box center [955, 274] width 233 height 482
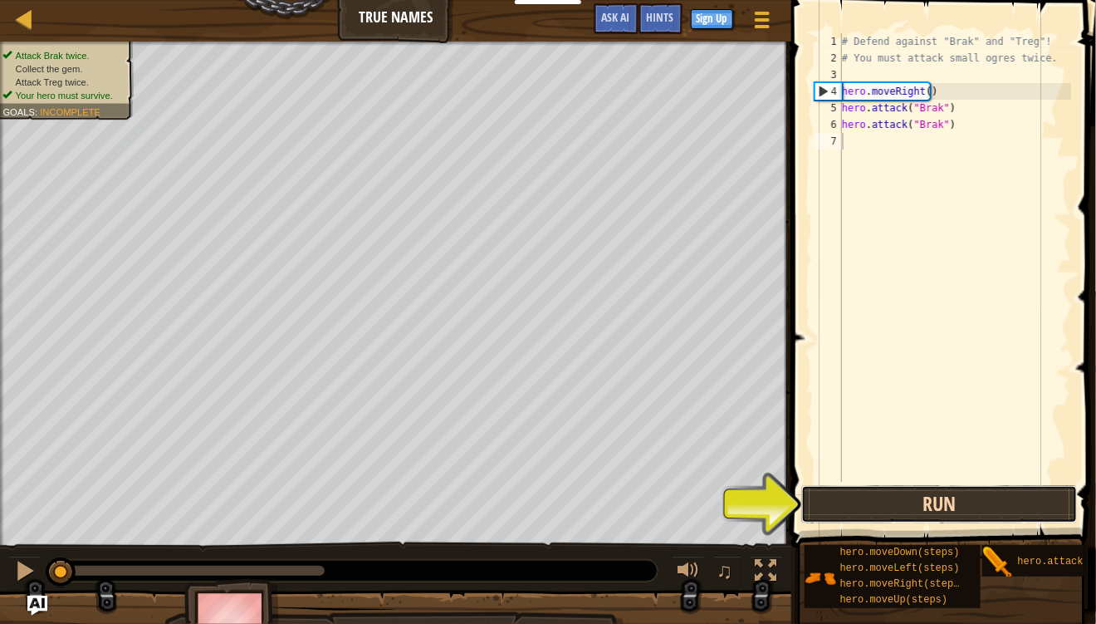
click at [885, 490] on button "Run" at bounding box center [940, 504] width 277 height 38
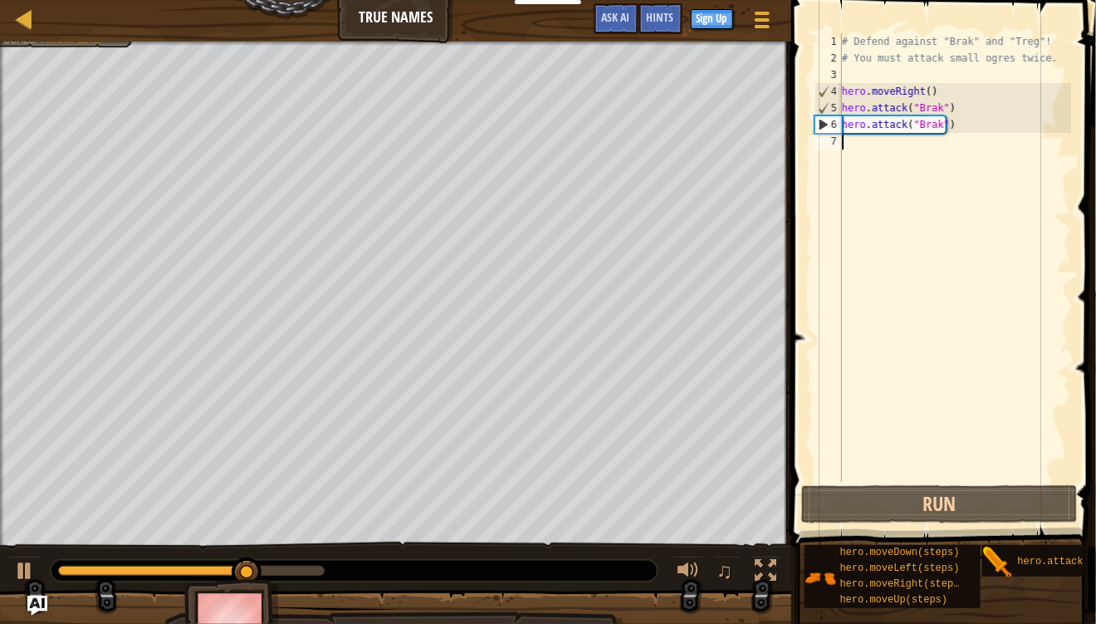
click at [852, 144] on div "# Defend against "Brak" and "Treg"! # You must attack small ogres twice. hero .…" at bounding box center [955, 274] width 233 height 482
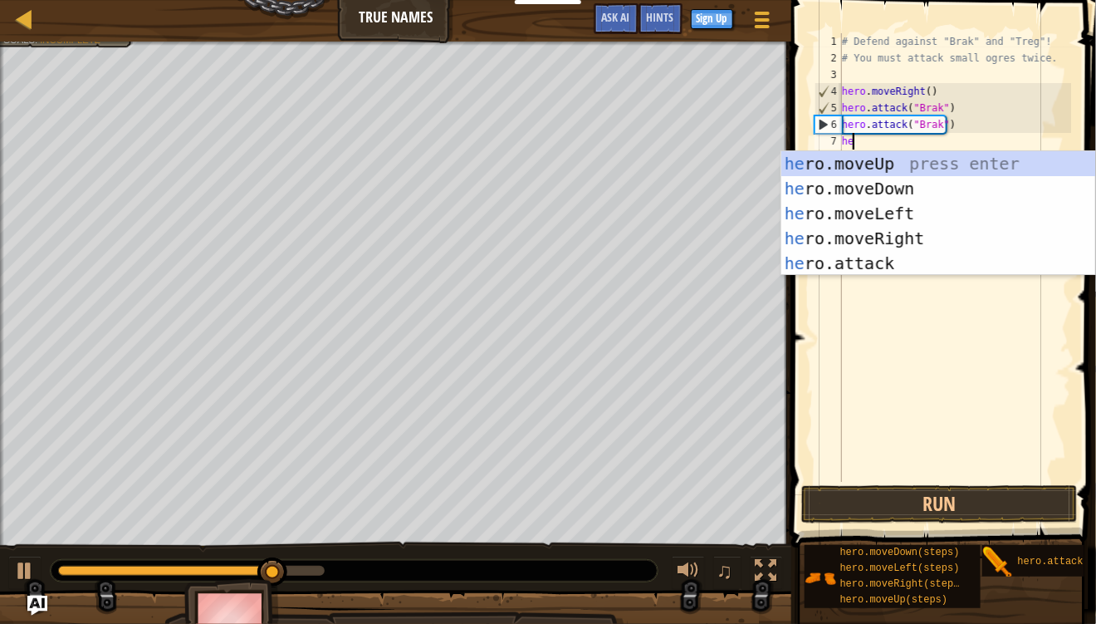
scroll to position [7, 0]
type textarea "hero"
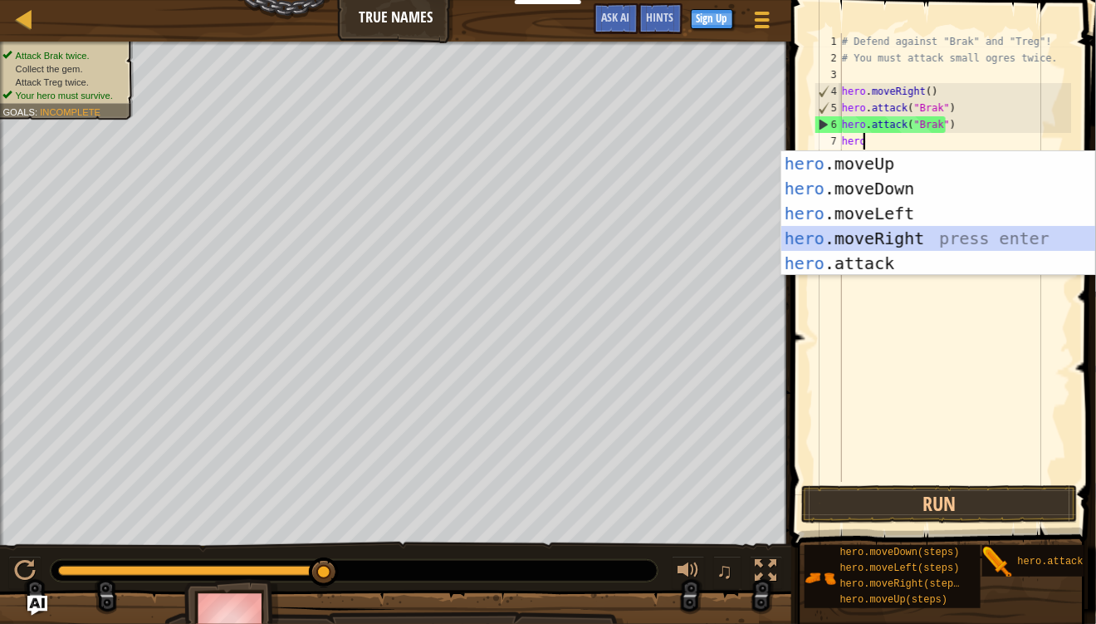
click at [867, 242] on div "hero .moveUp press enter hero .moveDown press enter hero .moveLeft press enter …" at bounding box center [939, 238] width 315 height 174
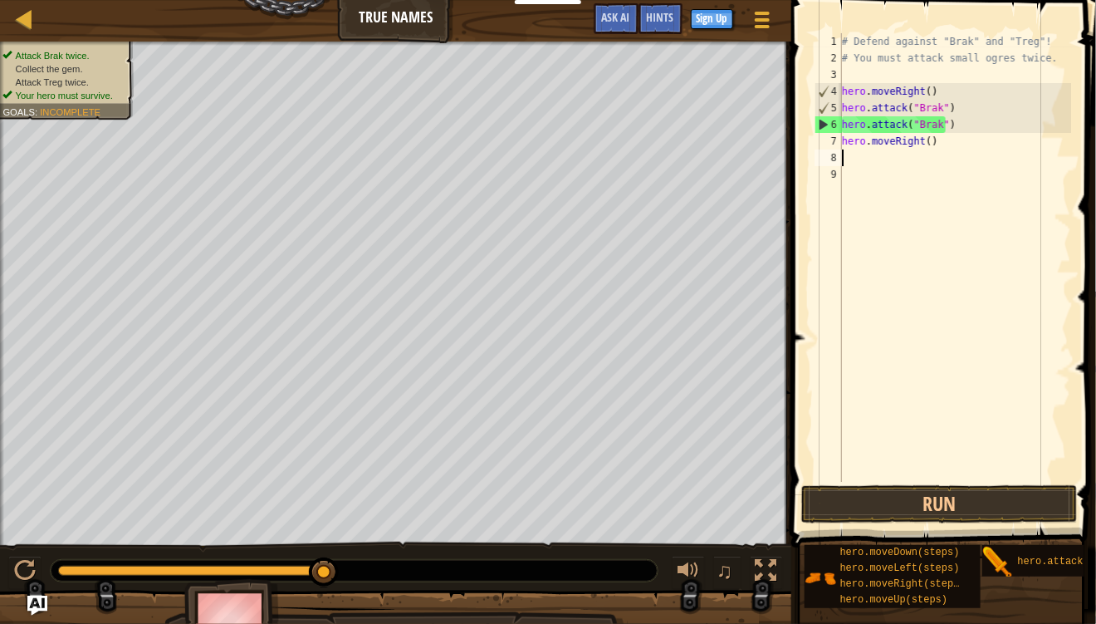
scroll to position [7, 0]
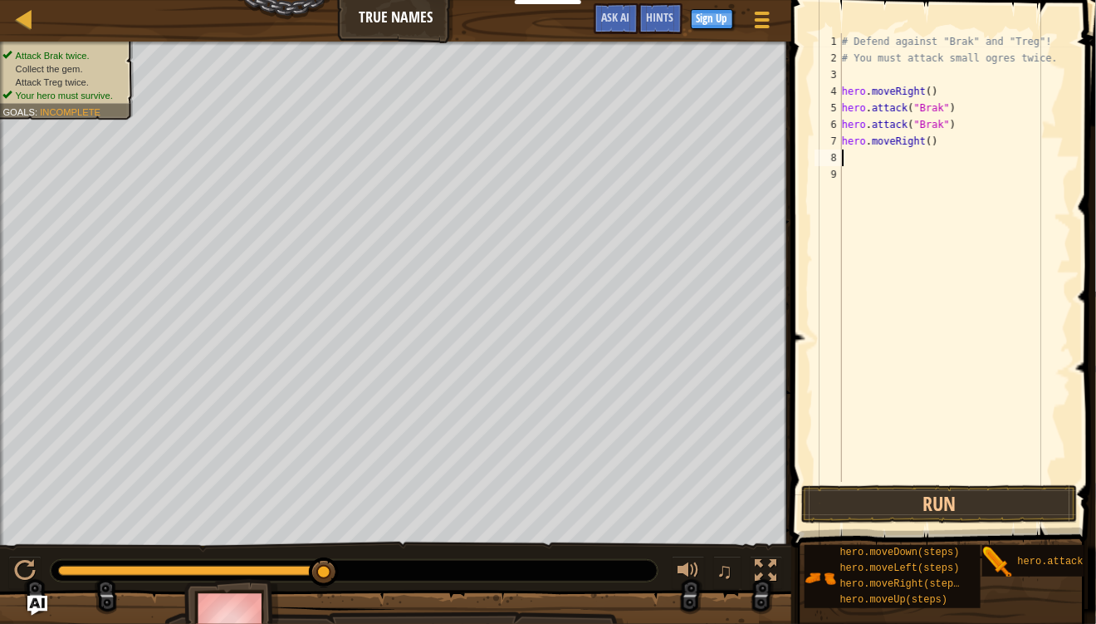
click at [924, 141] on div "# Defend against "Brak" and "Treg"! # You must attack small ogres twice. hero .…" at bounding box center [955, 274] width 233 height 482
type textarea "hero.moveRight("Bark")"
click at [918, 489] on button "Run" at bounding box center [940, 504] width 277 height 38
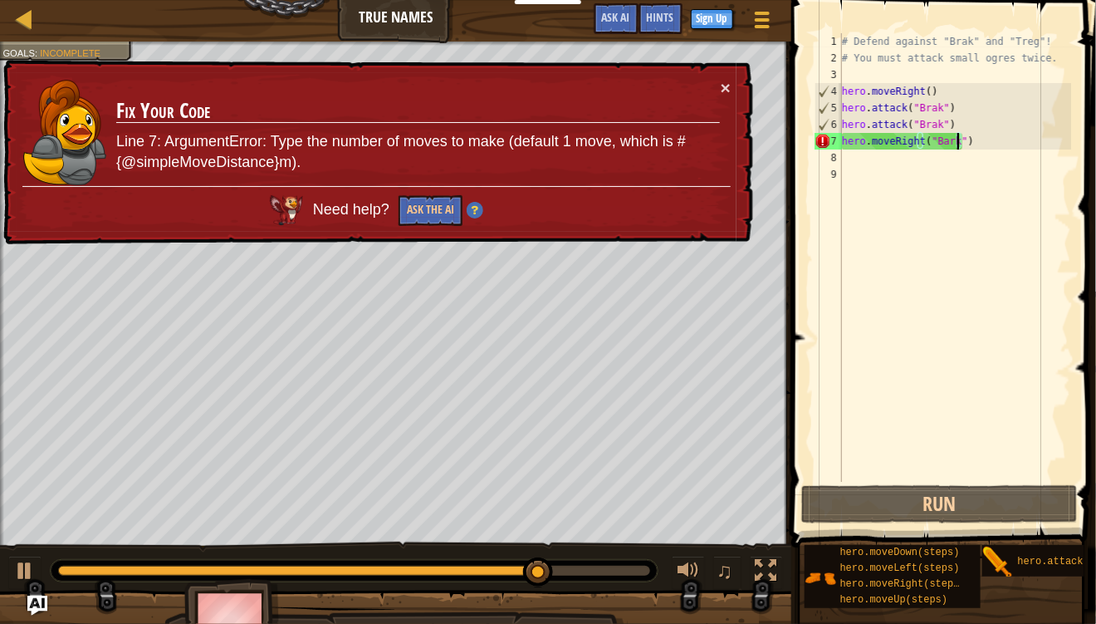
click at [1028, 257] on div "# Defend against "Brak" and "Treg"! # You must attack small ogres twice. hero .…" at bounding box center [955, 274] width 233 height 482
click at [722, 86] on button "×" at bounding box center [726, 87] width 10 height 17
click at [723, 86] on button "×" at bounding box center [726, 87] width 10 height 17
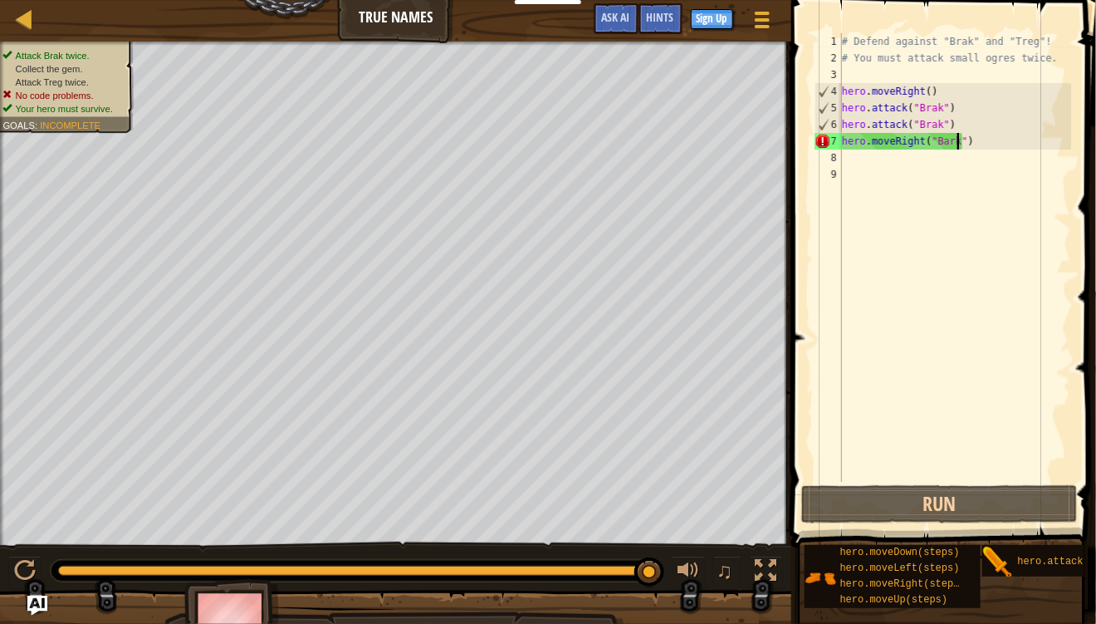
click at [957, 137] on div "# Defend against "Brak" and "Treg"! # You must attack small ogres twice. hero .…" at bounding box center [955, 274] width 233 height 482
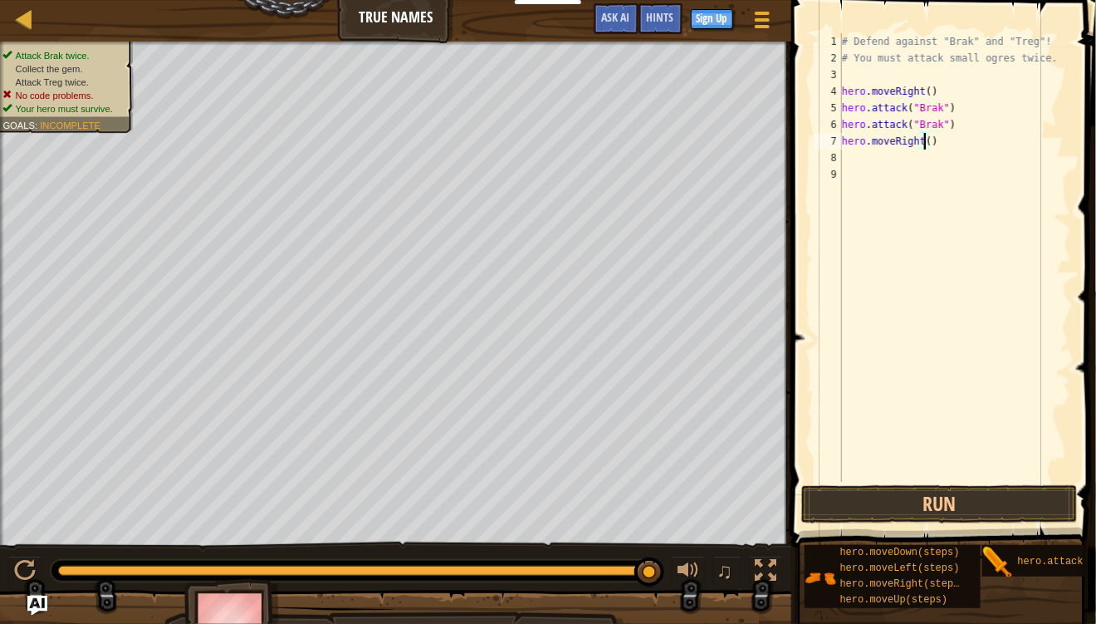
type textarea "hero.moveRight(2)"
click at [848, 159] on div "# Defend against "Brak" and "Treg"! # You must attack small ogres twice. hero .…" at bounding box center [955, 274] width 233 height 482
click at [922, 152] on div "# Defend against "Brak" and "Treg"! # You must attack small ogres twice. hero .…" at bounding box center [955, 274] width 233 height 482
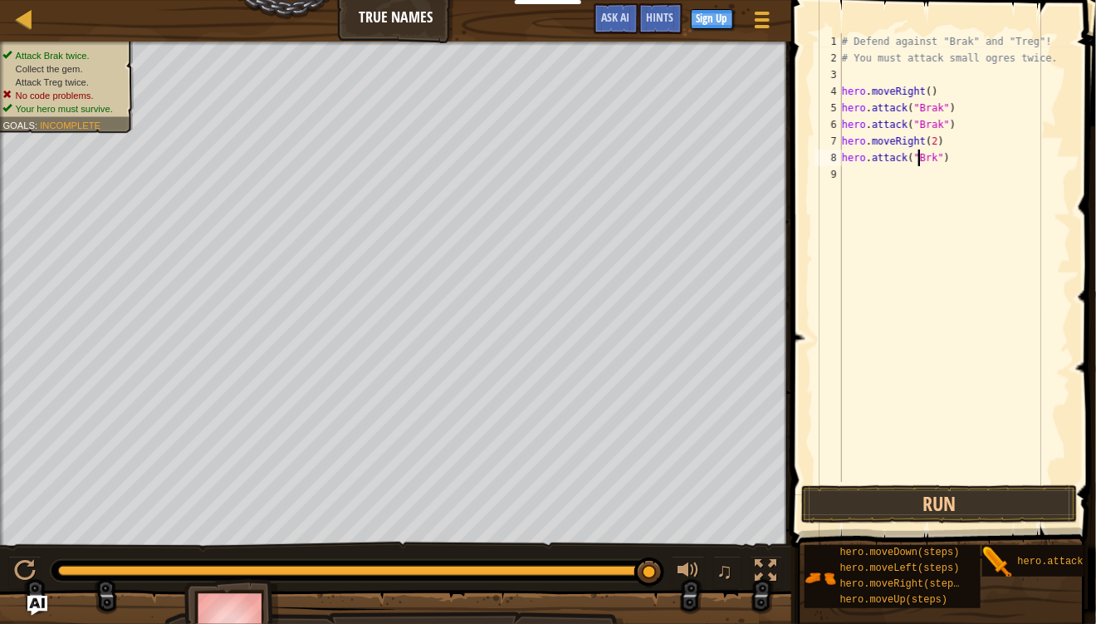
scroll to position [7, 7]
type textarea "hero.attack("Bark")"
click at [964, 485] on button "Run" at bounding box center [940, 504] width 277 height 38
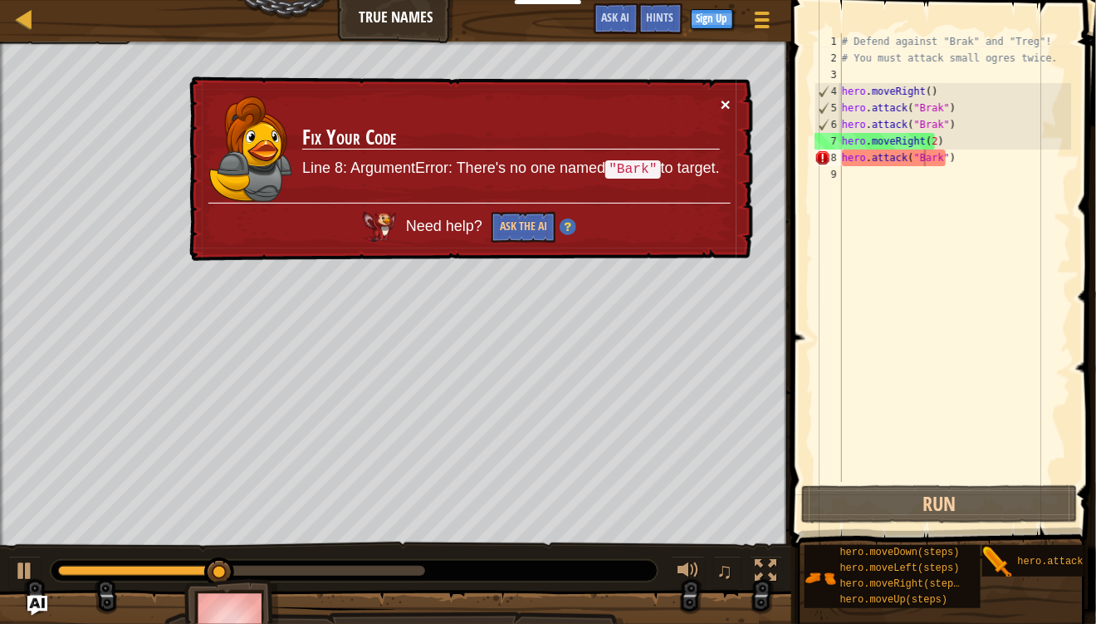
click at [723, 107] on button "×" at bounding box center [726, 104] width 10 height 17
